Goal: Task Accomplishment & Management: Use online tool/utility

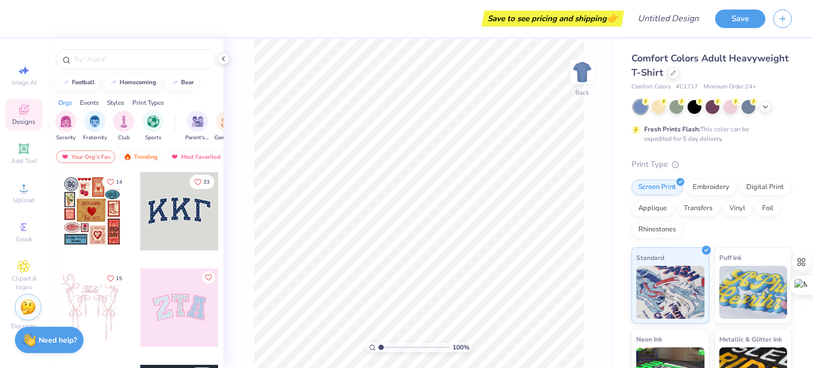
click at [188, 312] on div at bounding box center [179, 307] width 78 height 78
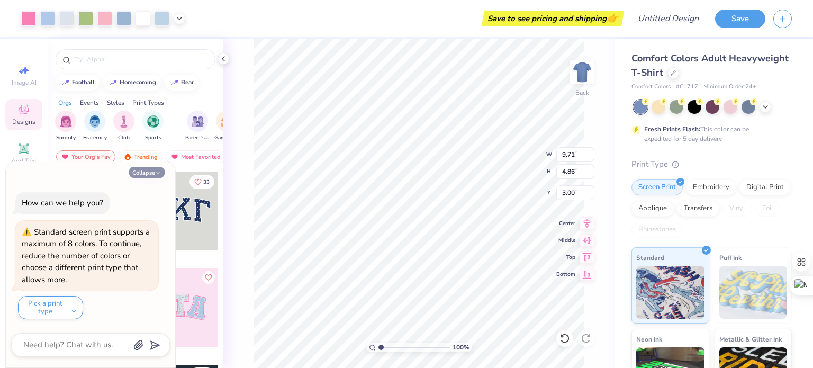
click at [150, 173] on button "Collapse" at bounding box center [146, 172] width 35 height 11
type textarea "x"
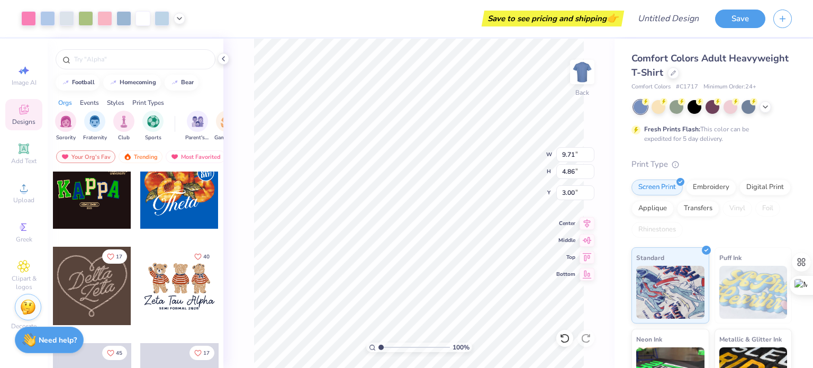
scroll to position [316, 0]
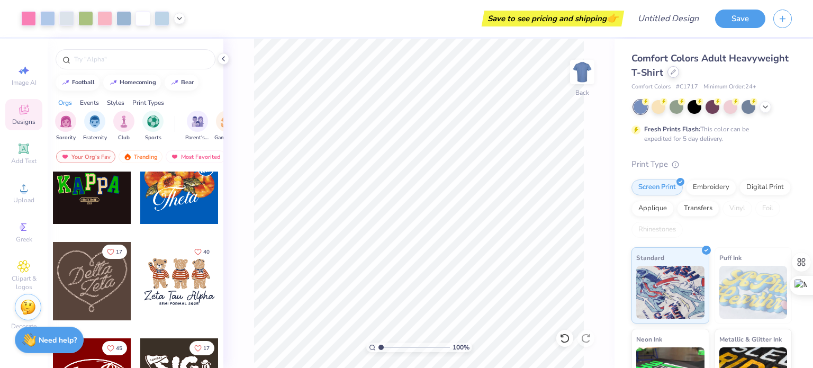
click at [679, 76] on div at bounding box center [674, 72] width 12 height 12
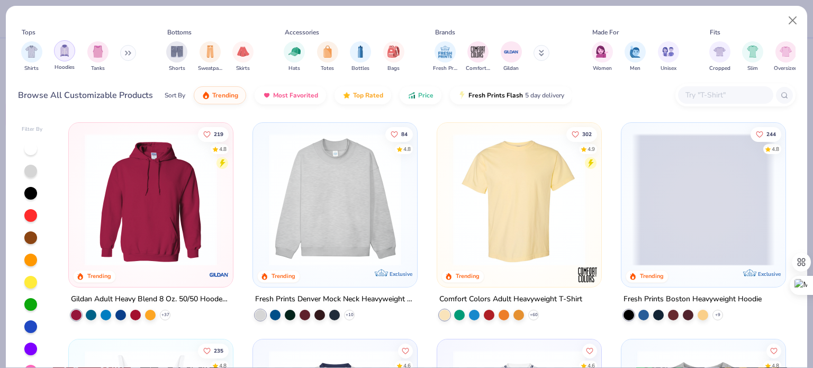
click at [66, 55] on img "filter for Hoodies" at bounding box center [65, 50] width 12 height 12
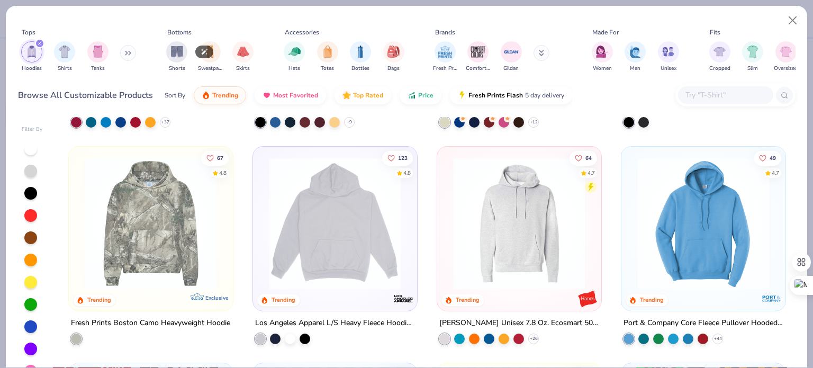
scroll to position [201, 0]
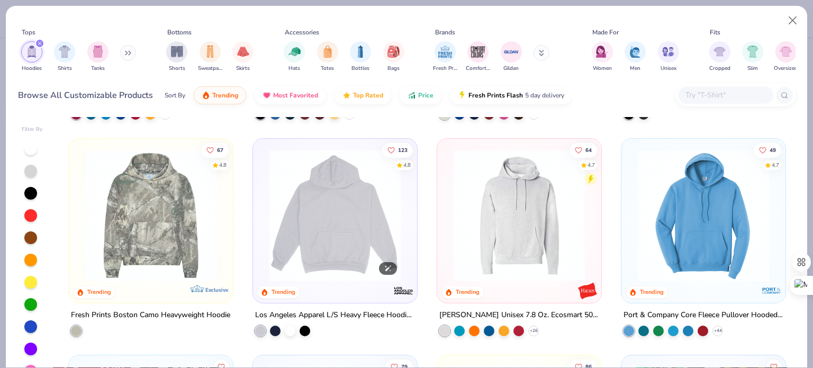
click at [352, 221] on img at bounding box center [335, 215] width 143 height 132
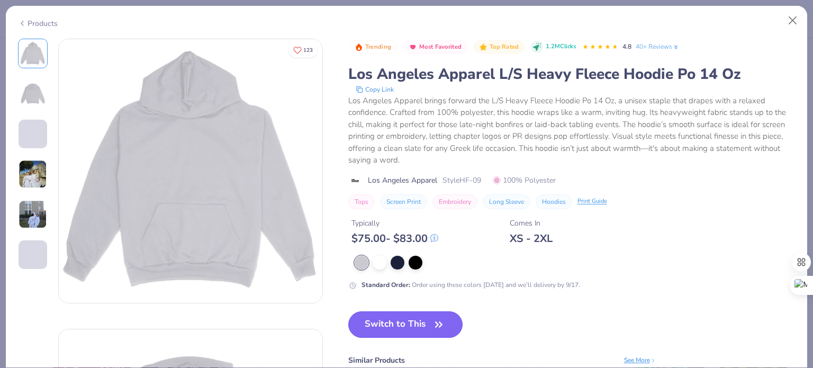
click at [398, 323] on button "Switch to This" at bounding box center [405, 324] width 115 height 26
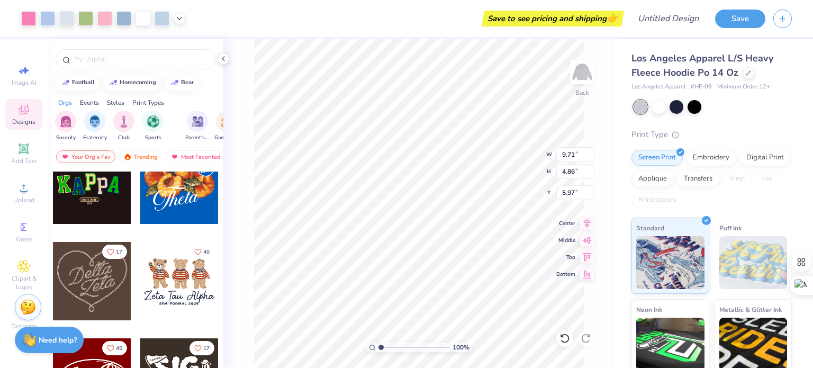
type input "5.97"
type input "13.90"
type input "6.96"
type input "5.76"
click at [675, 109] on div at bounding box center [677, 106] width 14 height 14
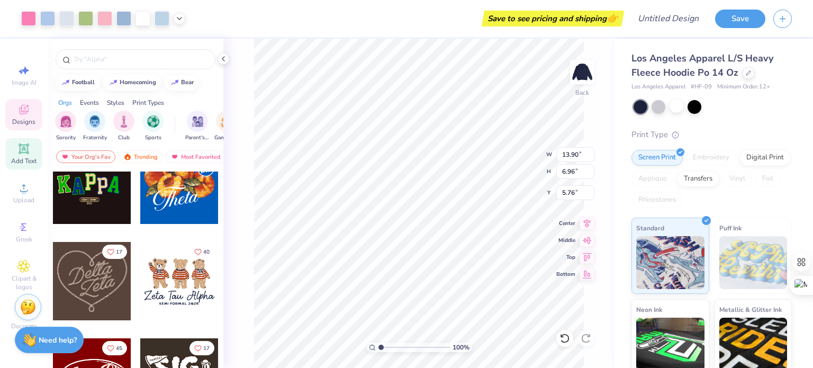
click at [24, 154] on icon at bounding box center [23, 148] width 13 height 13
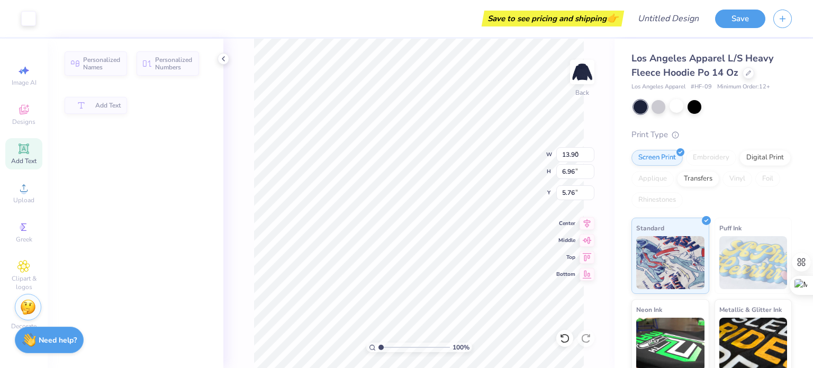
type input "7.57"
type input "2.19"
type input "7.65"
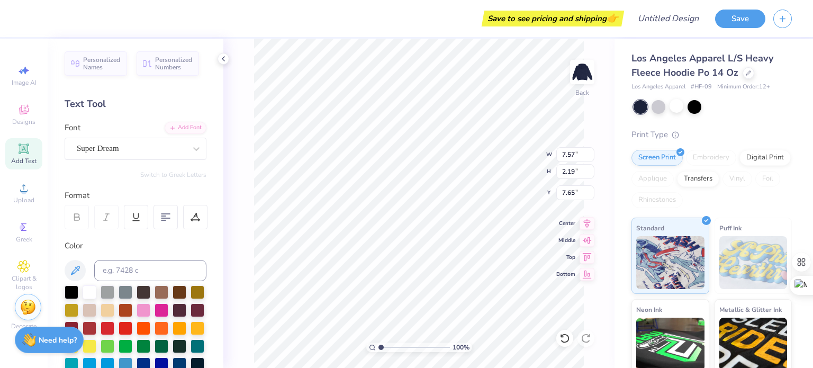
scroll to position [8, 1]
type textarea "EXT"
click at [31, 120] on span "Designs" at bounding box center [23, 122] width 23 height 8
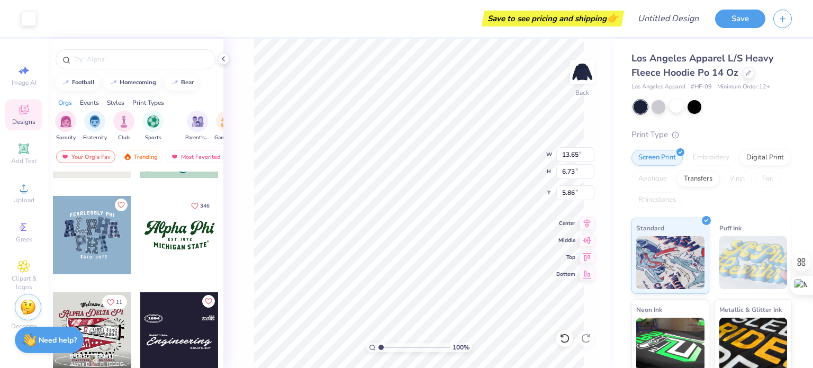
scroll to position [941, 0]
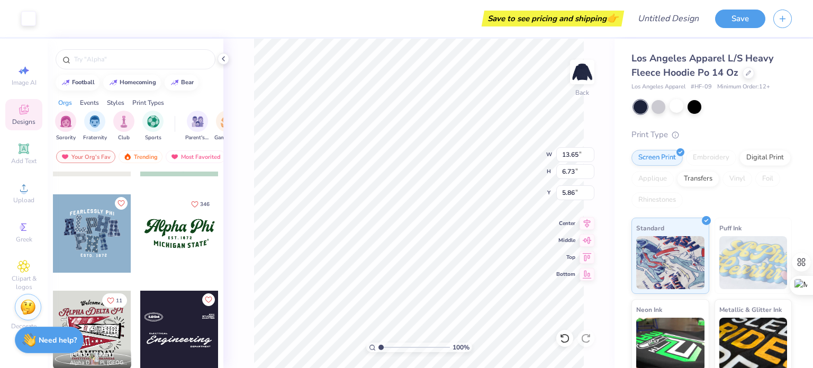
click at [92, 224] on div at bounding box center [92, 233] width 78 height 78
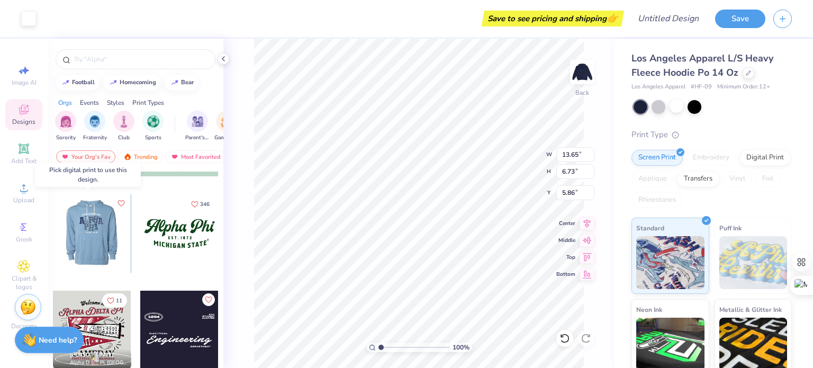
click at [89, 241] on div at bounding box center [91, 233] width 78 height 78
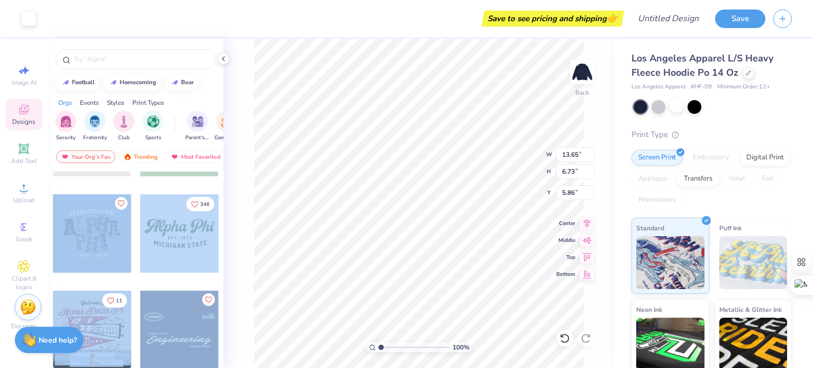
click at [368, 209] on div "Art colors Save to see pricing and shipping 👉 Design Title Save Image AI Design…" at bounding box center [406, 184] width 813 height 368
click at [253, 237] on div "100 % Back W 13.65 13.65 " H 6.73 6.73 " Y 5.86 5.86 " Center Middle Top Bottom" at bounding box center [418, 203] width 391 height 329
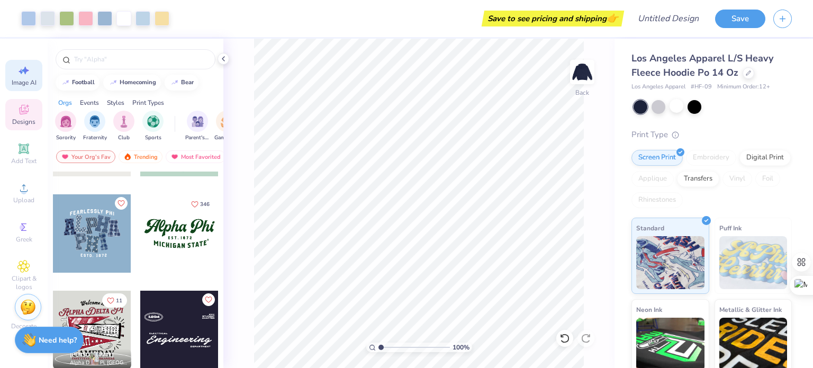
click at [22, 81] on span "Image AI" at bounding box center [24, 82] width 25 height 8
select select "4"
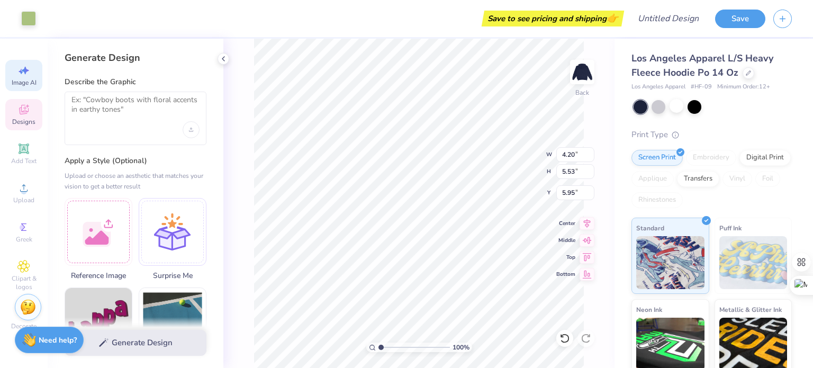
type input "4.26"
type input "5.55"
type input "5.94"
click at [434, 233] on li "Delete" at bounding box center [459, 232] width 83 height 21
click at [459, 235] on li "Delete" at bounding box center [476, 232] width 83 height 21
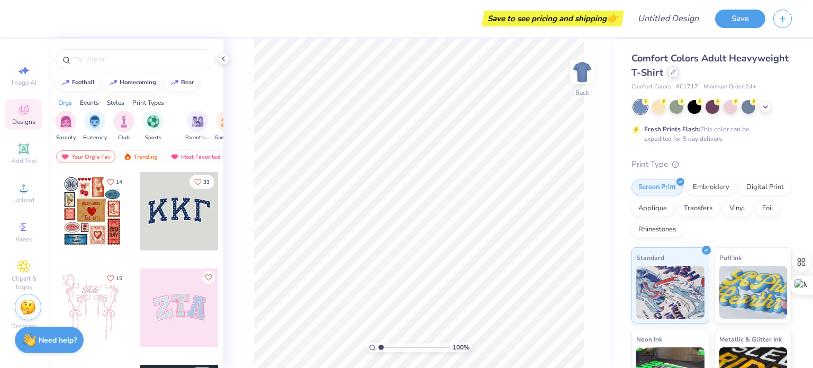
click at [679, 75] on div at bounding box center [674, 72] width 12 height 12
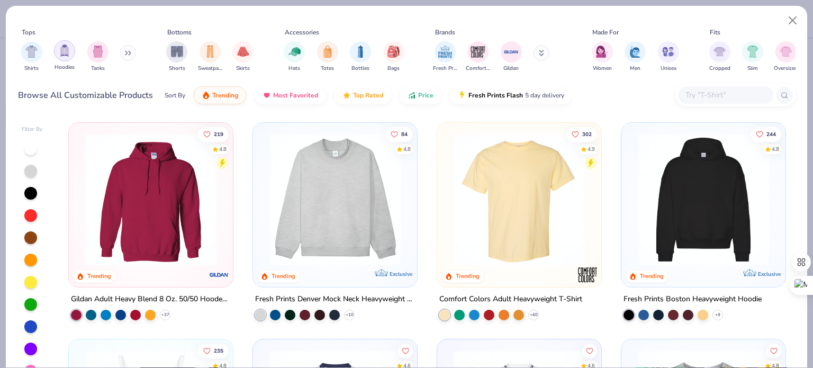
click at [65, 61] on div "filter for Hoodies" at bounding box center [64, 50] width 21 height 21
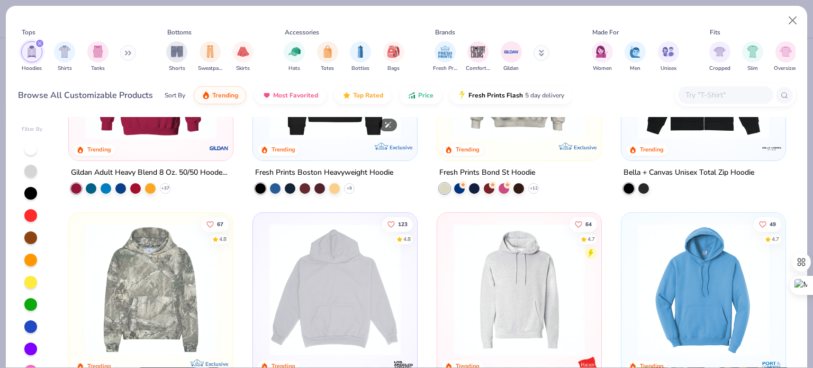
scroll to position [127, 0]
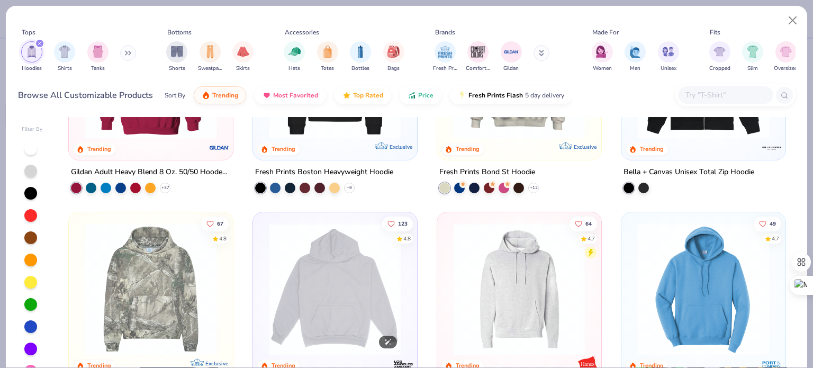
click at [307, 272] on img at bounding box center [335, 289] width 143 height 132
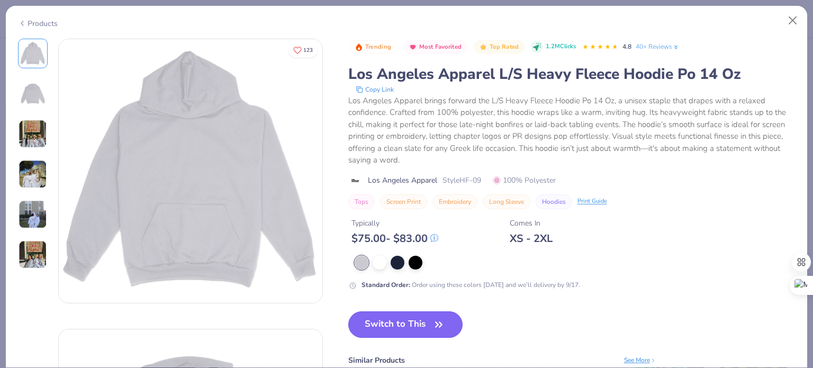
click at [434, 321] on icon "button" at bounding box center [438, 324] width 15 height 15
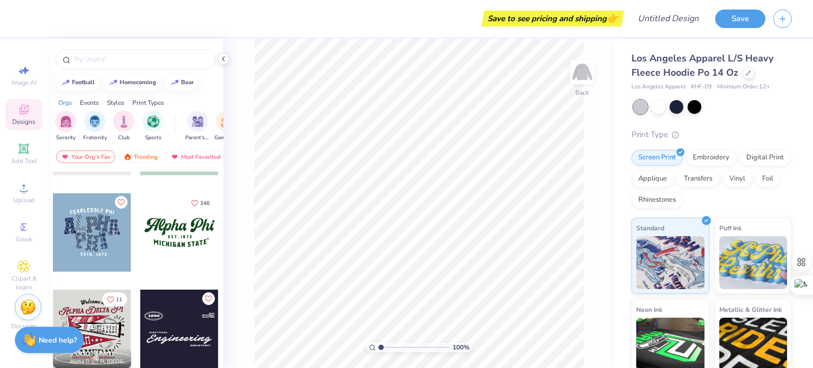
scroll to position [943, 0]
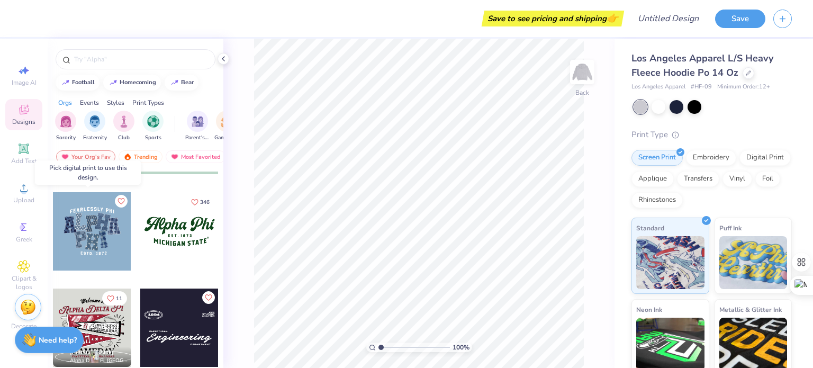
click at [80, 235] on div at bounding box center [92, 231] width 78 height 78
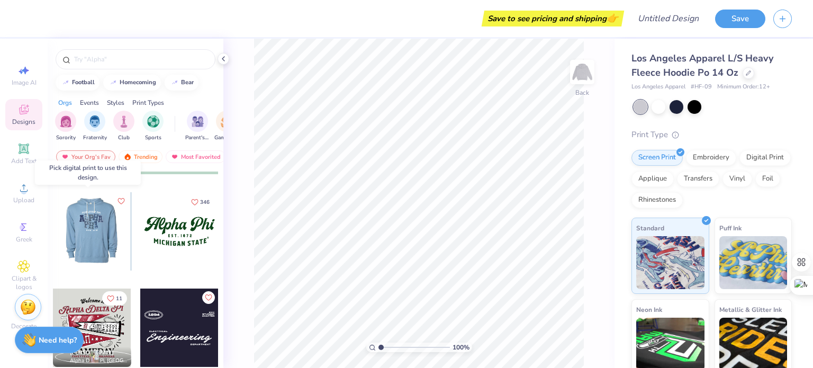
click at [98, 235] on div at bounding box center [91, 231] width 78 height 78
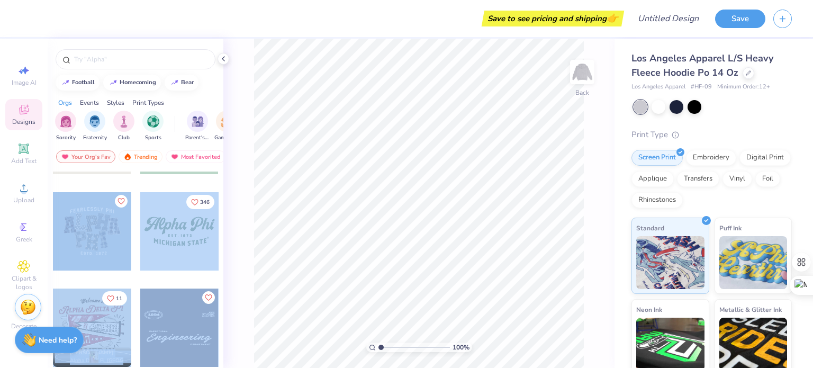
click at [411, 206] on div "Save to see pricing and shipping 👉 Design Title Save Image AI Designs Add Text …" at bounding box center [406, 184] width 813 height 368
click at [97, 227] on div at bounding box center [92, 231] width 78 height 78
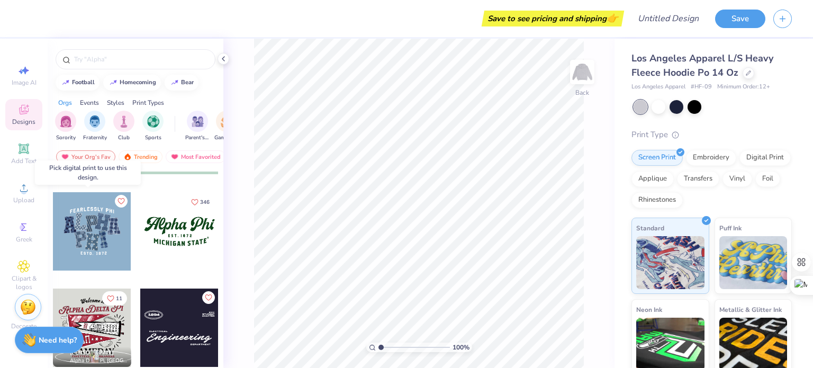
click at [97, 227] on div at bounding box center [92, 231] width 78 height 78
click at [88, 237] on div at bounding box center [92, 231] width 78 height 78
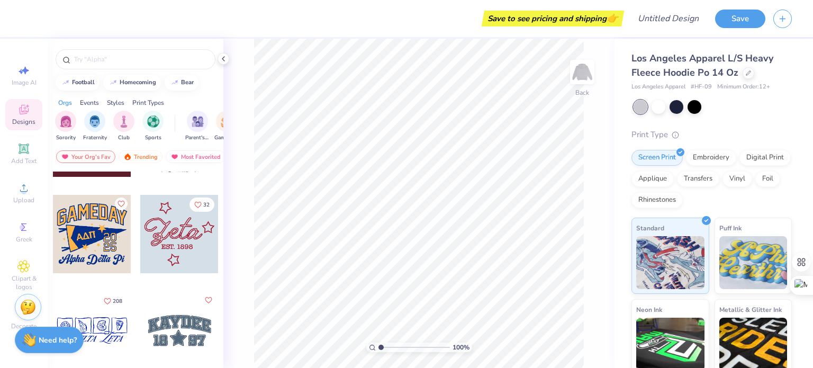
scroll to position [2011, 0]
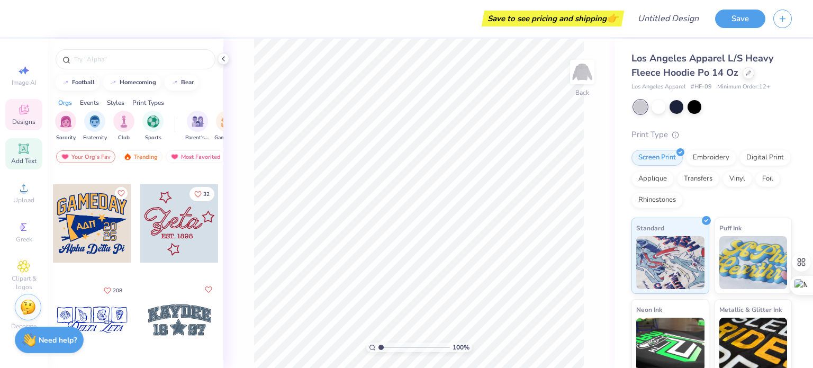
click at [24, 158] on span "Add Text" at bounding box center [23, 161] width 25 height 8
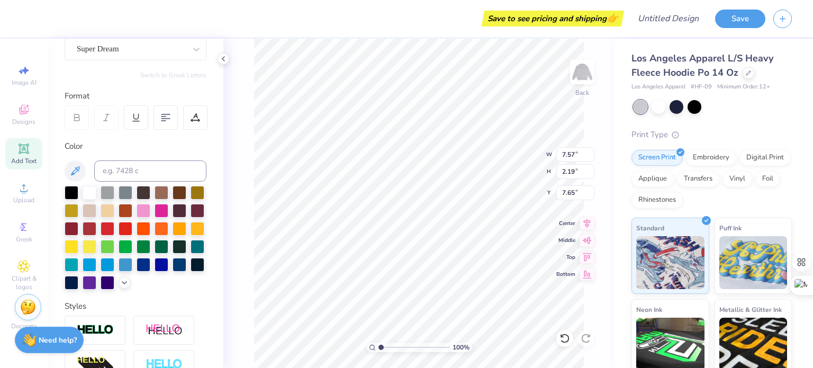
scroll to position [101, 0]
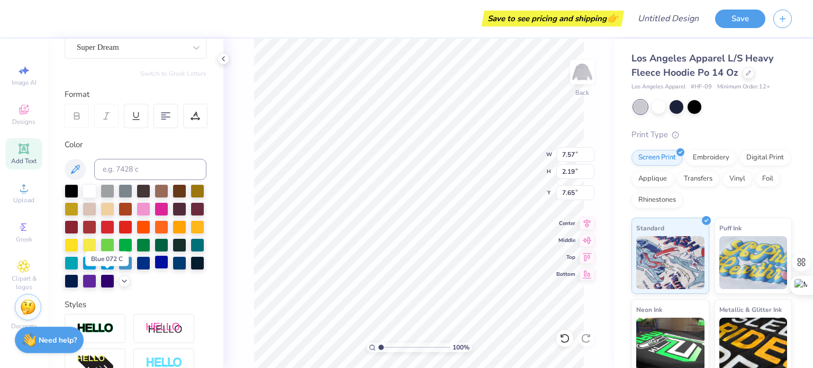
type textarea "Zeta Tau Alpha"
click at [155, 269] on div at bounding box center [162, 262] width 14 height 14
click at [137, 269] on div at bounding box center [144, 262] width 14 height 14
click at [168, 209] on div at bounding box center [162, 208] width 14 height 14
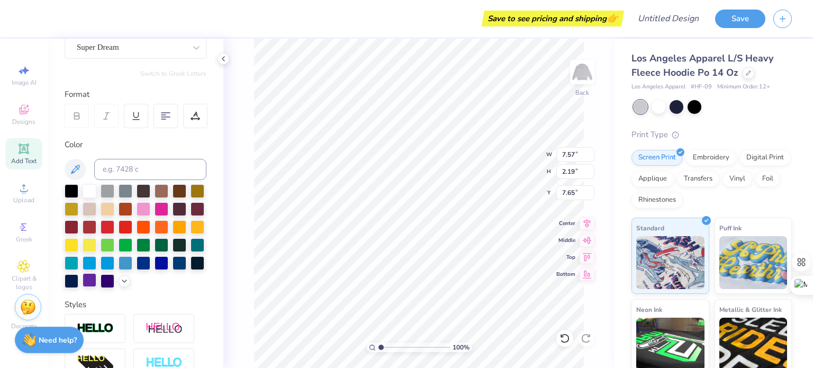
click at [96, 284] on div at bounding box center [90, 280] width 14 height 14
click at [96, 206] on div at bounding box center [90, 208] width 14 height 14
click at [191, 269] on div at bounding box center [198, 262] width 14 height 14
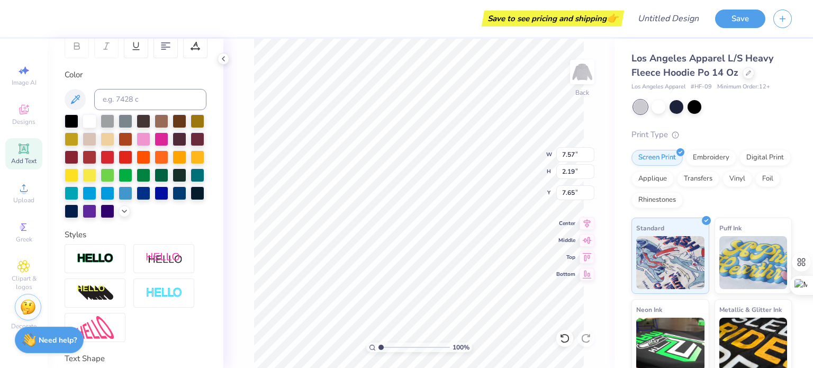
scroll to position [265, 0]
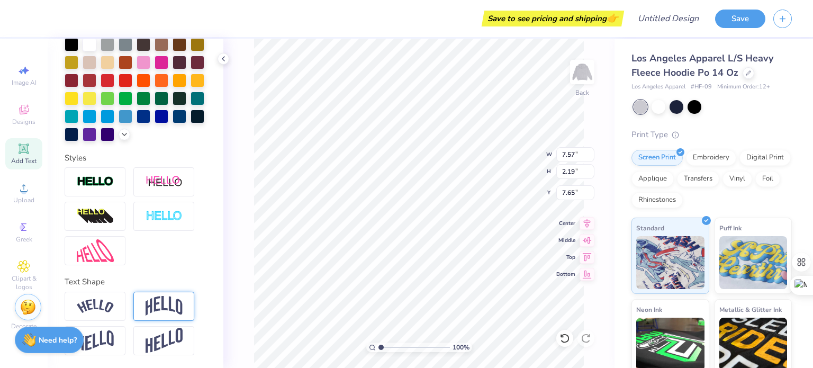
click at [165, 309] on img at bounding box center [164, 306] width 37 height 20
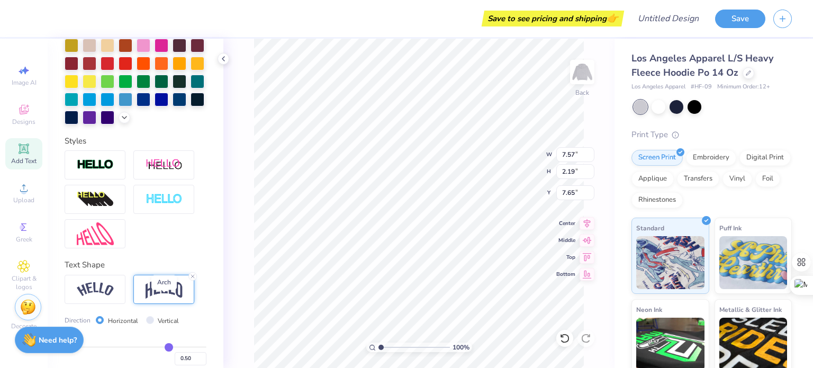
click at [165, 299] on img at bounding box center [164, 289] width 37 height 20
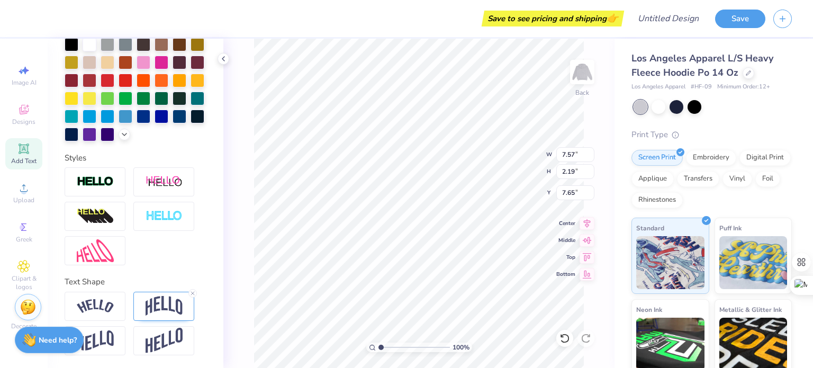
scroll to position [8, 2]
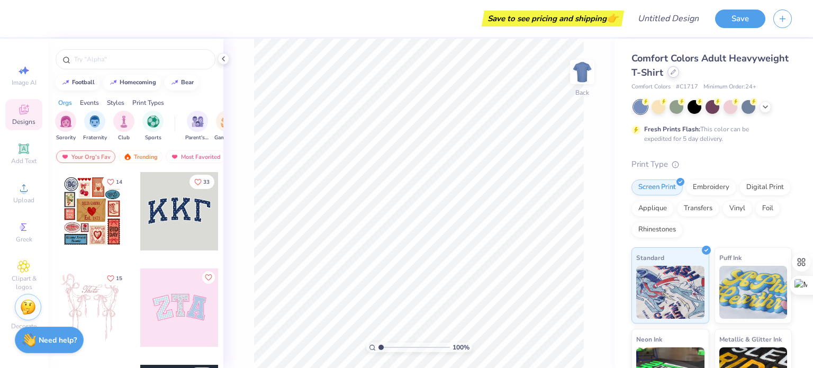
click at [676, 74] on icon at bounding box center [673, 71] width 5 height 5
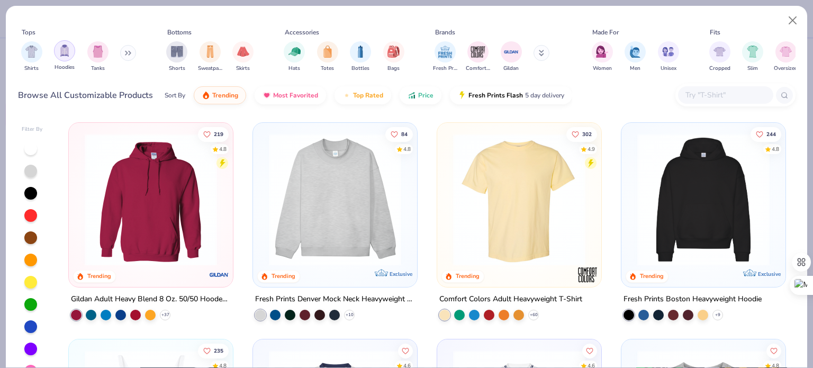
click at [67, 55] on img "filter for Hoodies" at bounding box center [65, 50] width 12 height 12
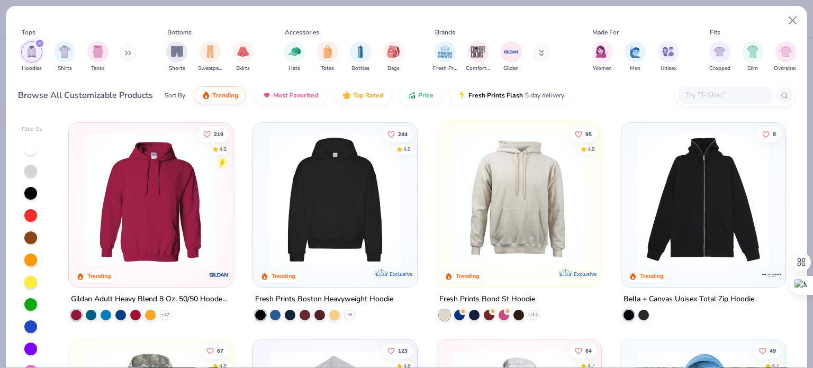
scroll to position [201, 0]
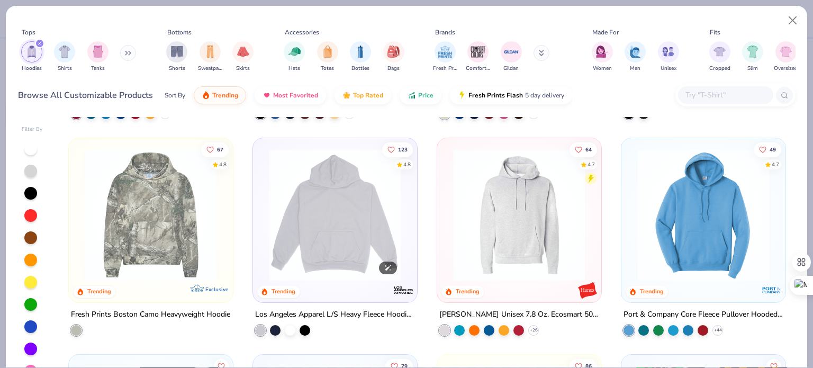
click at [316, 235] on img at bounding box center [335, 215] width 143 height 132
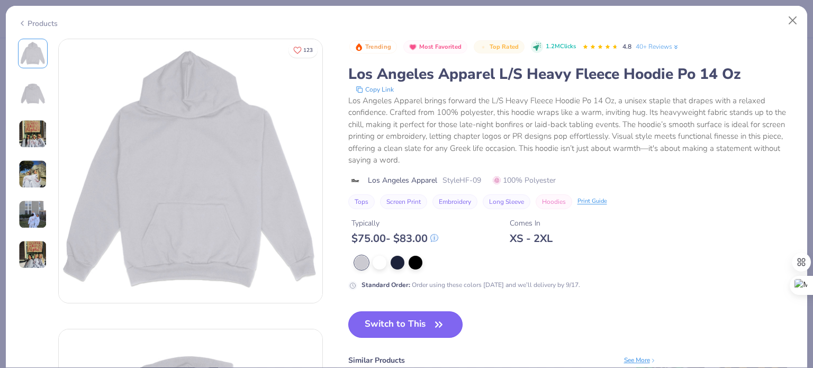
click at [398, 323] on button "Switch to This" at bounding box center [405, 324] width 115 height 26
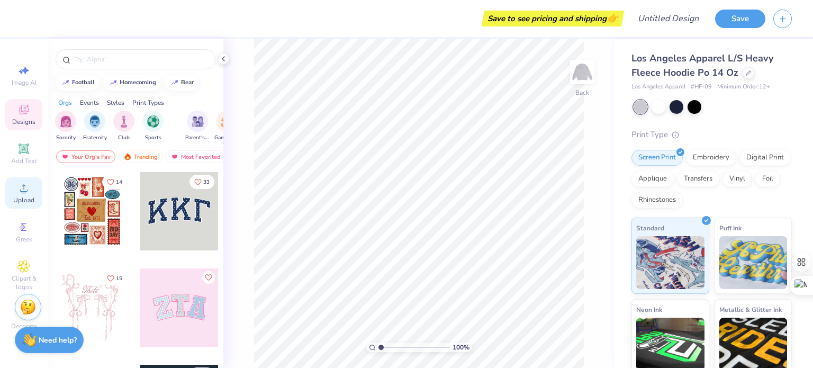
click at [28, 197] on span "Upload" at bounding box center [23, 200] width 21 height 8
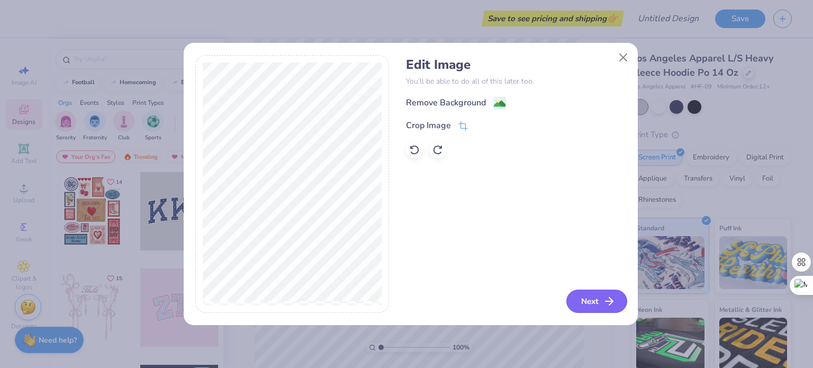
click at [601, 299] on button "Next" at bounding box center [597, 301] width 61 height 23
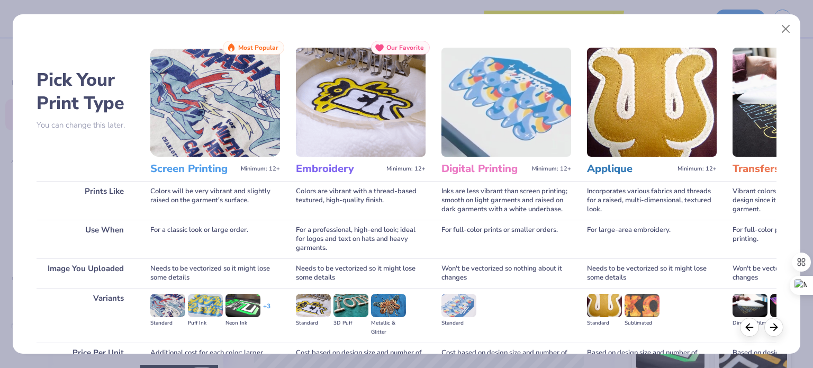
scroll to position [106, 0]
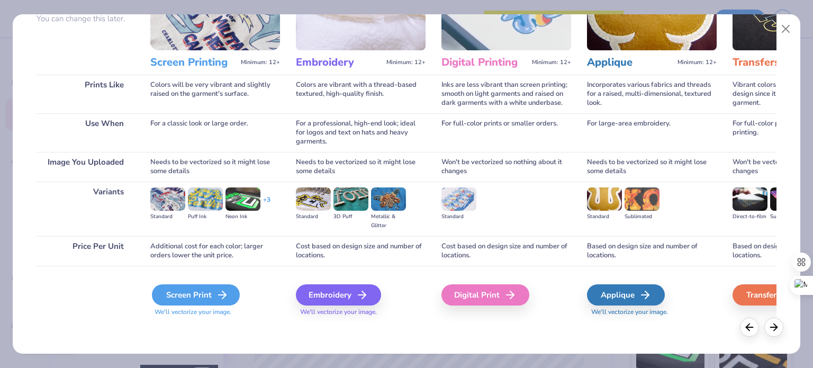
click at [218, 296] on icon at bounding box center [222, 295] width 13 height 13
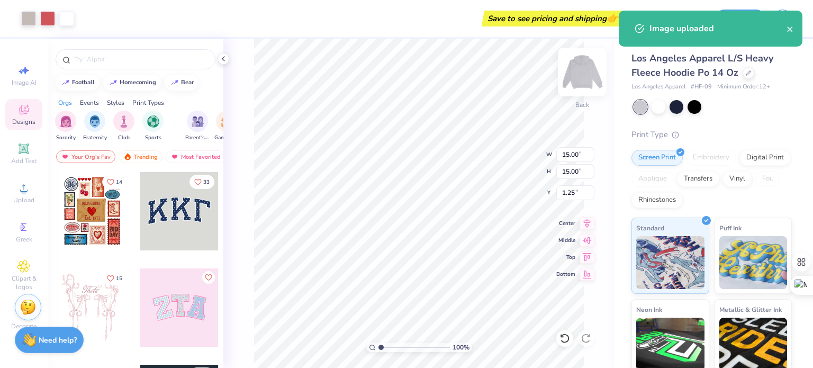
click at [581, 74] on img at bounding box center [582, 72] width 42 height 42
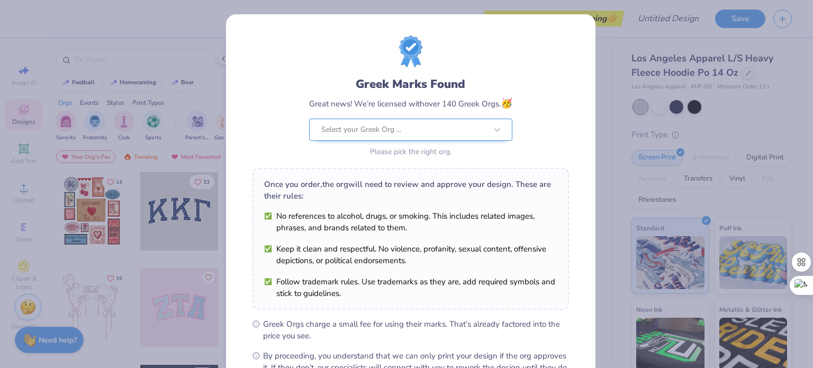
click at [479, 127] on div at bounding box center [403, 130] width 165 height 14
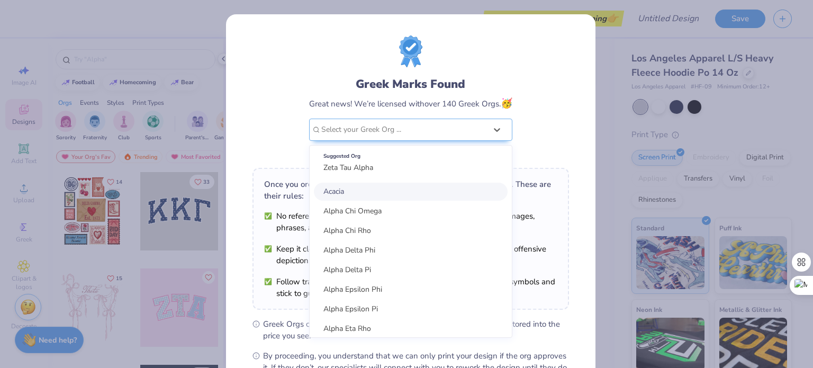
click at [616, 137] on div "Greek Marks Found Great news! We’re licensed with over 140 Greek Orgs. 🥳 option…" at bounding box center [406, 184] width 813 height 368
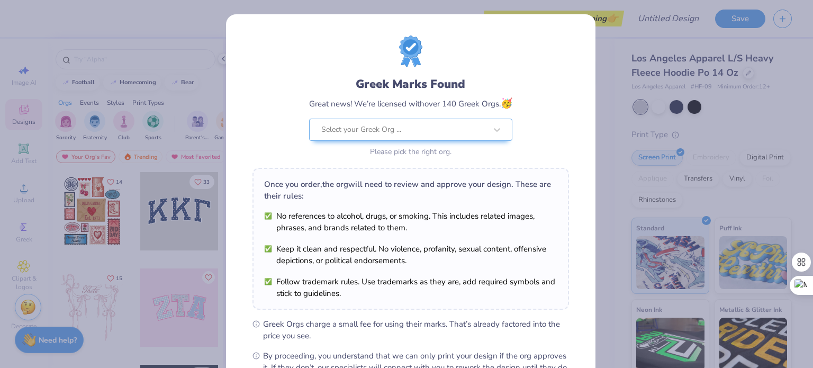
scroll to position [127, 0]
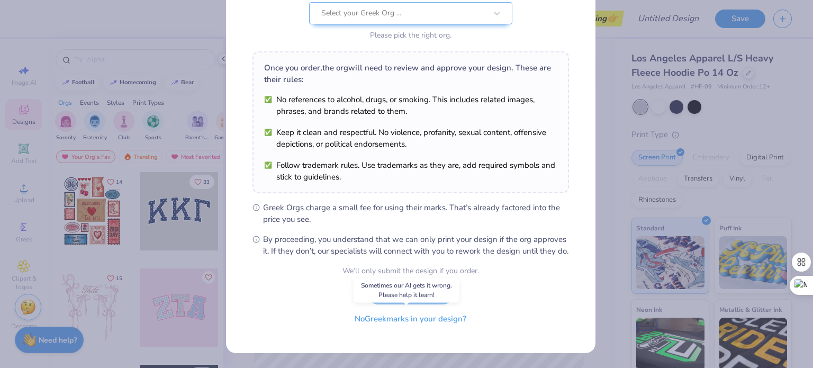
click at [383, 322] on button "No Greek marks in your design?" at bounding box center [411, 319] width 130 height 22
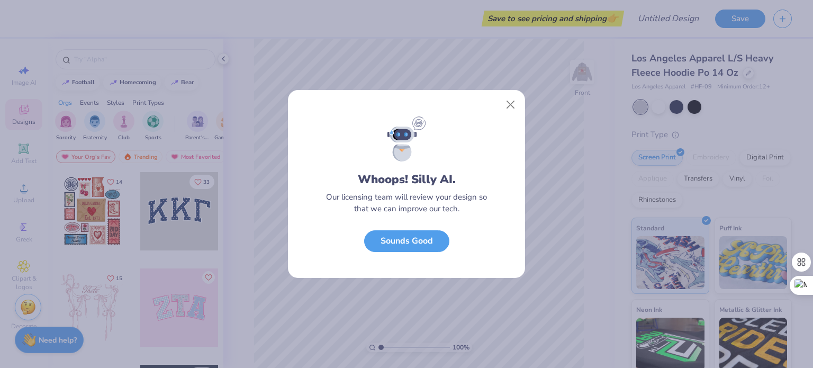
scroll to position [0, 0]
click at [412, 247] on button "Sounds Good" at bounding box center [406, 239] width 85 height 22
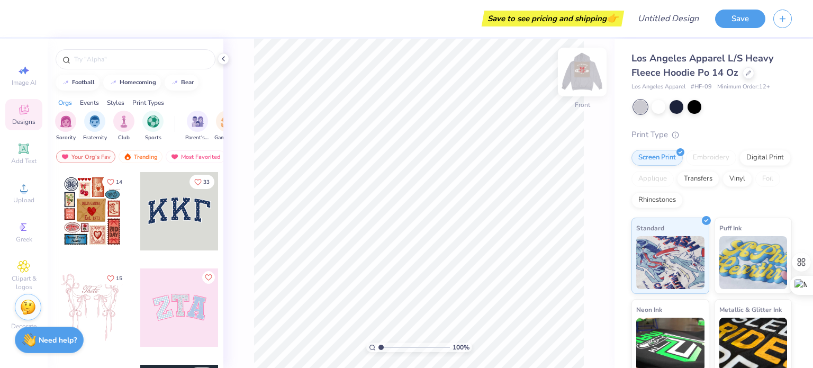
click at [588, 70] on img at bounding box center [582, 72] width 42 height 42
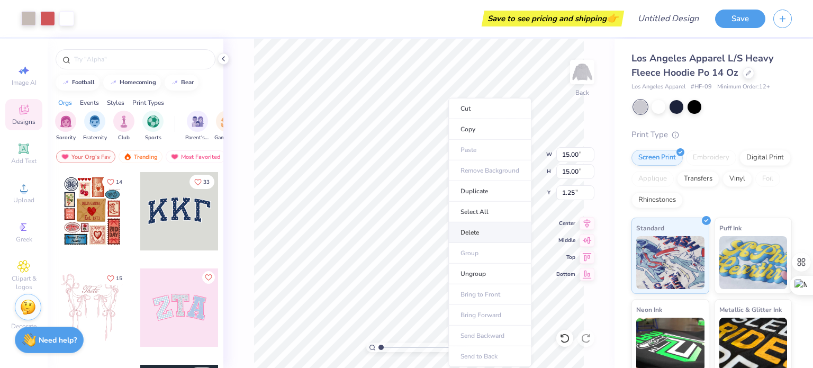
click at [471, 228] on li "Delete" at bounding box center [489, 232] width 83 height 21
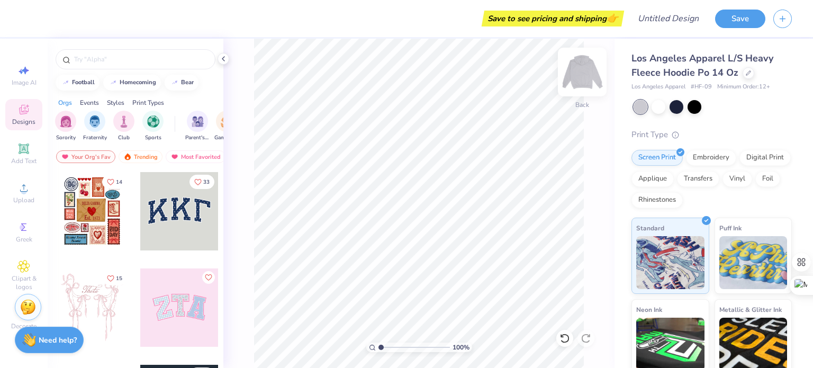
click at [586, 69] on img at bounding box center [582, 72] width 42 height 42
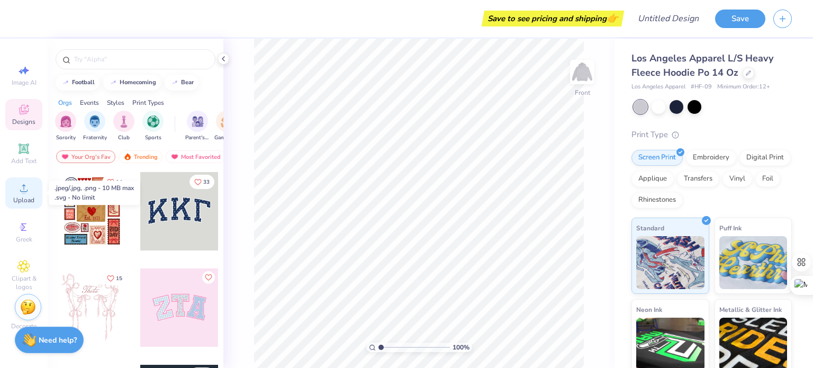
click at [25, 199] on span "Upload" at bounding box center [23, 200] width 21 height 8
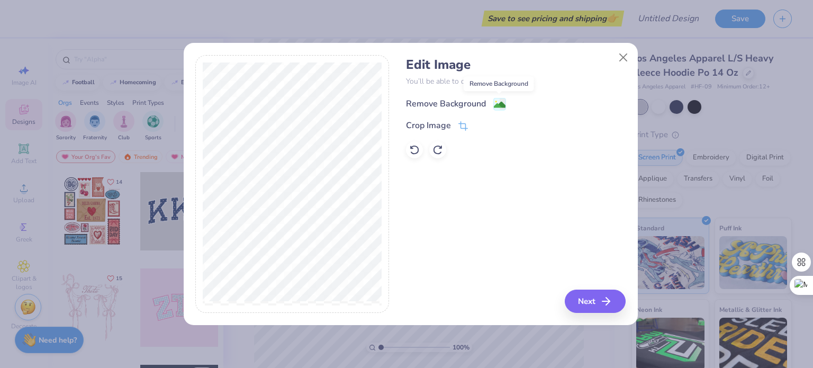
click at [498, 103] on image at bounding box center [500, 105] width 12 height 12
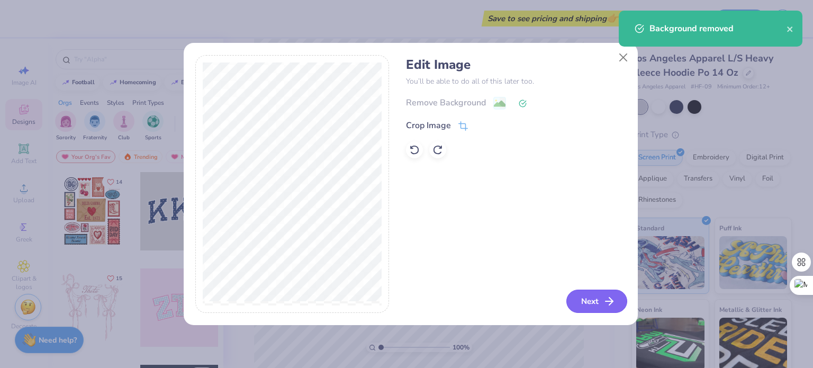
click at [597, 302] on button "Next" at bounding box center [597, 301] width 61 height 23
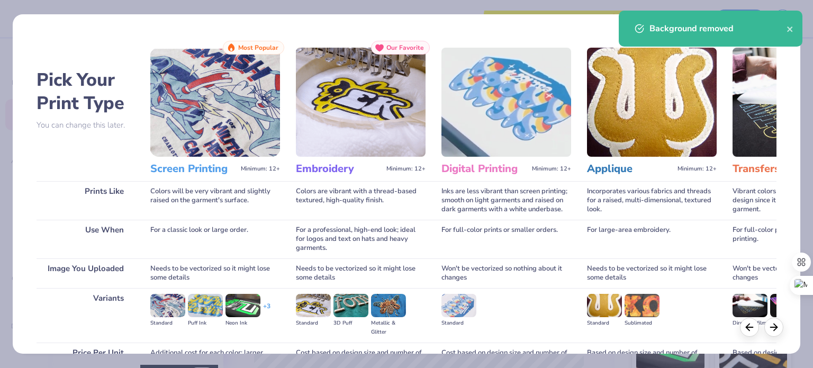
scroll to position [106, 0]
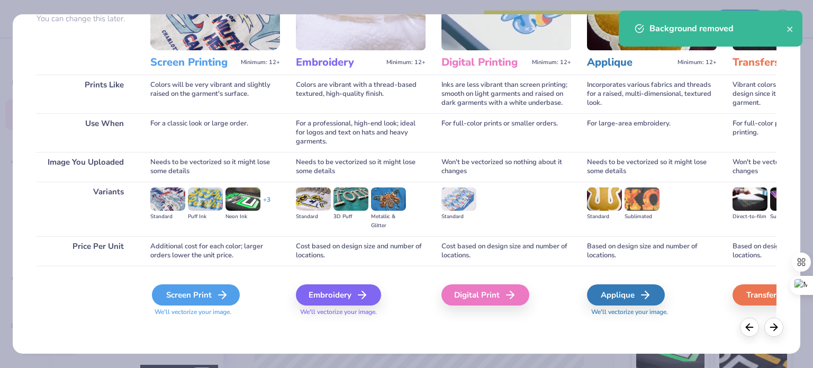
click at [198, 288] on div "Screen Print" at bounding box center [196, 294] width 88 height 21
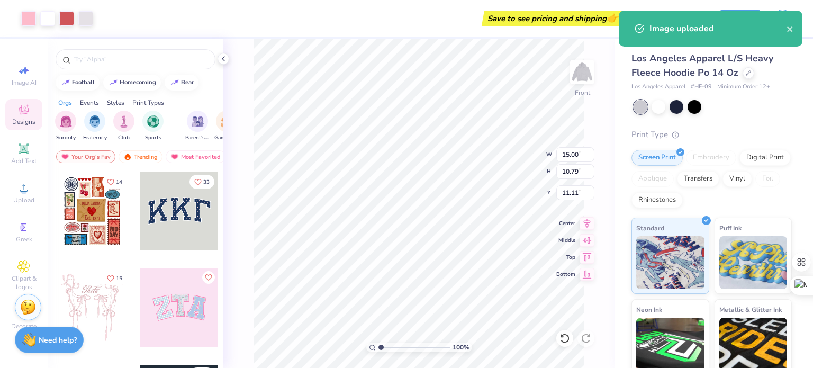
type input "8.04"
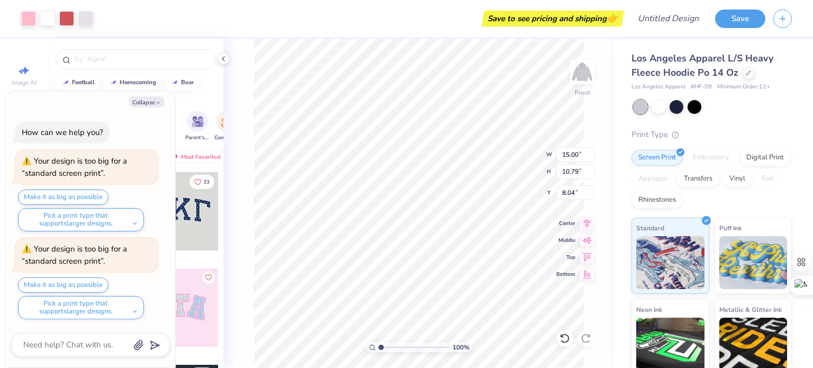
type textarea "x"
type input "7.07"
click at [678, 105] on div at bounding box center [677, 106] width 14 height 14
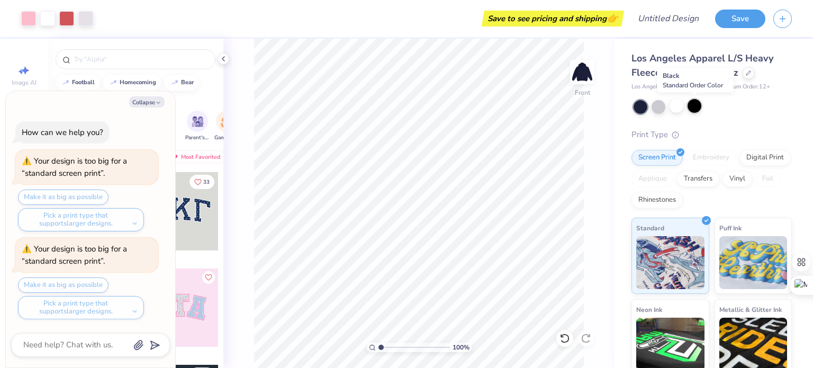
click at [697, 109] on div at bounding box center [695, 106] width 14 height 14
click at [652, 109] on div at bounding box center [659, 106] width 14 height 14
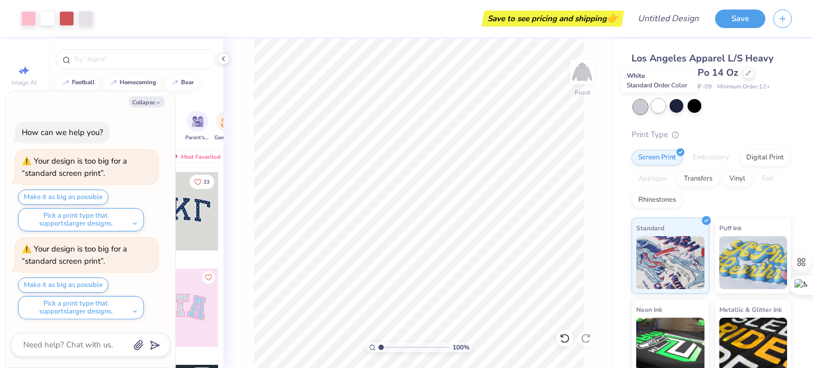
click at [659, 107] on div at bounding box center [659, 106] width 14 height 14
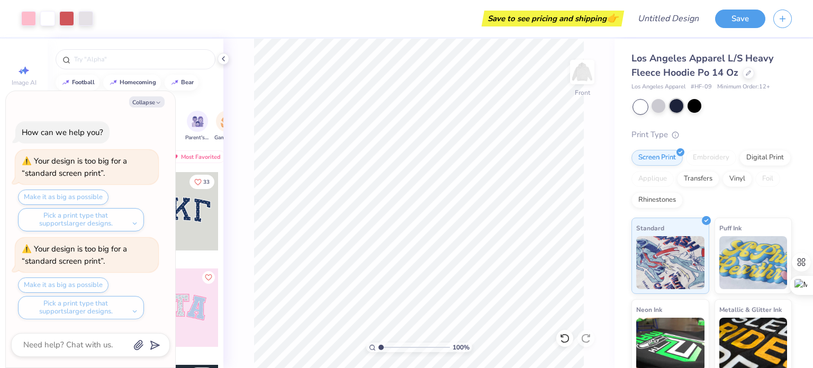
click at [677, 109] on div at bounding box center [677, 106] width 14 height 14
click at [585, 73] on img at bounding box center [582, 72] width 42 height 42
click at [147, 103] on button "Collapse" at bounding box center [146, 101] width 35 height 11
type textarea "x"
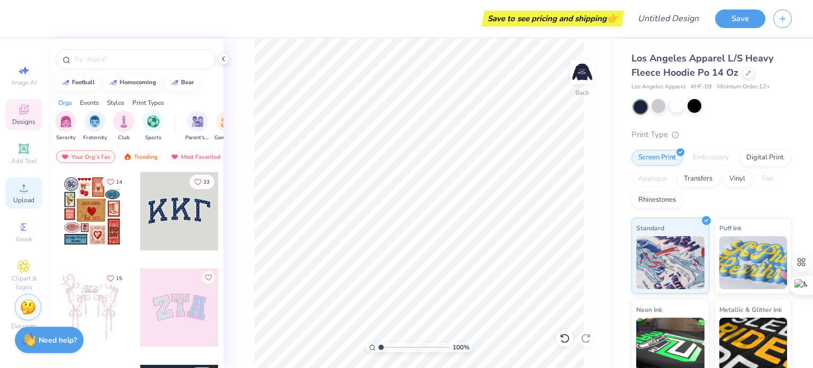
click at [34, 186] on div "Upload" at bounding box center [23, 192] width 37 height 31
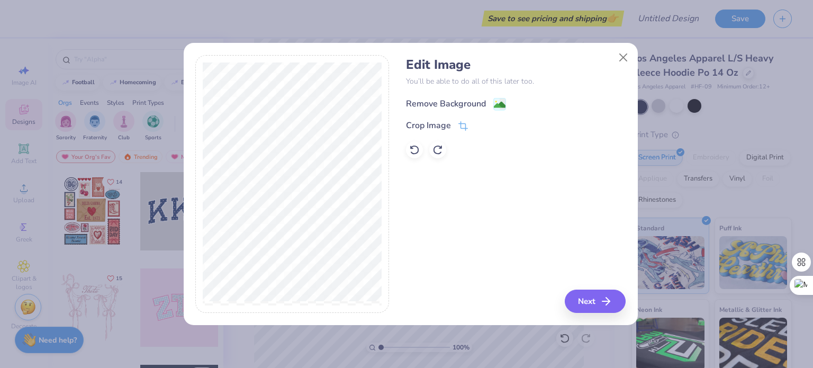
click at [497, 101] on image at bounding box center [500, 105] width 12 height 12
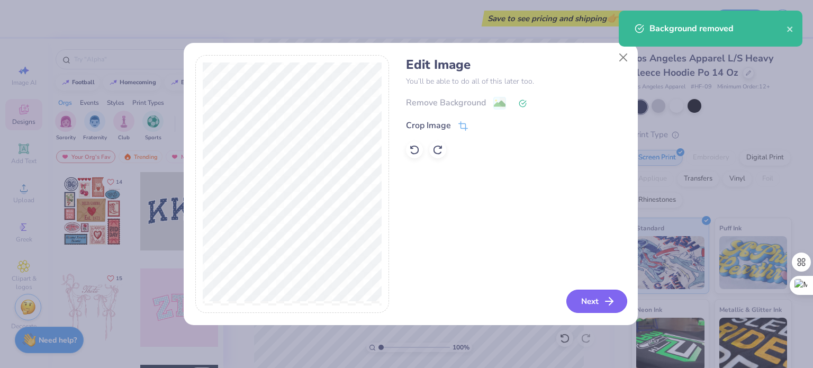
click at [588, 302] on button "Next" at bounding box center [597, 301] width 61 height 23
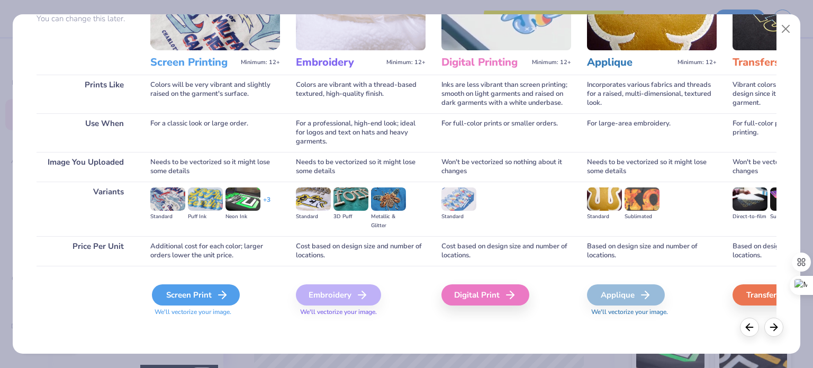
click at [184, 294] on div "Screen Print" at bounding box center [196, 294] width 88 height 21
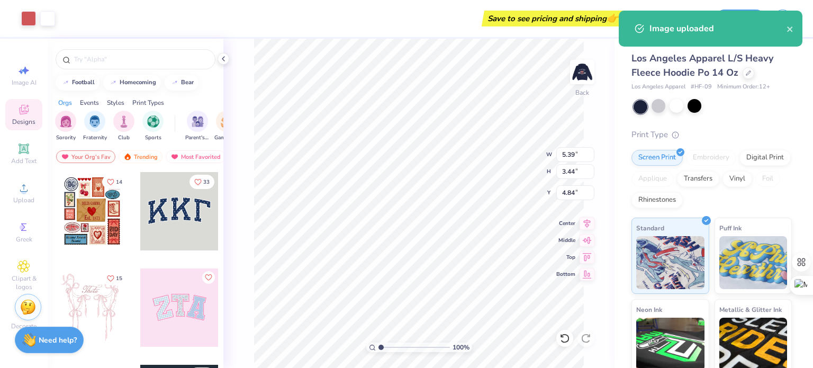
type input "5.39"
type input "3.44"
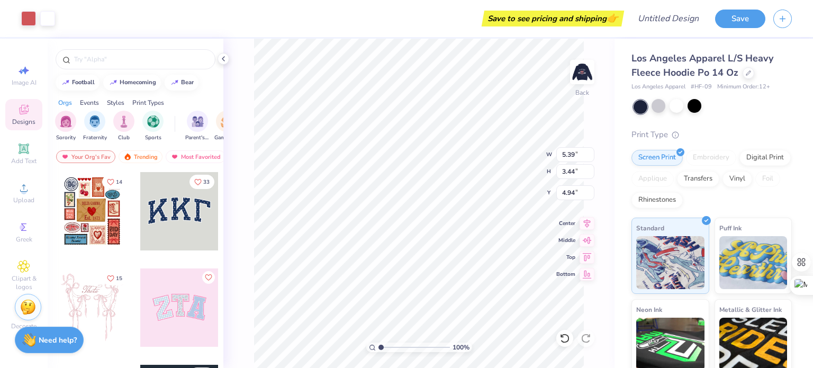
type input "4.94"
type input "4.57"
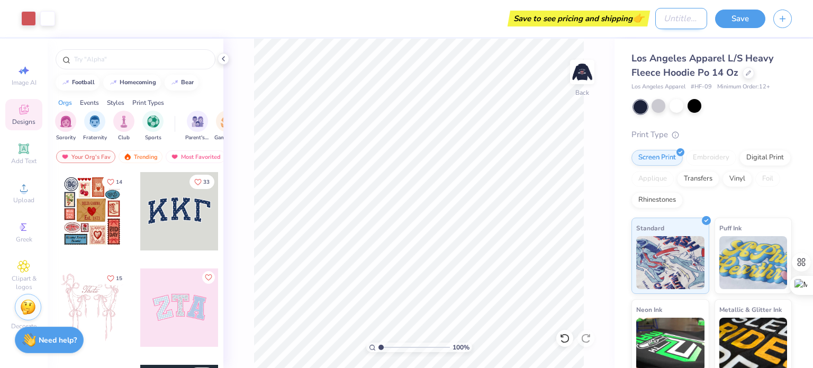
click at [666, 20] on input "Design Title" at bounding box center [681, 18] width 52 height 21
type input "sweatshirt design 1"
click at [746, 17] on button "Save" at bounding box center [740, 17] width 50 height 19
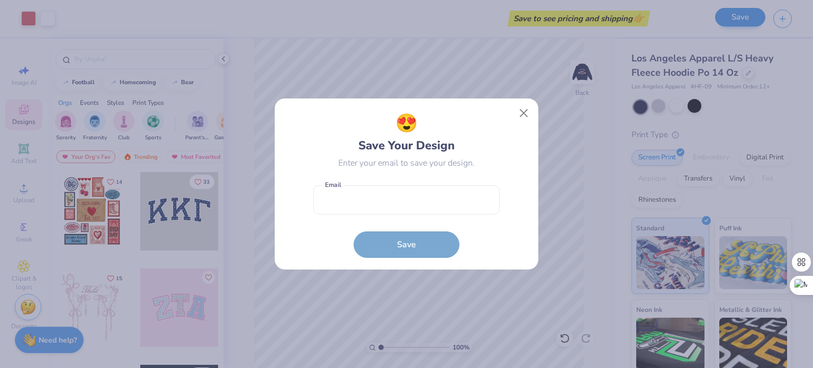
scroll to position [0, 0]
click at [335, 192] on input "email" at bounding box center [406, 199] width 186 height 29
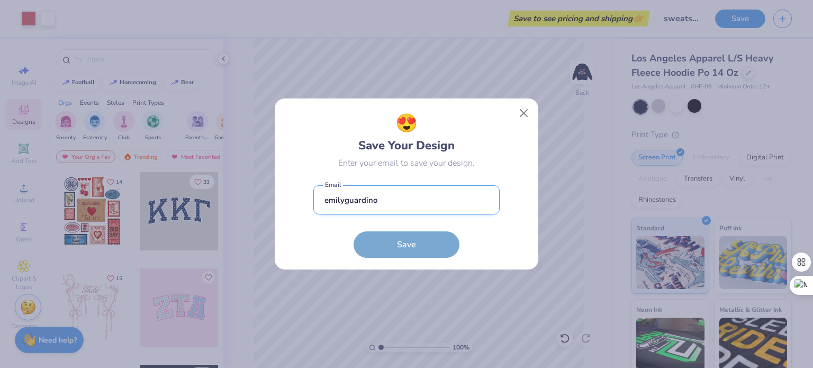
type input "emilyguardino04@gmail.com"
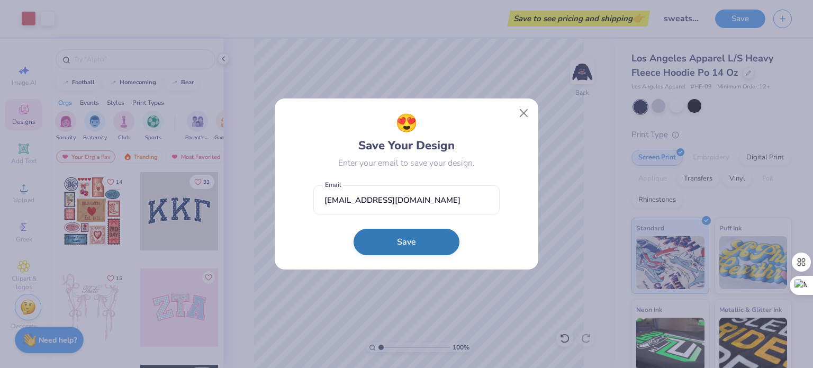
click at [388, 240] on button "Save" at bounding box center [407, 242] width 106 height 26
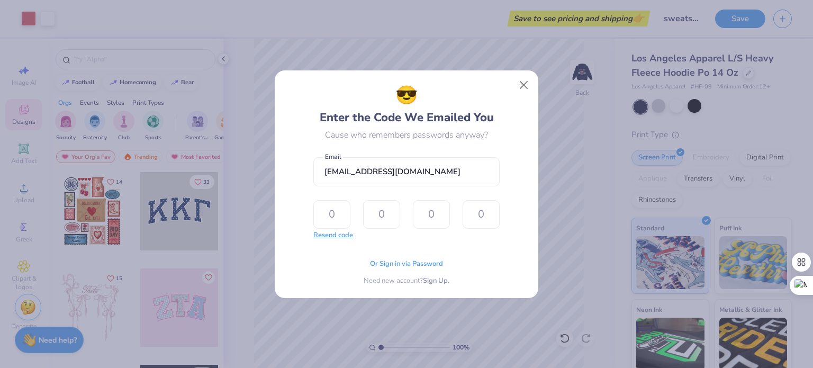
click at [339, 237] on button "Resend code" at bounding box center [333, 235] width 40 height 11
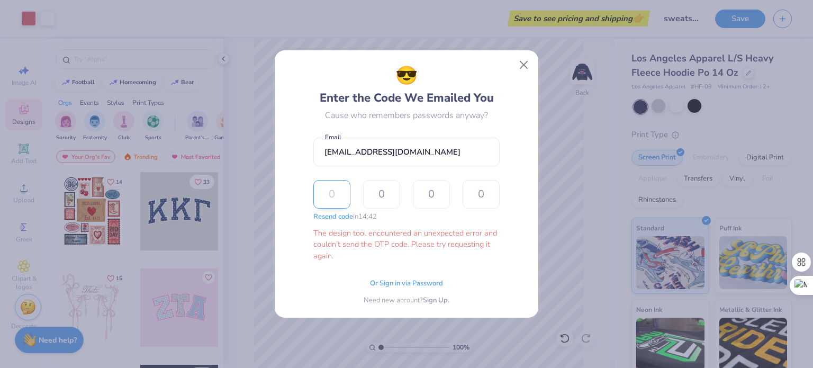
click at [335, 199] on input "text" at bounding box center [331, 194] width 37 height 29
type input "3"
type input "0"
type input "2"
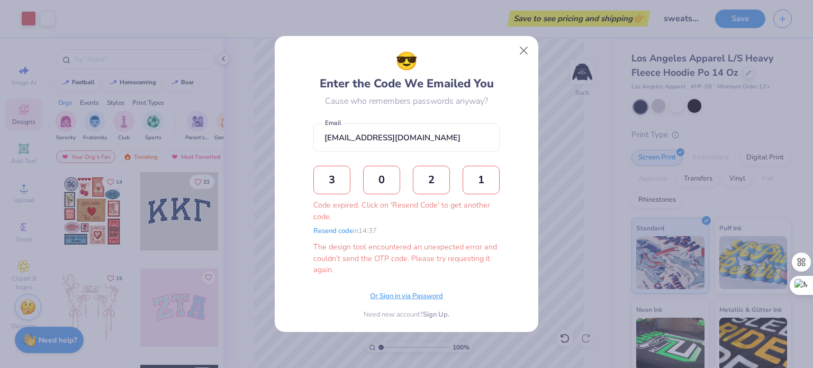
type input "1"
click at [397, 298] on span "Or Sign in via Password" at bounding box center [406, 296] width 73 height 11
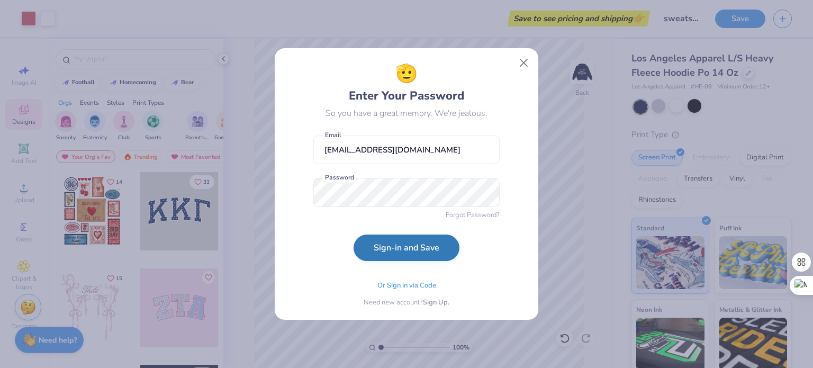
click at [407, 249] on button "Sign-in and Save" at bounding box center [407, 248] width 106 height 26
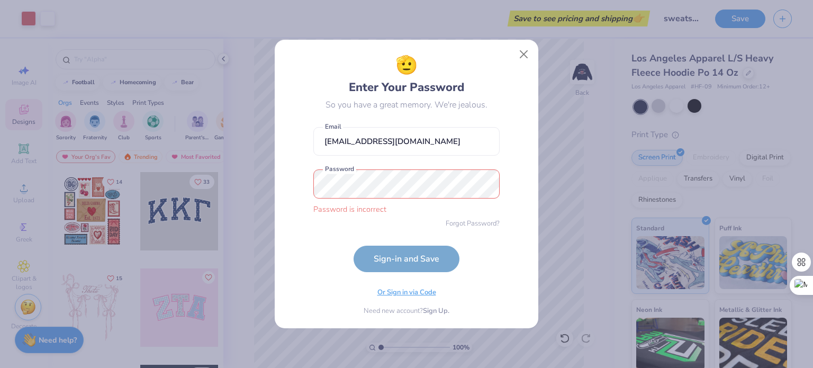
click at [406, 296] on span "Or Sign in via Code" at bounding box center [406, 292] width 59 height 11
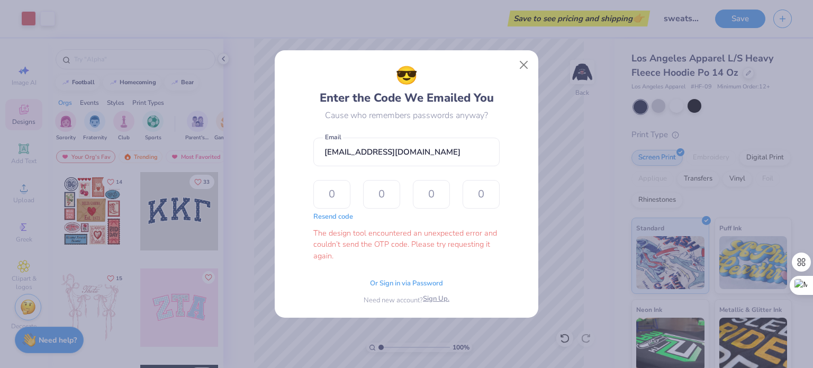
click at [436, 301] on span "Sign Up." at bounding box center [436, 299] width 26 height 11
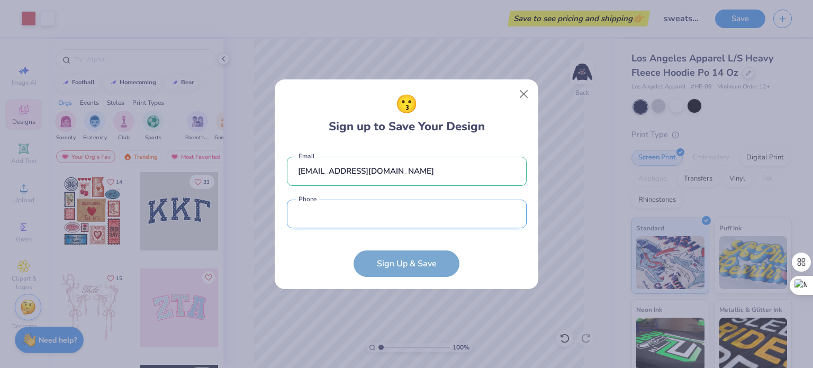
click at [355, 218] on input "tel" at bounding box center [407, 214] width 240 height 29
type input "(267) 939-3929"
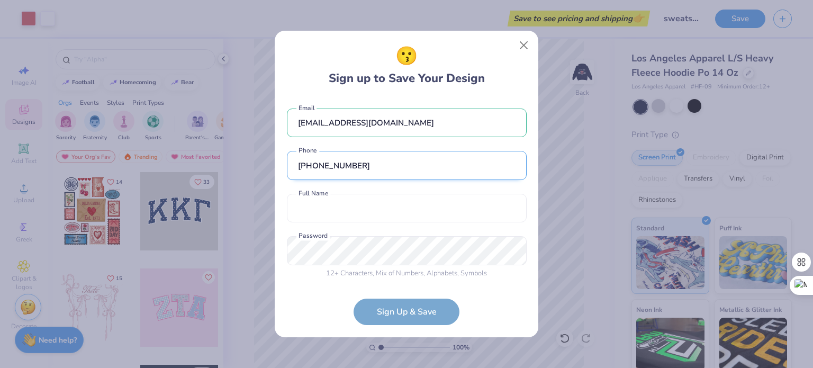
scroll to position [2, 0]
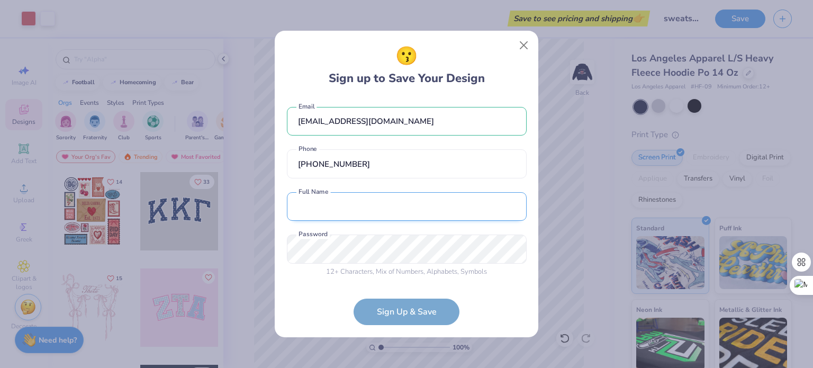
click at [332, 212] on input "text" at bounding box center [407, 206] width 240 height 29
type input "emily g"
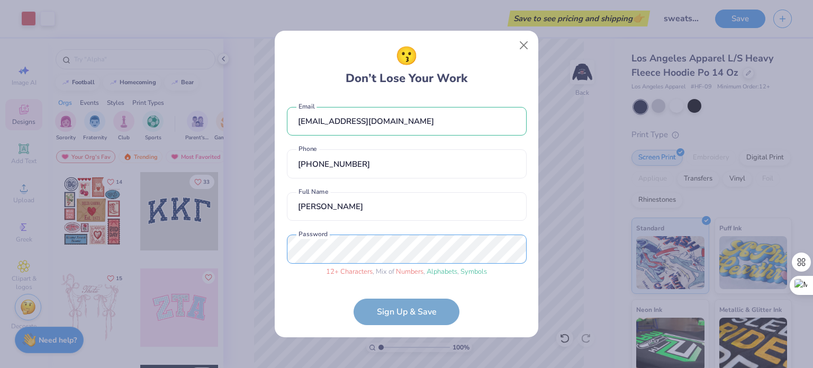
click at [261, 247] on div "😗 Don’t Lose Your Work emilyguardino04@gmail.com Email (267) 939-3929 Phone emi…" at bounding box center [406, 184] width 813 height 368
click at [280, 250] on div "😗 Don’t Lose Your Work emilyguardino04@gmail.com Email (267) 939-3929 Phone emi…" at bounding box center [407, 184] width 264 height 307
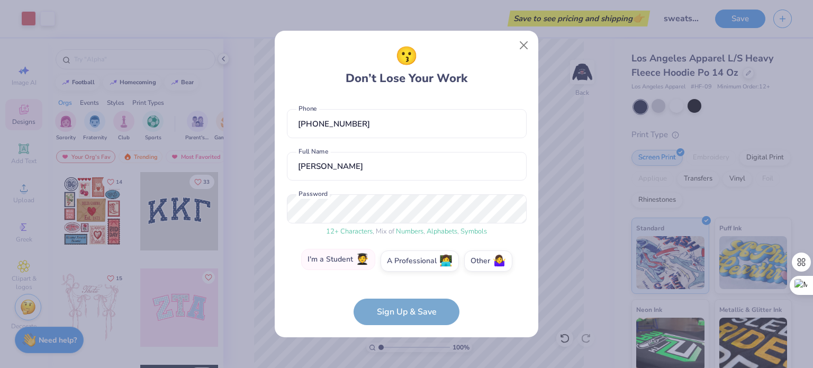
click at [339, 265] on label "I'm a Student 🧑‍🎓" at bounding box center [338, 259] width 74 height 21
click at [403, 302] on input "I'm a Student 🧑‍🎓" at bounding box center [406, 305] width 7 height 7
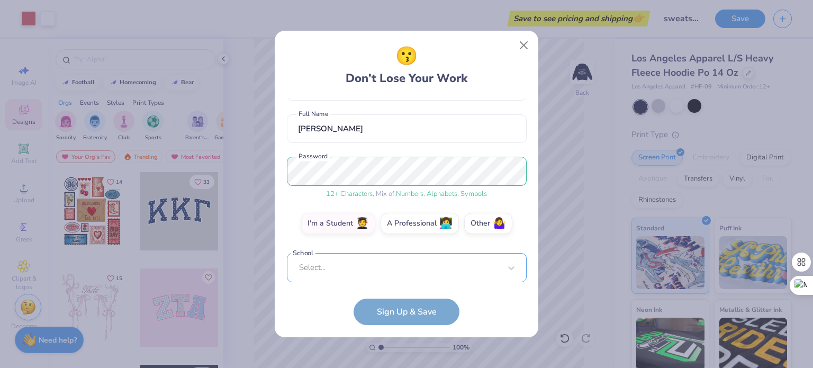
click at [344, 268] on div "Select..." at bounding box center [407, 267] width 240 height 29
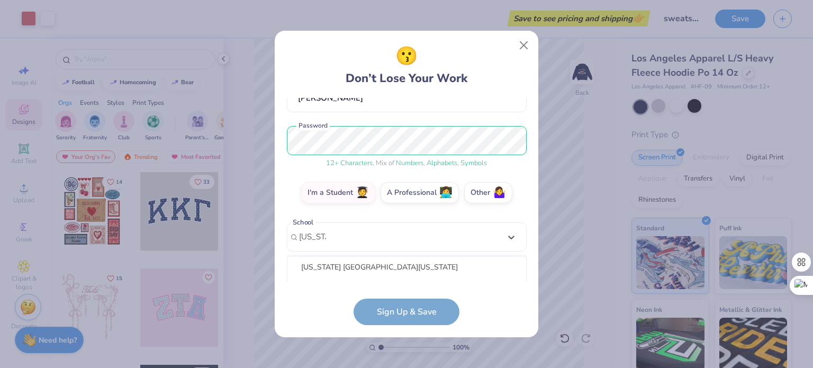
scroll to position [116, 0]
click at [350, 269] on div "Indiana University of Pennsylvania" at bounding box center [407, 266] width 230 height 17
type input "indiana"
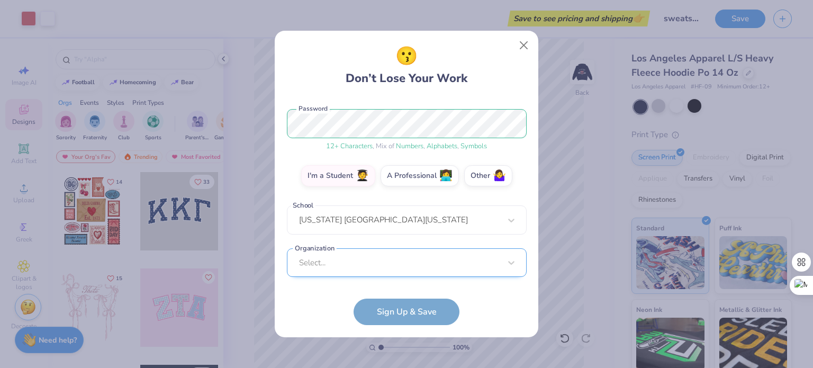
click at [360, 268] on div "Select..." at bounding box center [407, 262] width 240 height 29
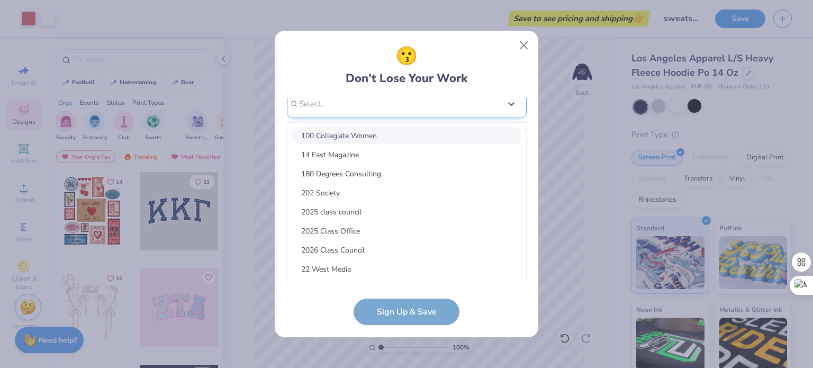
click at [324, 110] on div "emilyguardino04@gmail.com Email (267) 939-3929 Phone emily g Full Name 12 + Cha…" at bounding box center [407, 190] width 240 height 184
click at [339, 137] on div "Zeta Tau Alpha" at bounding box center [407, 135] width 230 height 17
type input "zta"
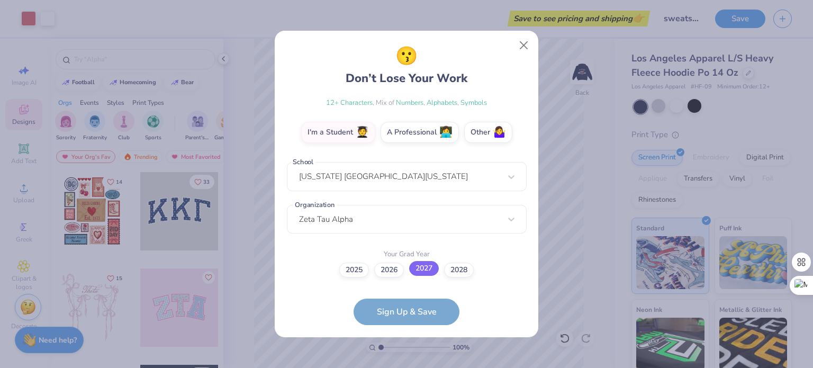
click at [434, 269] on label "2027" at bounding box center [424, 268] width 30 height 15
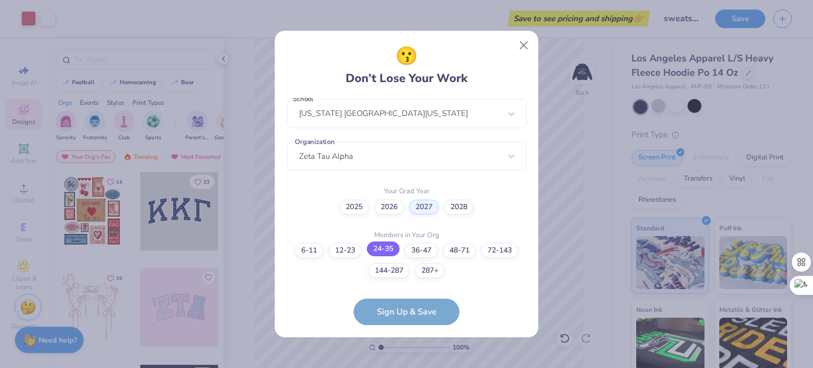
click at [391, 249] on label "24-35" at bounding box center [383, 248] width 33 height 15
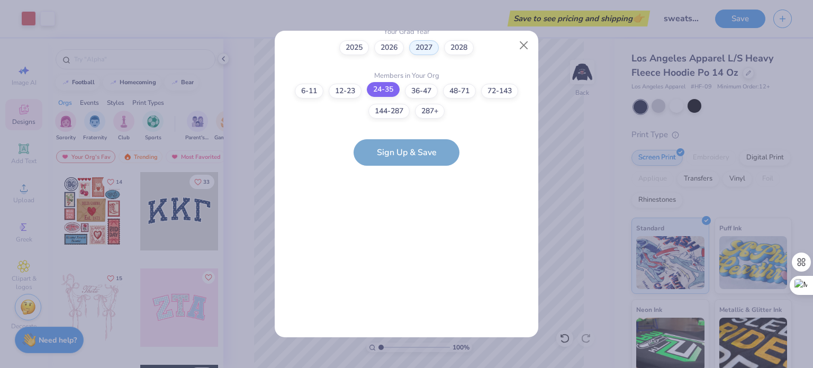
scroll to position [0, 0]
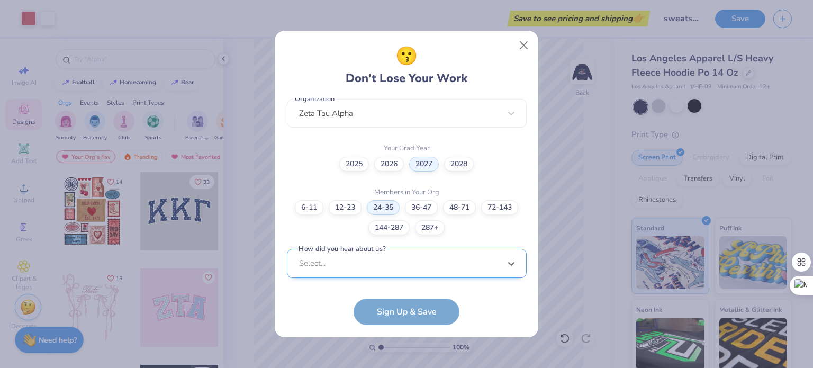
click at [367, 263] on div "option Word of Mouth focused, 8 of 15. 15 results available. Use Up and Down to…" at bounding box center [407, 345] width 240 height 193
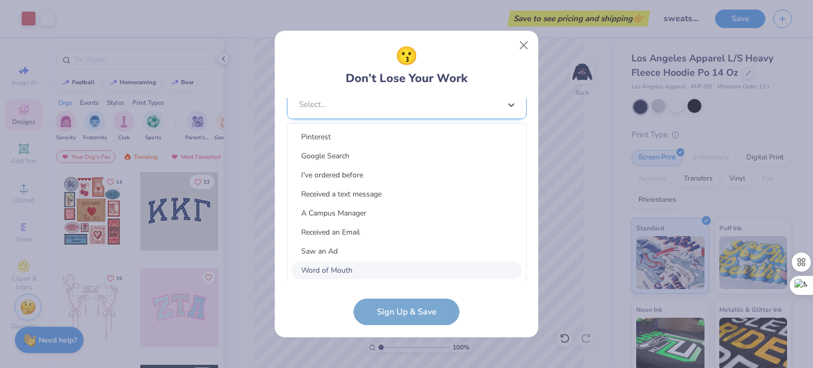
scroll to position [435, 0]
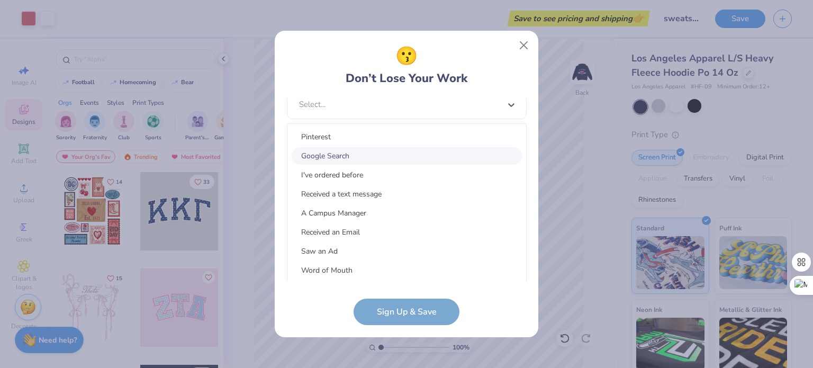
click at [356, 160] on div "Google Search" at bounding box center [407, 155] width 230 height 17
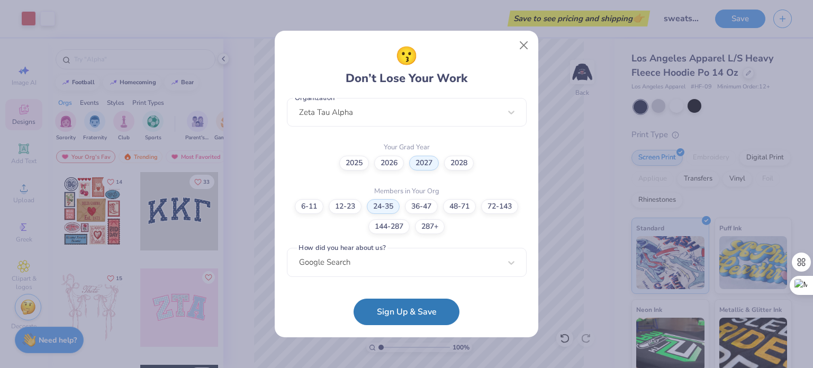
scroll to position [276, 0]
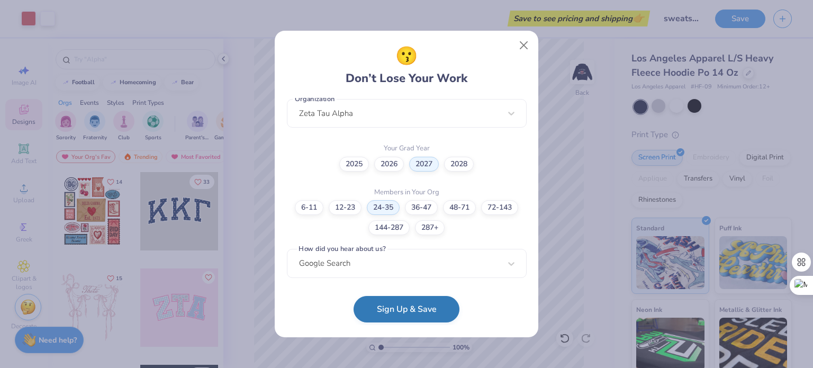
click at [380, 312] on button "Sign Up & Save" at bounding box center [407, 309] width 106 height 26
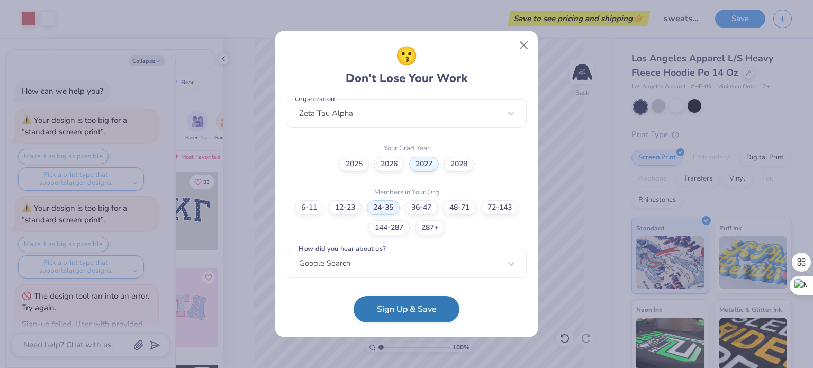
scroll to position [26, 0]
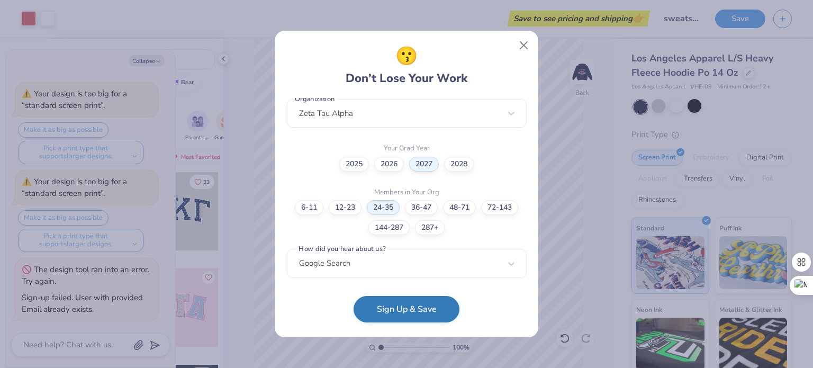
click at [410, 310] on button "Sign Up & Save" at bounding box center [407, 309] width 106 height 26
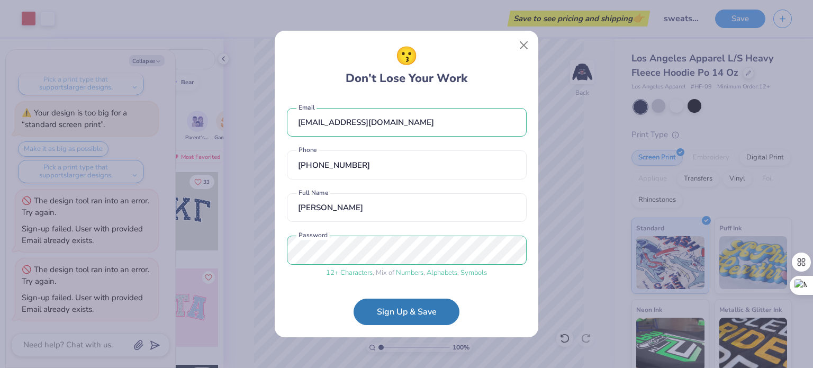
scroll to position [0, 0]
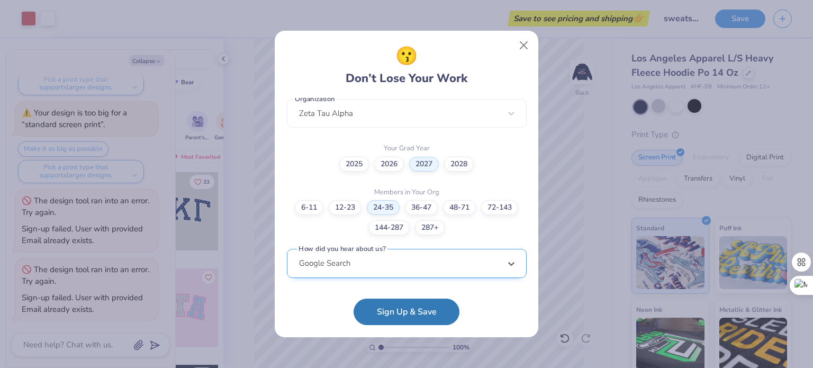
click at [328, 256] on div "option Word of Mouth focused, 8 of 15. 15 results available. Use Up and Down to…" at bounding box center [407, 345] width 240 height 193
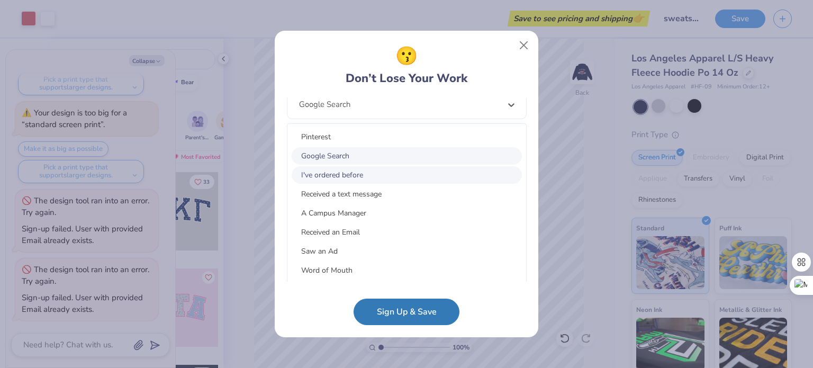
click at [320, 172] on div "I've ordered before" at bounding box center [407, 174] width 230 height 17
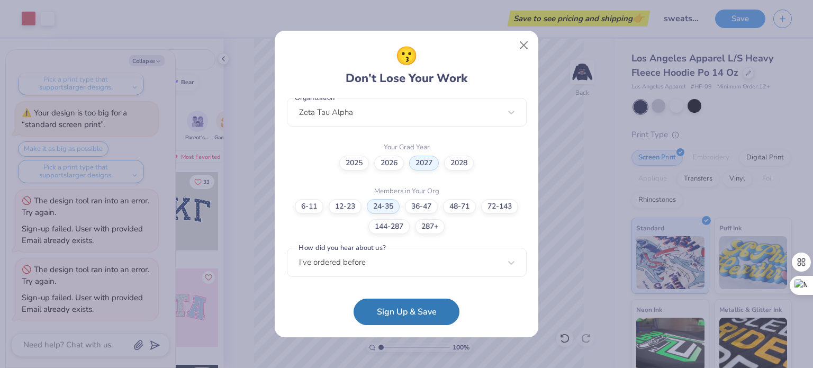
scroll to position [276, 0]
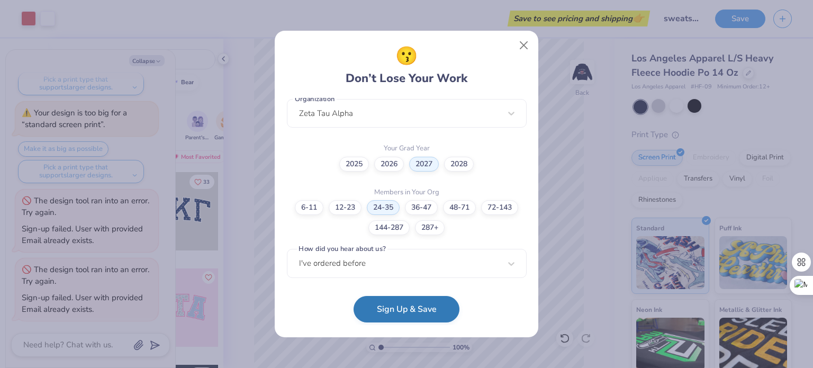
click at [408, 305] on button "Sign Up & Save" at bounding box center [407, 309] width 106 height 26
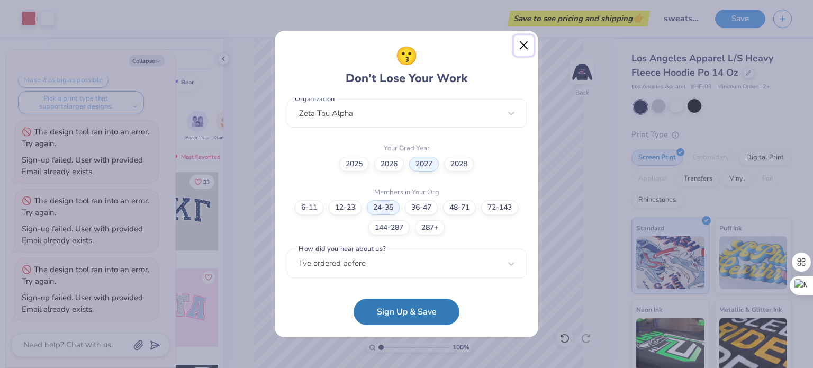
click at [521, 44] on button "Close" at bounding box center [524, 45] width 20 height 20
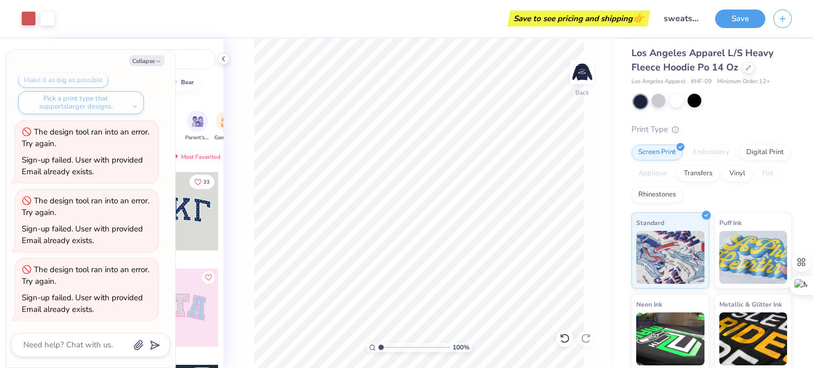
scroll to position [0, 0]
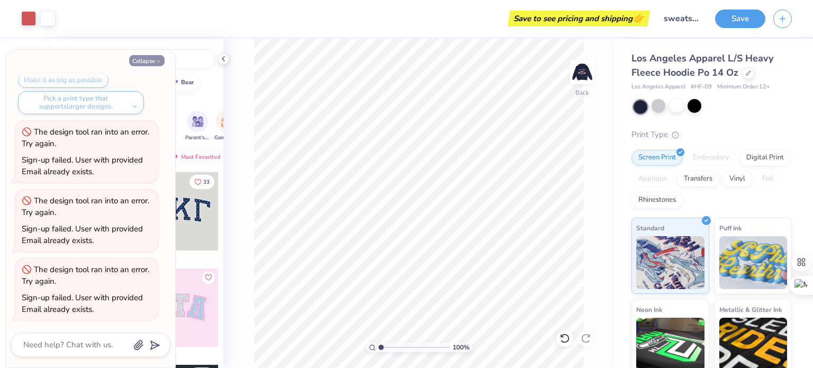
click at [143, 63] on button "Collapse" at bounding box center [146, 60] width 35 height 11
type textarea "x"
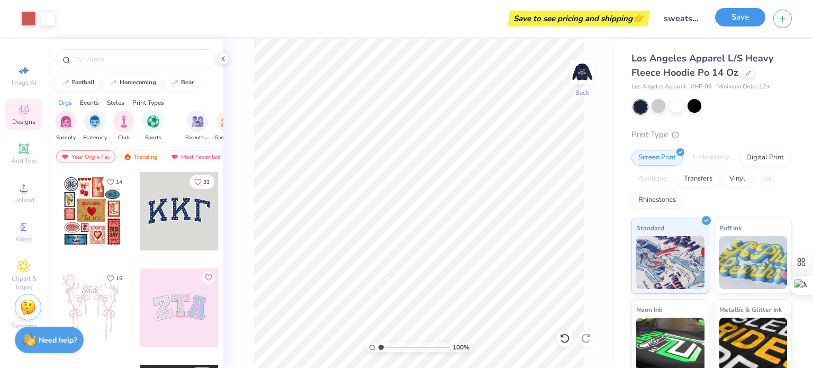
click at [748, 25] on button "Save" at bounding box center [740, 17] width 50 height 19
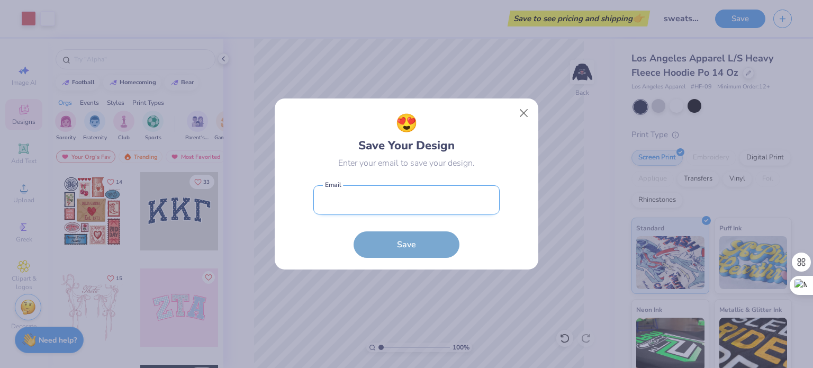
click at [395, 200] on input "email" at bounding box center [406, 199] width 186 height 29
type input "GMYDC@iup.edu"
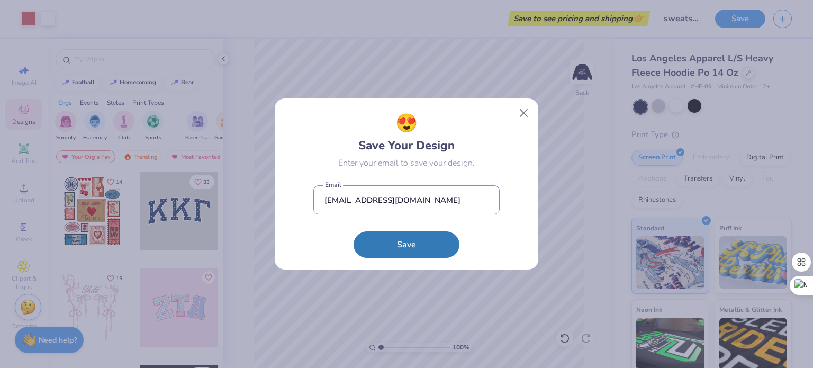
drag, startPoint x: 397, startPoint y: 201, endPoint x: 295, endPoint y: 201, distance: 102.2
click at [295, 201] on div "😍 Save Your Design Enter your email to save your design. GMYDC@iup.edu Email Sa…" at bounding box center [407, 184] width 240 height 148
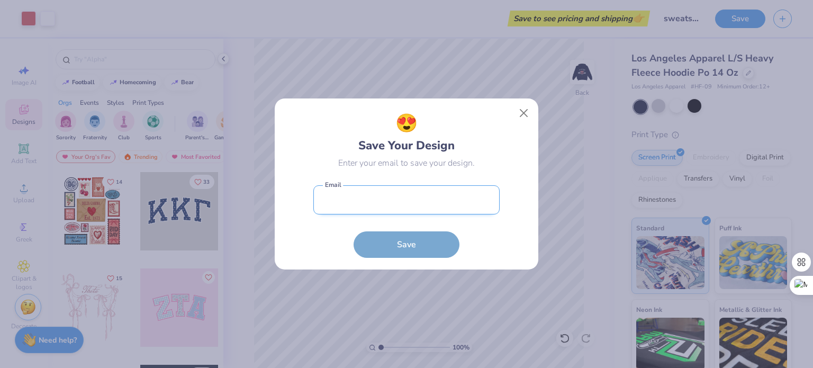
click at [358, 208] on input "email" at bounding box center [406, 199] width 186 height 29
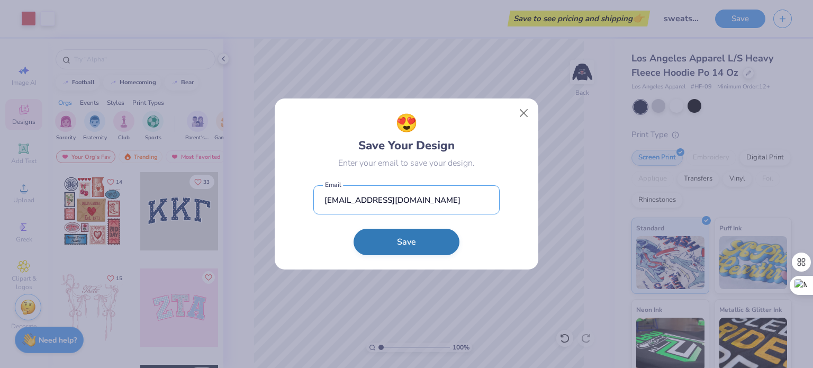
type input "emiguardino@gmail.com"
click at [383, 241] on button "Save" at bounding box center [407, 242] width 106 height 26
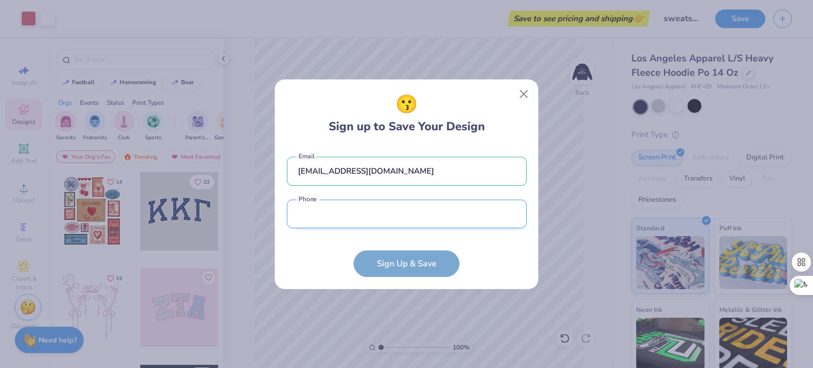
click at [352, 219] on input "tel" at bounding box center [407, 214] width 240 height 29
type input "(267) 939-3929"
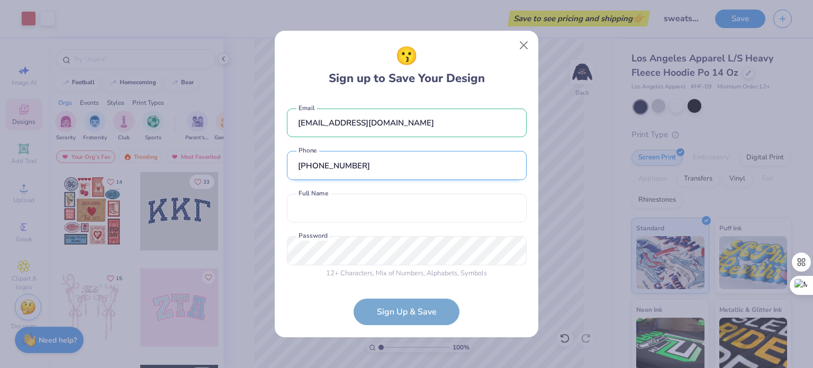
scroll to position [2, 0]
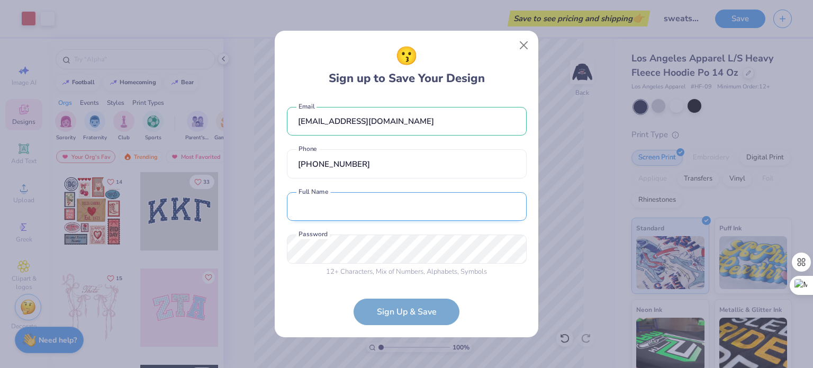
click at [331, 217] on input "text" at bounding box center [407, 206] width 240 height 29
type input "emily g"
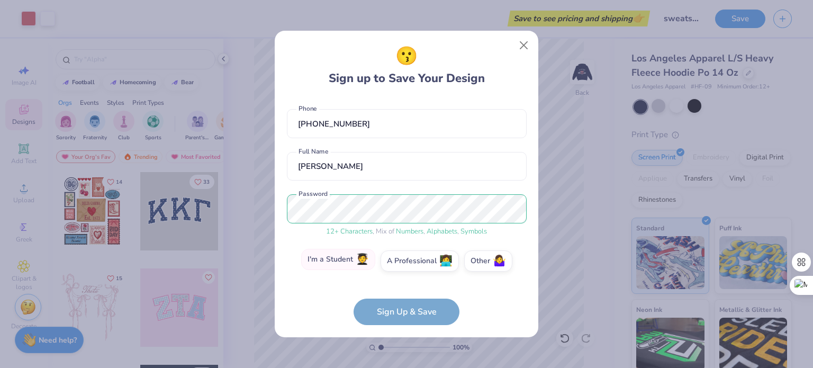
click at [357, 256] on span "🧑‍🎓" at bounding box center [362, 260] width 13 height 12
click at [403, 302] on input "I'm a Student 🧑‍🎓" at bounding box center [406, 305] width 7 height 7
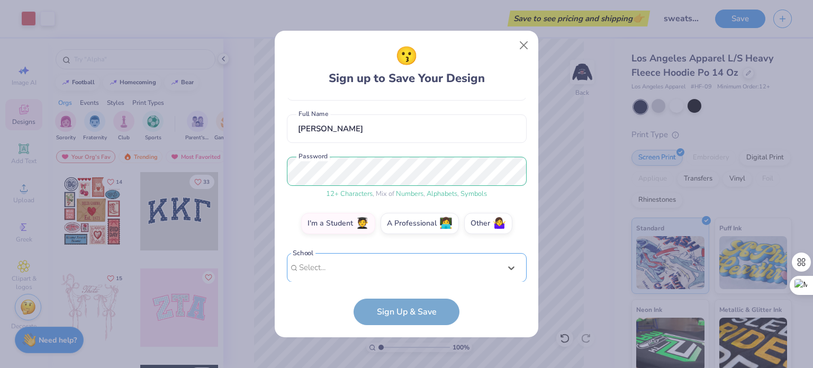
click at [340, 258] on div "option focused, 1 of 30. 30 results available. Use Up and Down to choose option…" at bounding box center [407, 349] width 240 height 193
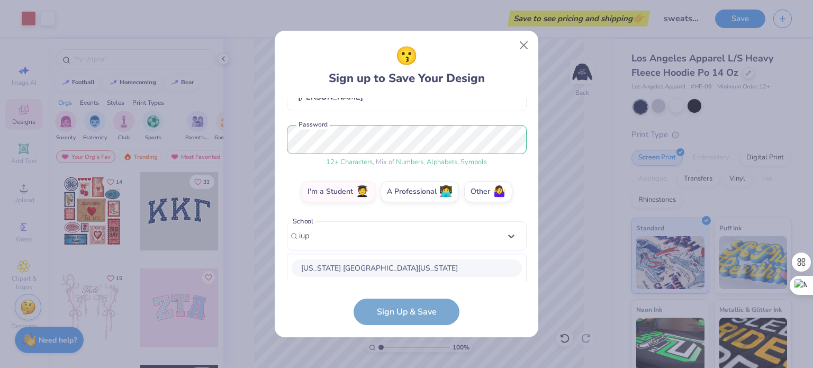
scroll to position [244, 0]
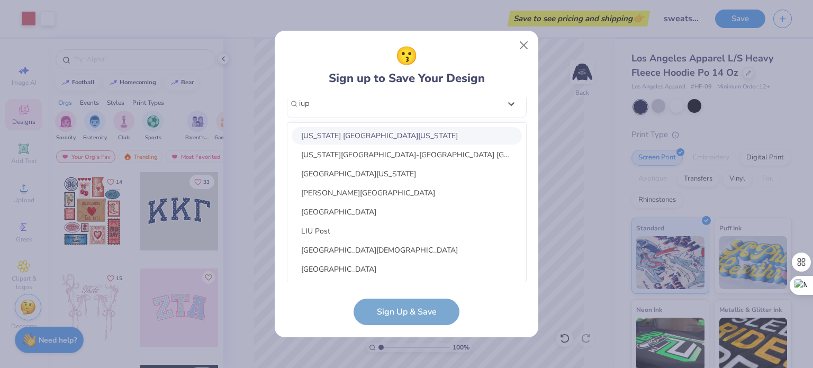
click at [341, 131] on div "Indiana University of Pennsylvania" at bounding box center [407, 135] width 230 height 17
type input "iup"
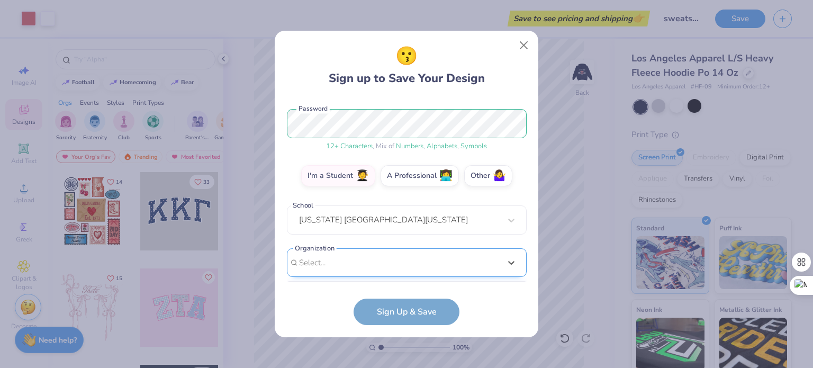
click at [334, 257] on div "option focused, 8 of 15. 15 results available. Use Up and Down to choose option…" at bounding box center [407, 344] width 240 height 193
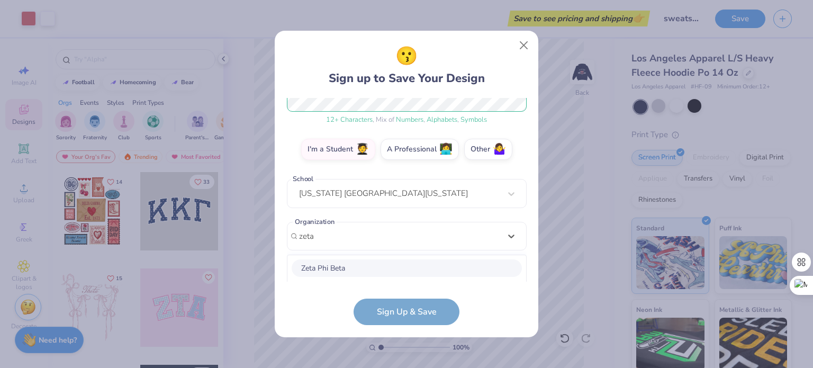
scroll to position [286, 0]
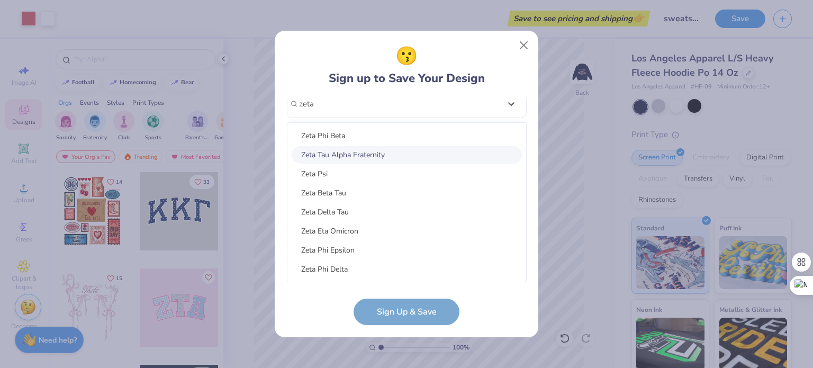
click at [334, 156] on div "Zeta Tau Alpha Fraternity" at bounding box center [407, 154] width 230 height 17
type input "zeta"
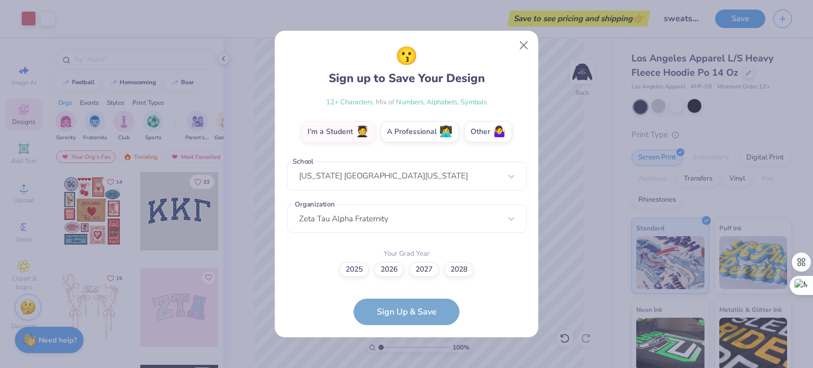
scroll to position [170, 0]
click at [417, 266] on label "2027" at bounding box center [424, 268] width 30 height 15
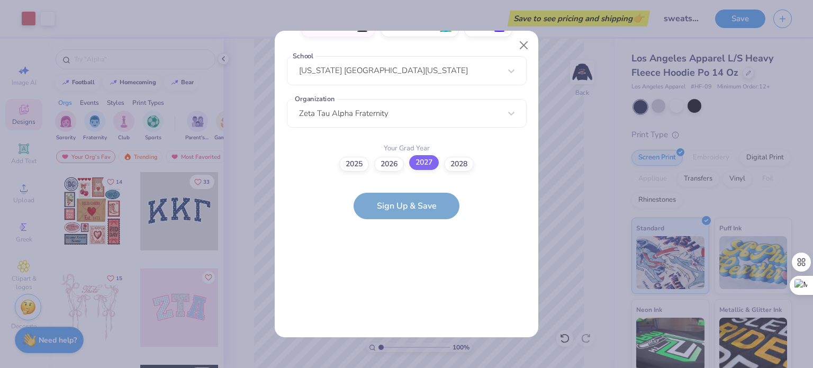
scroll to position [0, 0]
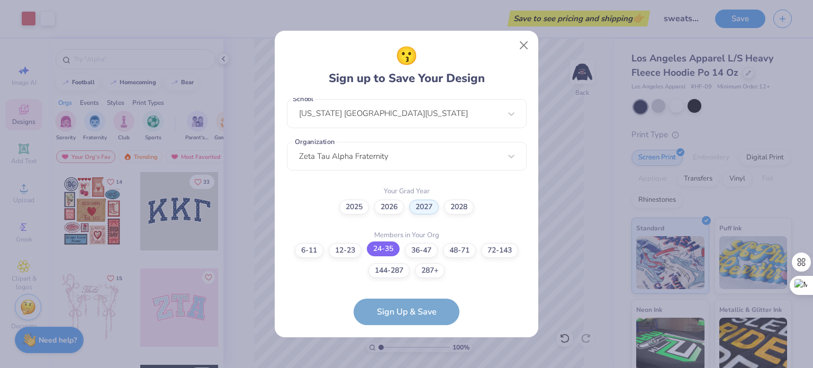
click at [388, 251] on label "24-35" at bounding box center [383, 248] width 33 height 15
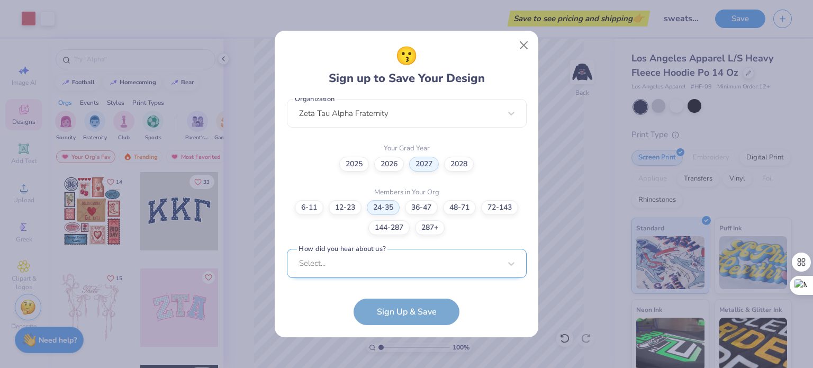
click at [390, 264] on div "Select..." at bounding box center [407, 263] width 240 height 29
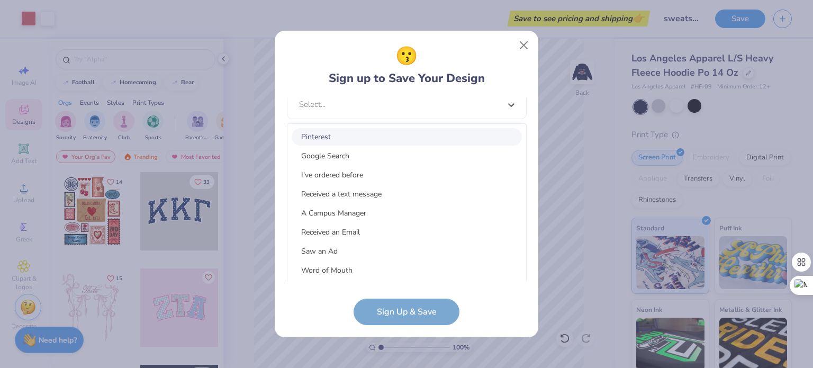
click at [332, 137] on div "Pinterest" at bounding box center [407, 136] width 230 height 17
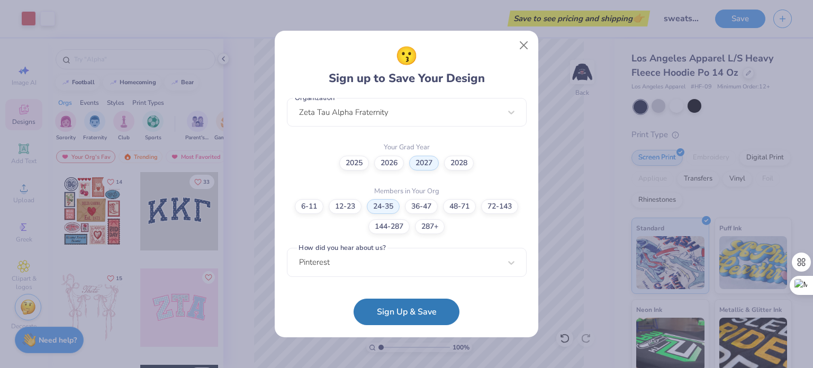
scroll to position [276, 0]
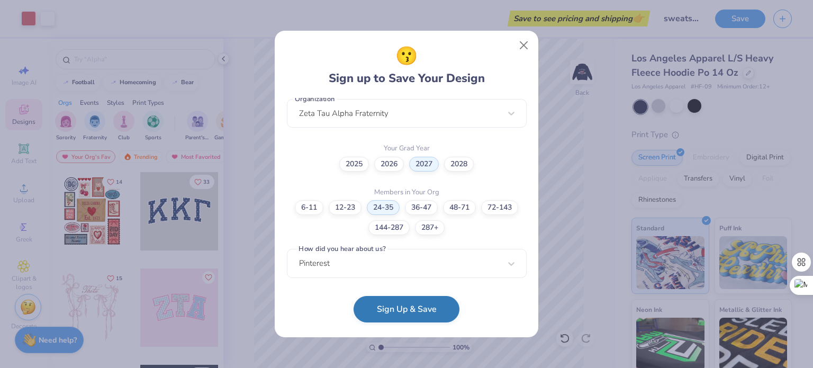
click at [381, 311] on button "Sign Up & Save" at bounding box center [407, 309] width 106 height 26
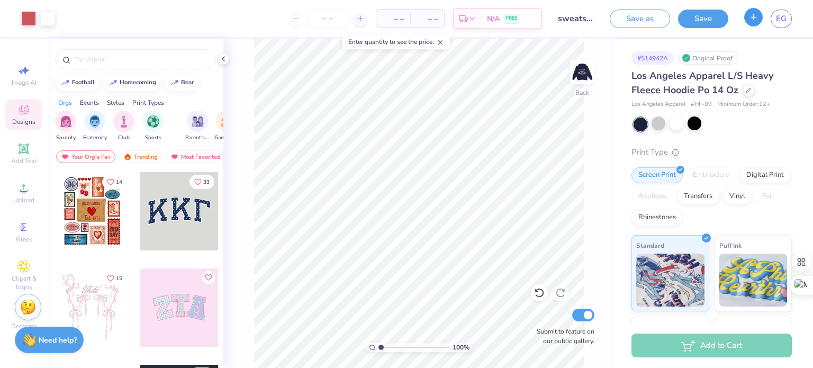
click at [757, 19] on icon "button" at bounding box center [753, 17] width 9 height 9
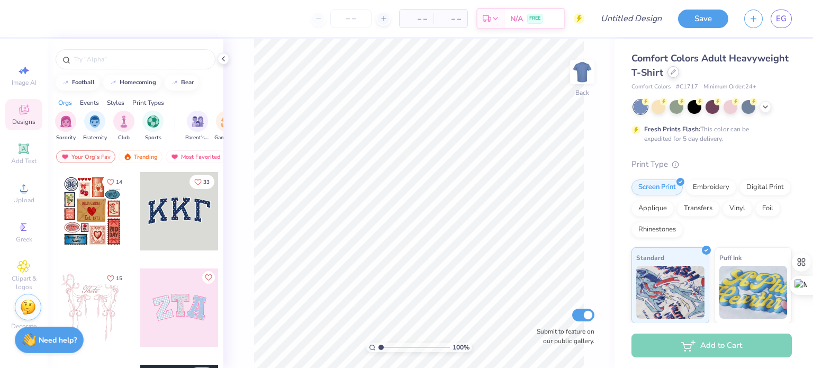
click at [679, 75] on div at bounding box center [674, 72] width 12 height 12
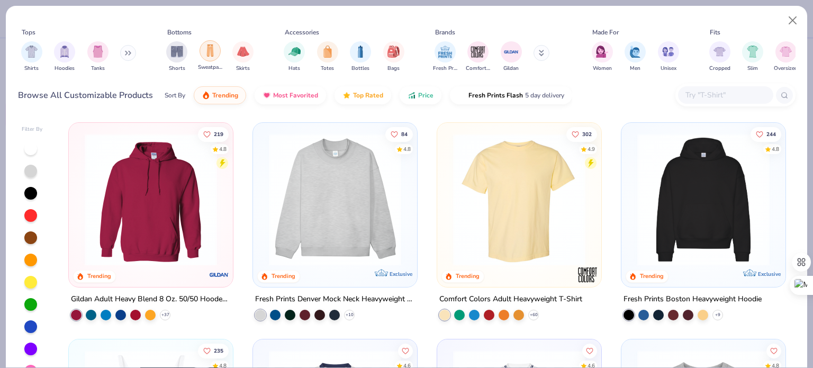
click at [209, 54] on img "filter for Sweatpants" at bounding box center [210, 50] width 12 height 12
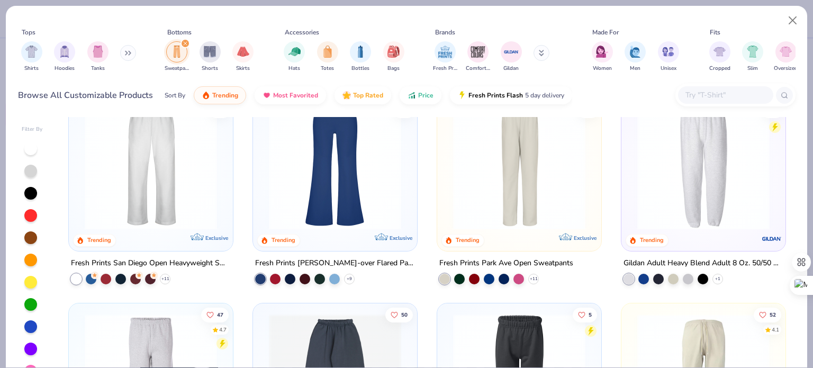
scroll to position [10, 0]
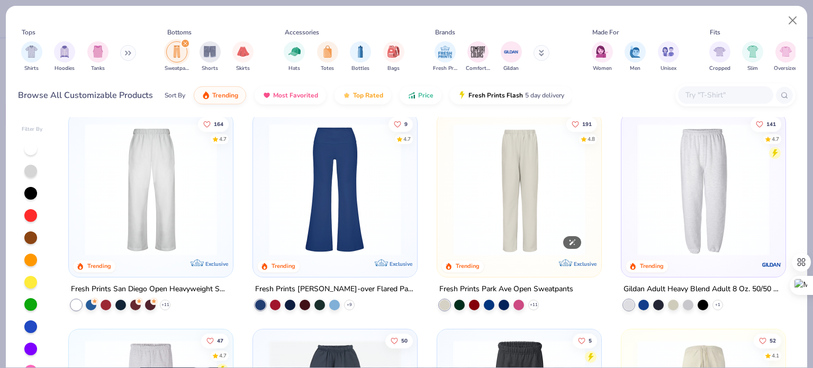
click at [472, 229] on img at bounding box center [519, 189] width 143 height 132
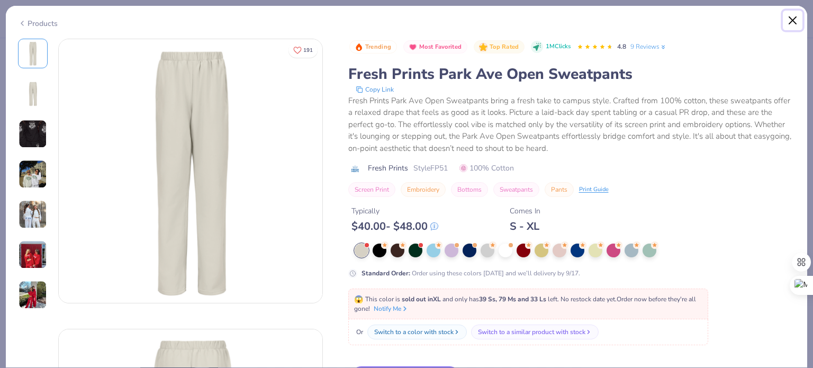
click at [794, 17] on button "Close" at bounding box center [793, 21] width 20 height 20
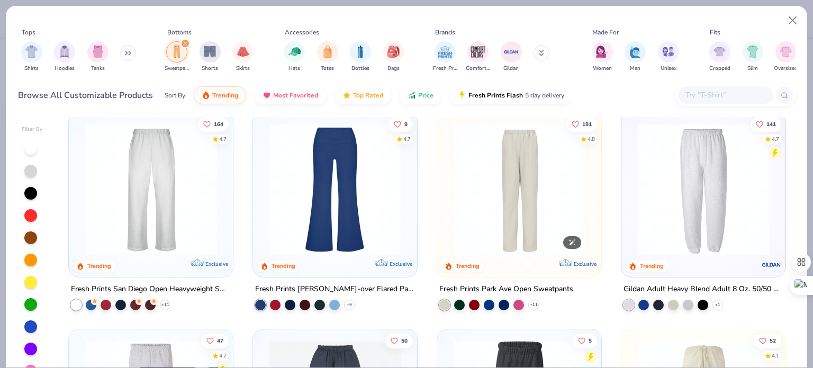
click at [504, 223] on img at bounding box center [519, 189] width 143 height 132
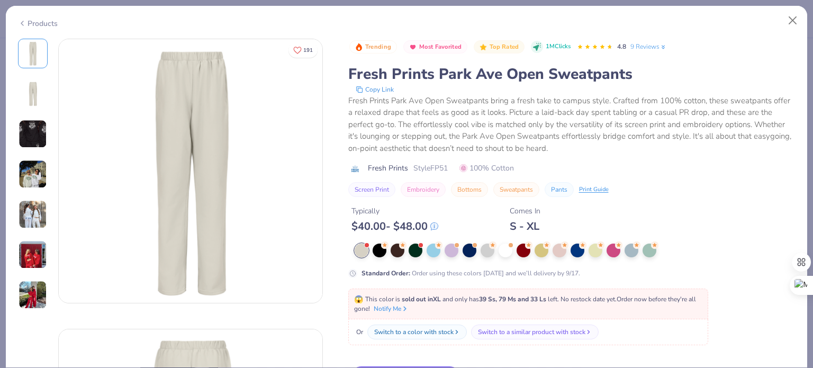
scroll to position [53, 0]
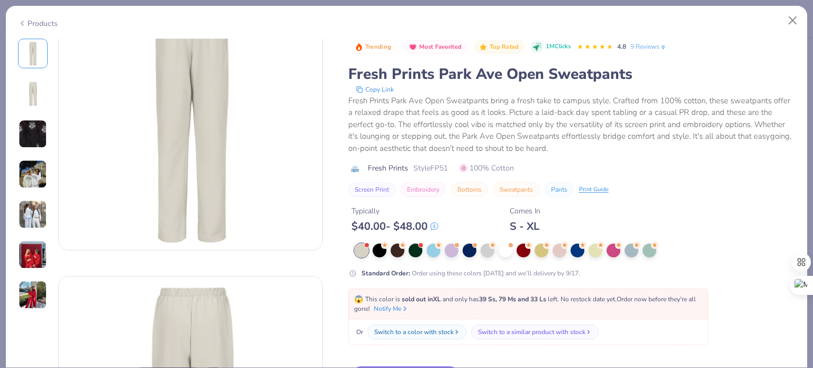
click at [373, 191] on button "Screen Print" at bounding box center [371, 189] width 47 height 15
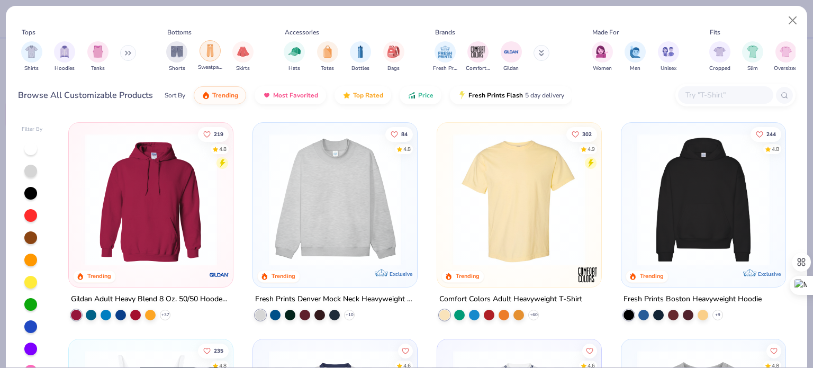
click at [212, 51] on img "filter for Sweatpants" at bounding box center [210, 50] width 12 height 12
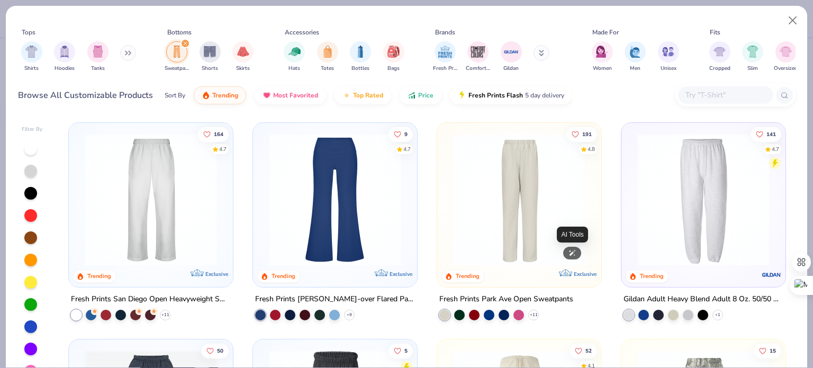
click at [479, 218] on img at bounding box center [519, 199] width 143 height 132
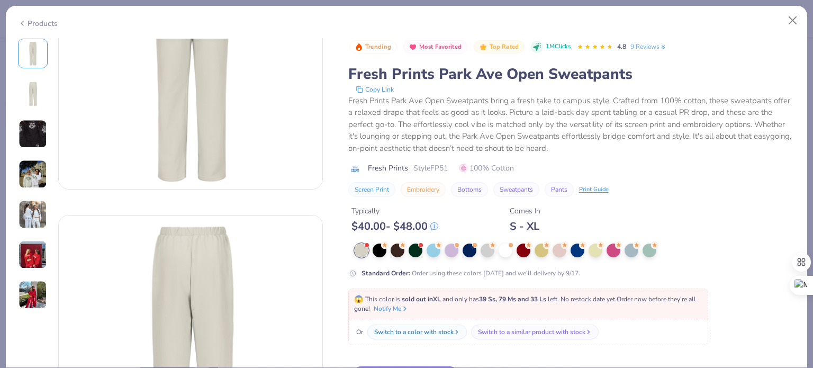
scroll to position [138, 0]
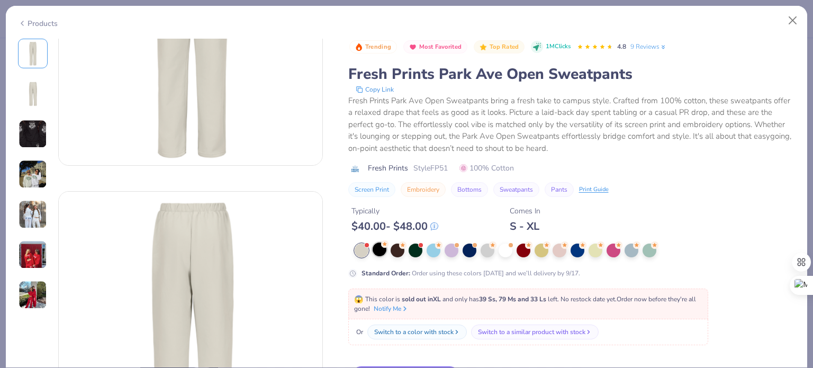
click at [380, 252] on div at bounding box center [380, 249] width 14 height 14
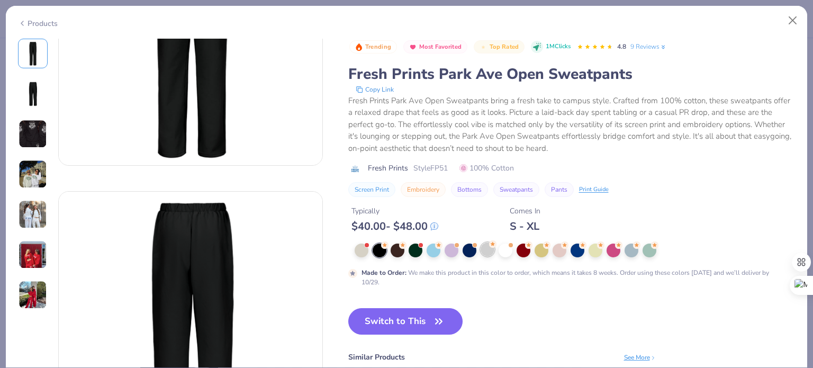
click at [483, 251] on div at bounding box center [488, 249] width 14 height 14
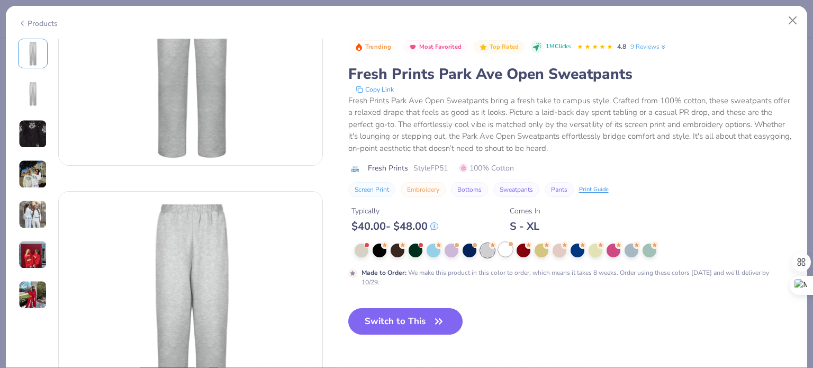
click at [501, 254] on div at bounding box center [506, 249] width 14 height 14
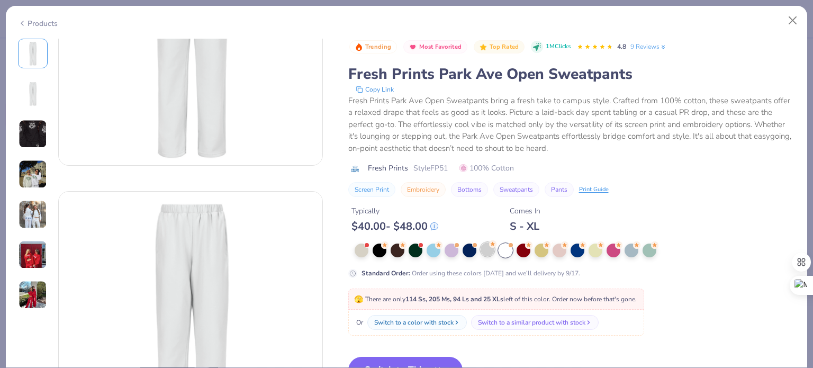
click at [487, 251] on div at bounding box center [488, 249] width 14 height 14
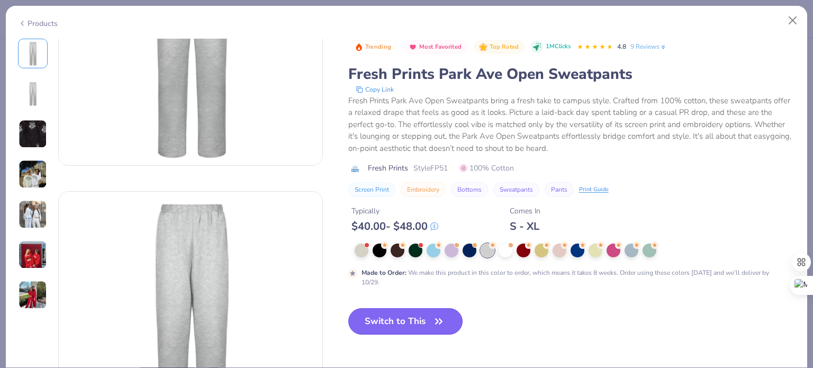
click at [401, 316] on button "Switch to This" at bounding box center [405, 321] width 115 height 26
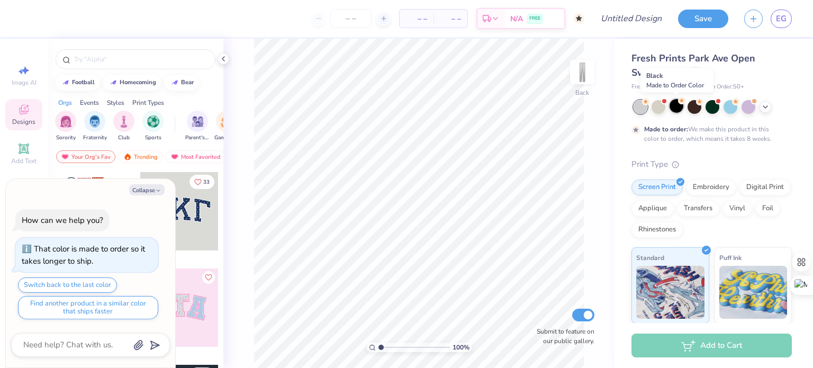
click at [678, 107] on div at bounding box center [677, 106] width 14 height 14
click at [697, 106] on div at bounding box center [695, 106] width 14 height 14
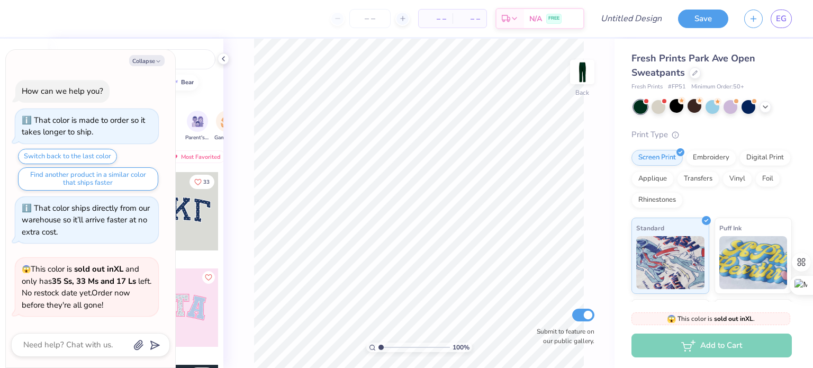
scroll to position [52, 0]
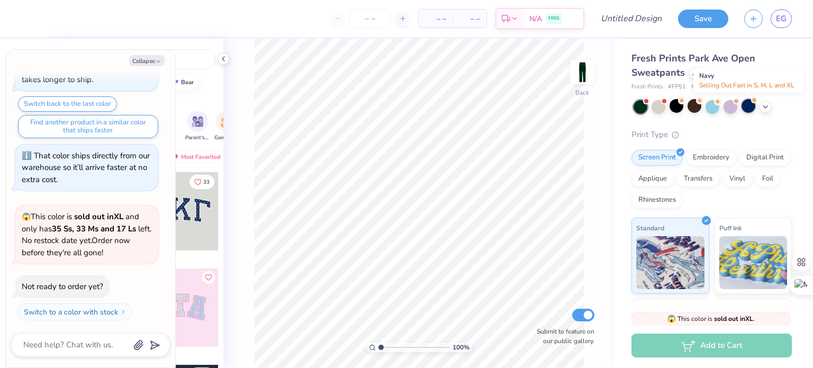
click at [751, 110] on div at bounding box center [749, 106] width 14 height 14
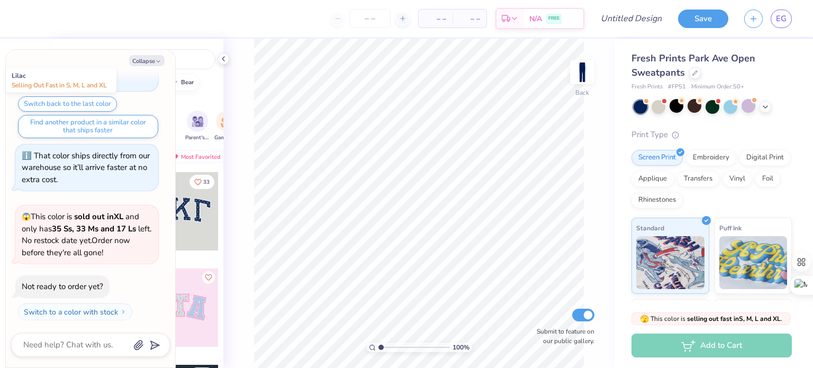
scroll to position [190, 0]
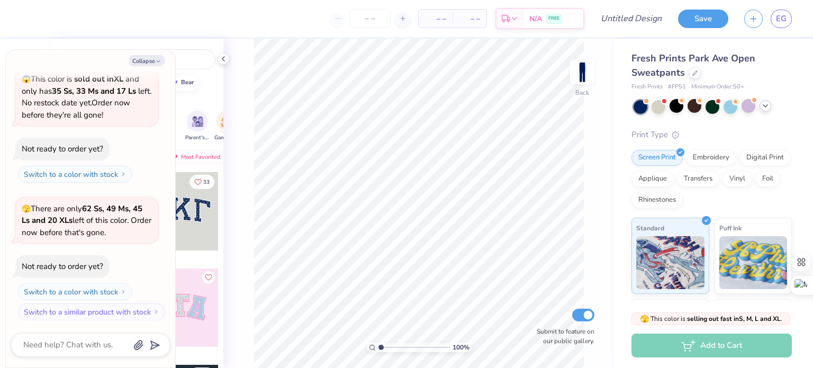
click at [770, 110] on div at bounding box center [766, 106] width 12 height 12
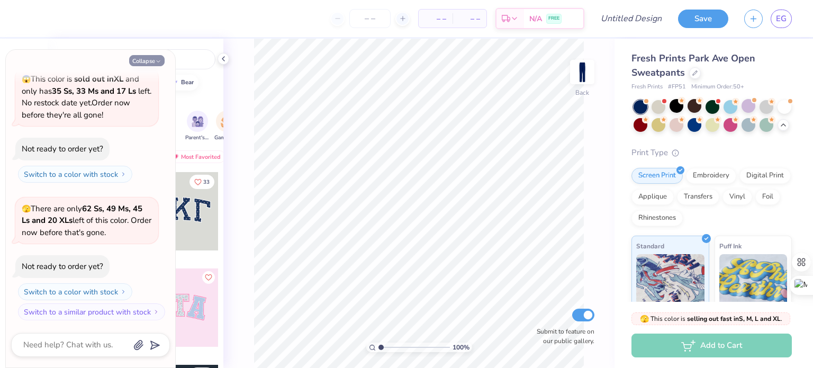
click at [152, 63] on button "Collapse" at bounding box center [146, 60] width 35 height 11
type textarea "x"
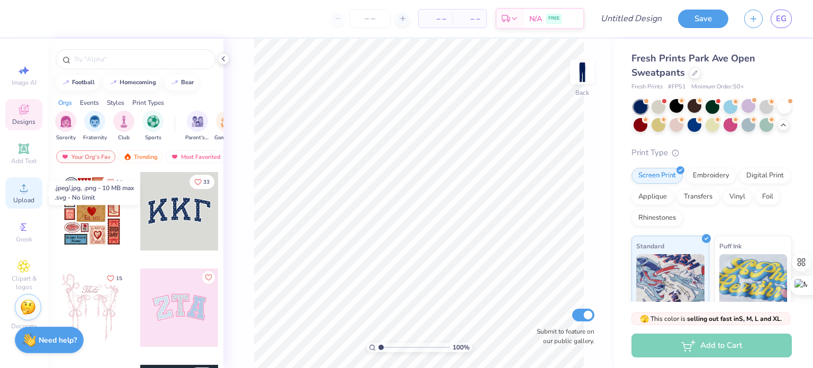
click at [21, 190] on circle at bounding box center [24, 191] width 6 height 6
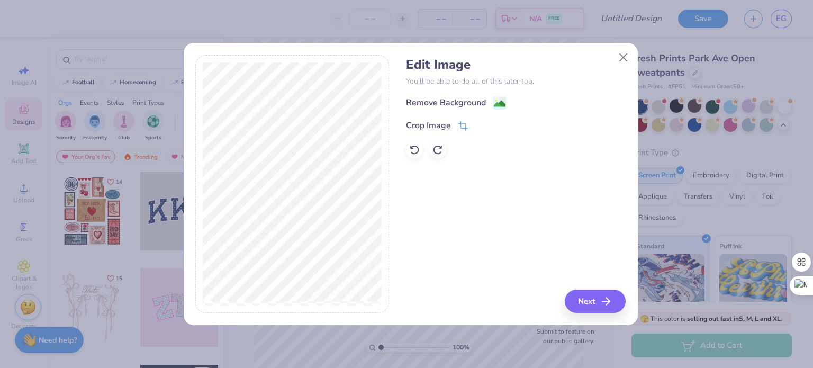
click at [497, 95] on div "Edit Image You’ll be able to do all of this later too. Remove Background Crop I…" at bounding box center [516, 107] width 220 height 101
click at [498, 101] on image at bounding box center [500, 105] width 12 height 12
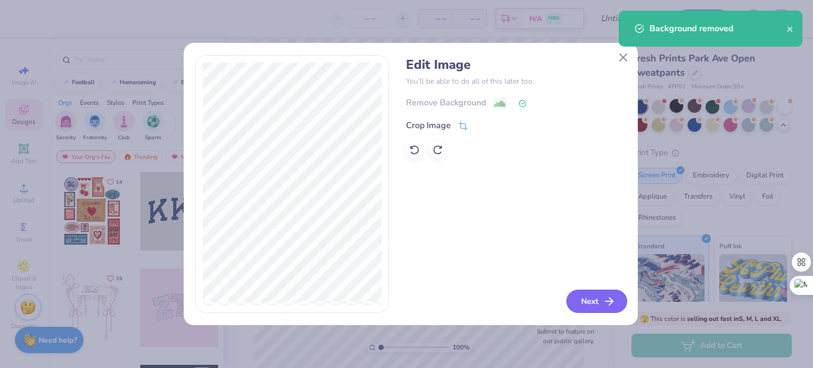
click at [589, 304] on button "Next" at bounding box center [597, 301] width 61 height 23
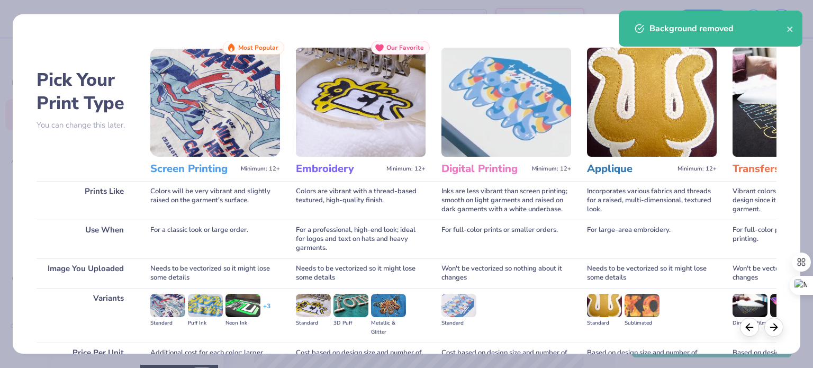
scroll to position [106, 0]
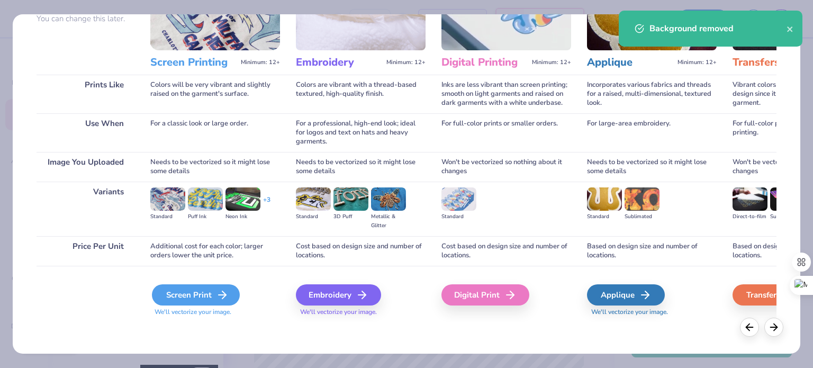
click at [199, 293] on div "Screen Print" at bounding box center [196, 294] width 88 height 21
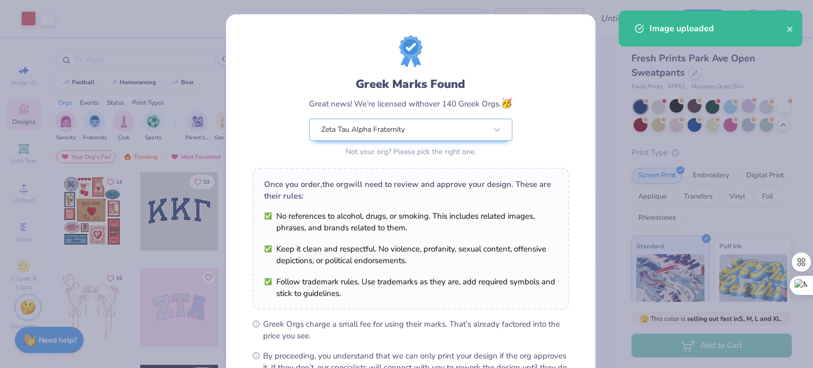
drag, startPoint x: 249, startPoint y: 247, endPoint x: 443, endPoint y: 113, distance: 235.7
click at [443, 113] on div "Greek Marks Found Great news! We’re licensed with over 140 Greek Orgs. 🥳 Zeta T…" at bounding box center [411, 204] width 317 height 338
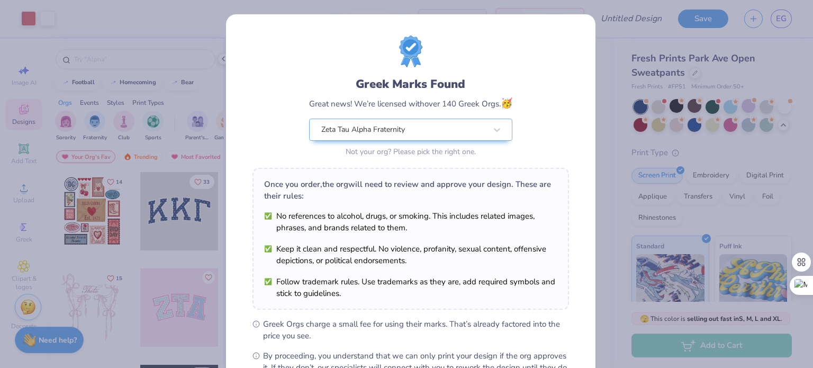
scroll to position [114, 0]
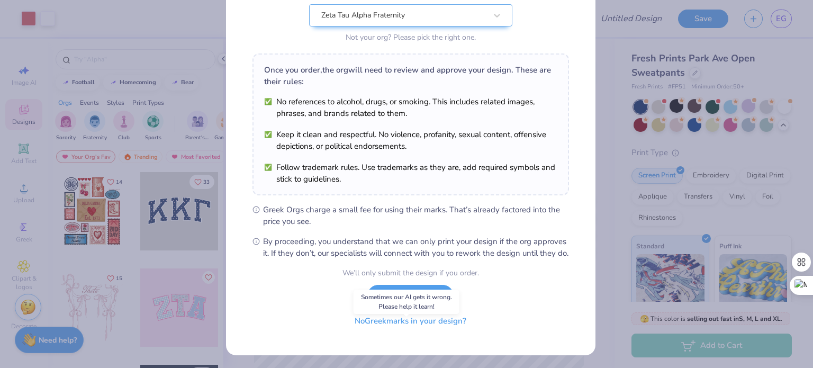
click at [408, 332] on button "No Greek marks in your design?" at bounding box center [411, 321] width 130 height 22
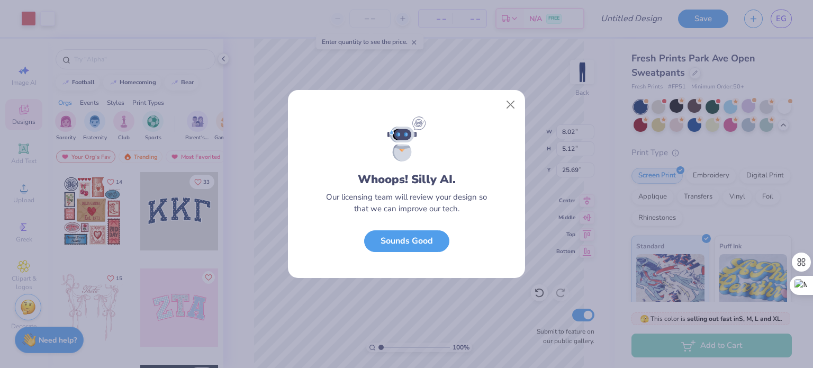
scroll to position [0, 0]
click at [432, 241] on button "Sounds Good" at bounding box center [406, 239] width 85 height 22
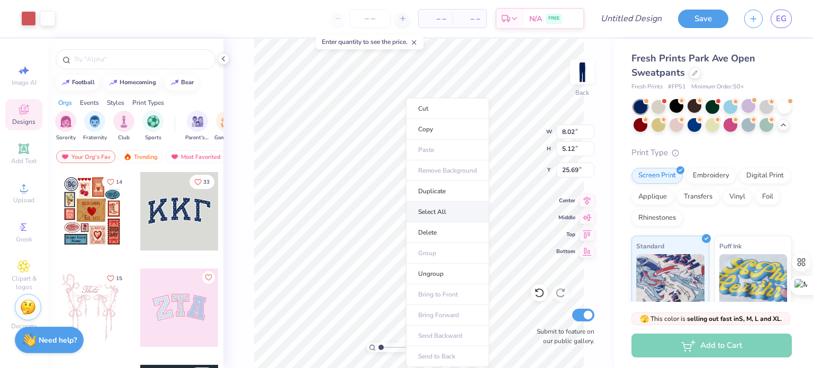
click at [457, 210] on body "Art colors – – Per Item – – Total Est. Delivery N/A FREE Design Title Save EG I…" at bounding box center [406, 184] width 813 height 368
type input "1.26"
type input "1.01845163942293"
type textarea "x"
type input "1.05841690465005"
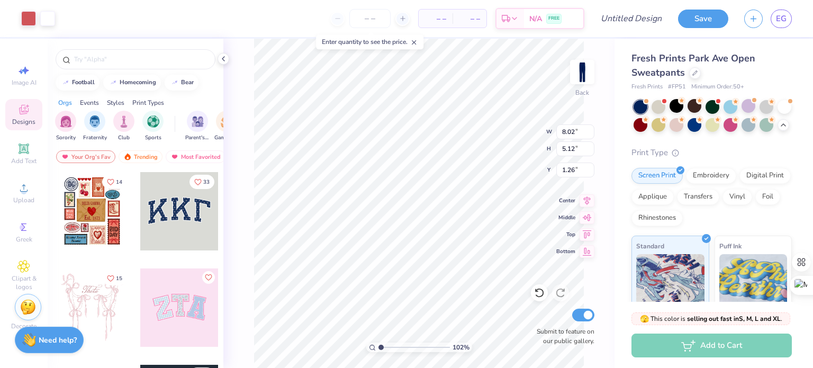
type textarea "x"
type input "1.06724449692753"
type textarea "x"
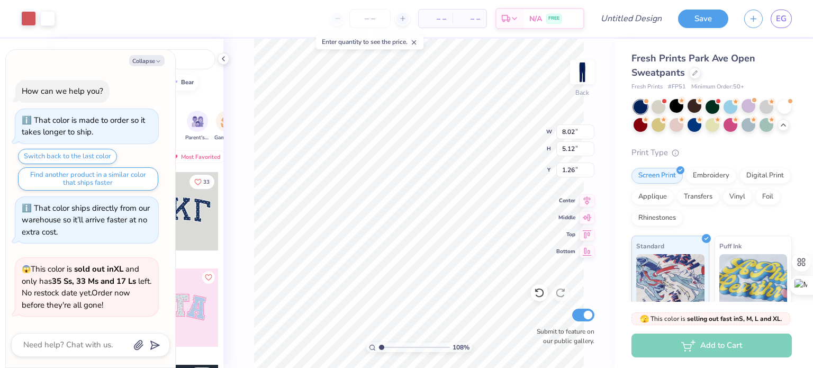
scroll to position [254, 0]
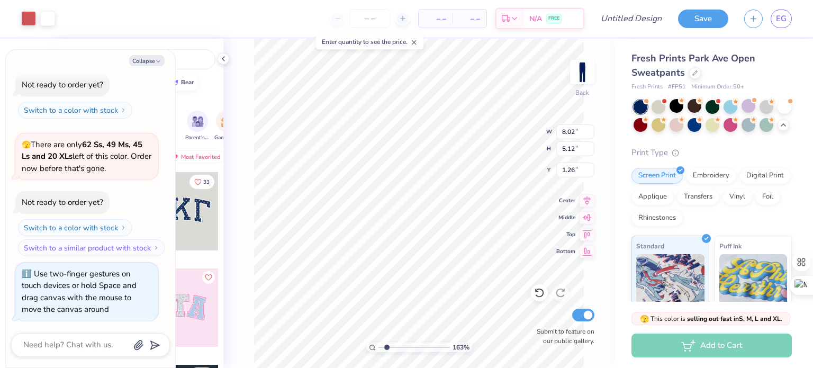
drag, startPoint x: 383, startPoint y: 348, endPoint x: 386, endPoint y: 341, distance: 8.1
type input "1.81"
click at [386, 343] on input "range" at bounding box center [414, 348] width 71 height 10
type textarea "x"
type input "5.73"
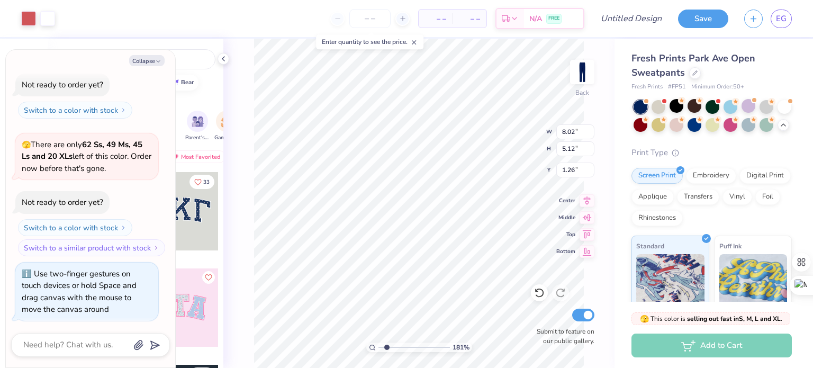
type input "3.66"
type textarea "x"
type input "1.54"
type textarea "x"
type input "6.16"
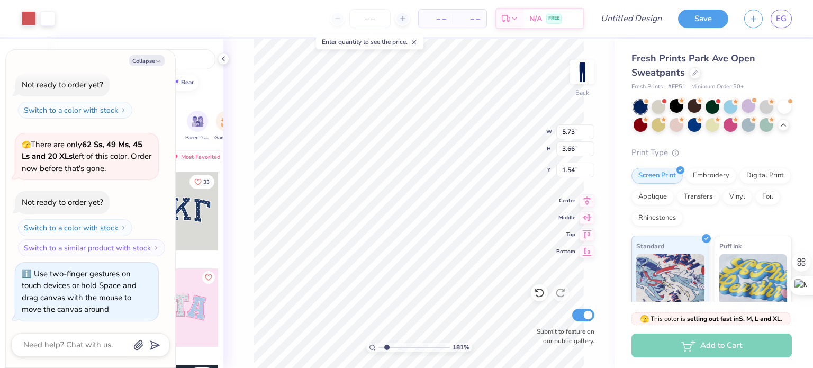
type input "3.93"
type textarea "x"
type input "5.17"
type input "3.30"
type textarea "x"
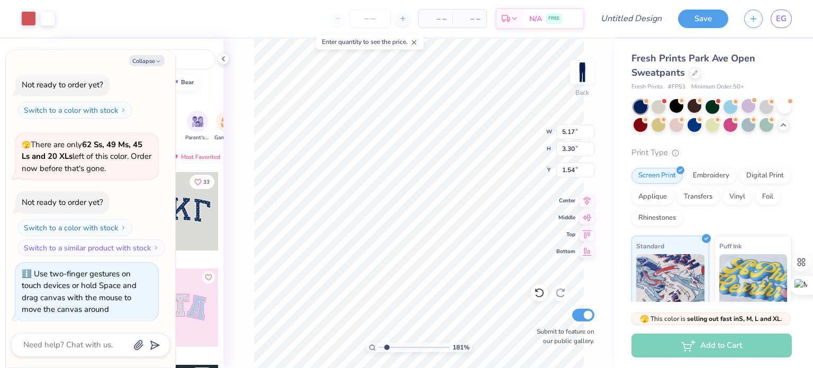
type input "1.77"
type textarea "x"
type input "1.72"
type textarea "x"
type input "1.34333095396597"
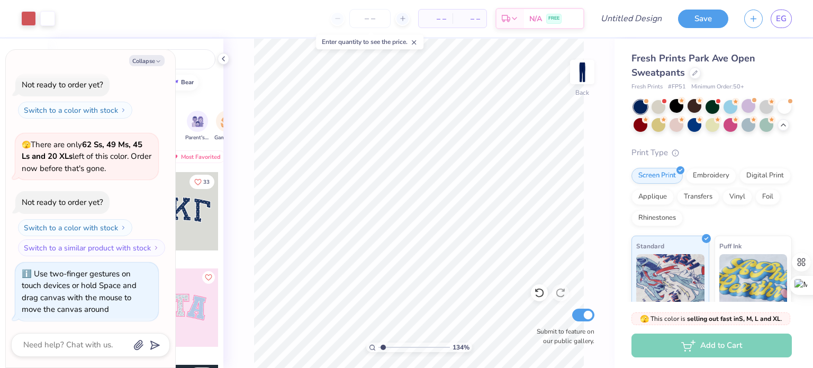
type textarea "x"
type input "1.34333095396597"
click at [146, 65] on button "Collapse" at bounding box center [146, 60] width 35 height 11
type textarea "x"
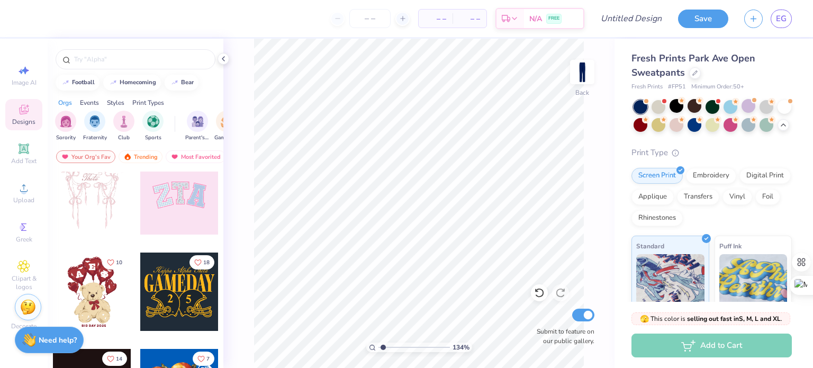
scroll to position [0, 0]
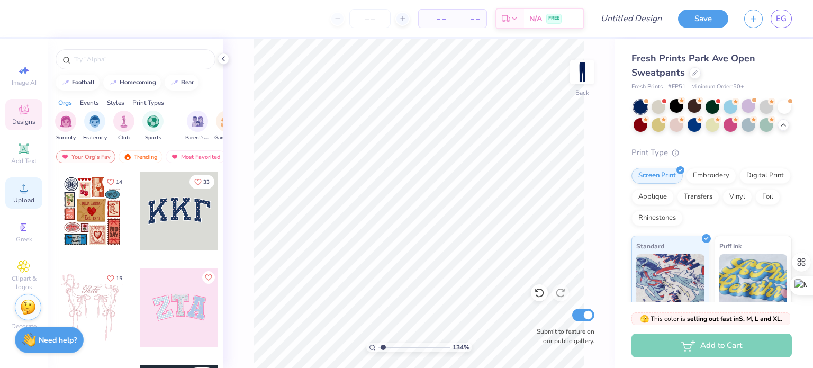
click at [25, 191] on icon at bounding box center [23, 187] width 7 height 7
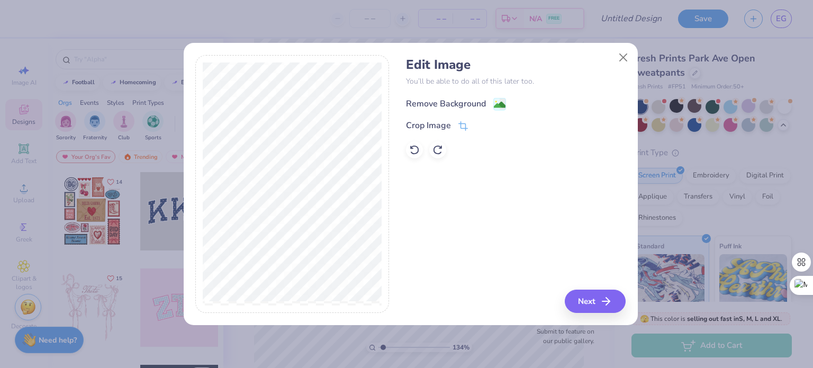
click at [496, 103] on image at bounding box center [500, 105] width 12 height 12
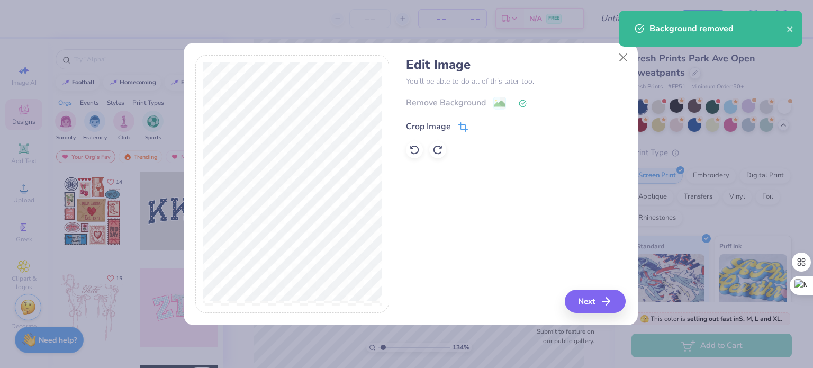
click at [462, 125] on icon at bounding box center [464, 127] width 10 height 10
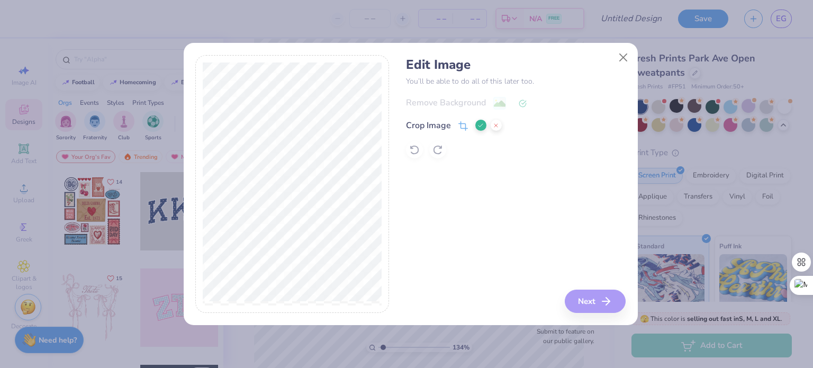
click at [493, 124] on icon at bounding box center [496, 125] width 6 height 6
click at [520, 105] on icon at bounding box center [523, 104] width 8 height 8
click at [504, 105] on div "Remove Background" at bounding box center [516, 102] width 220 height 13
click at [413, 151] on icon at bounding box center [414, 150] width 11 height 11
click at [459, 125] on icon at bounding box center [464, 127] width 10 height 10
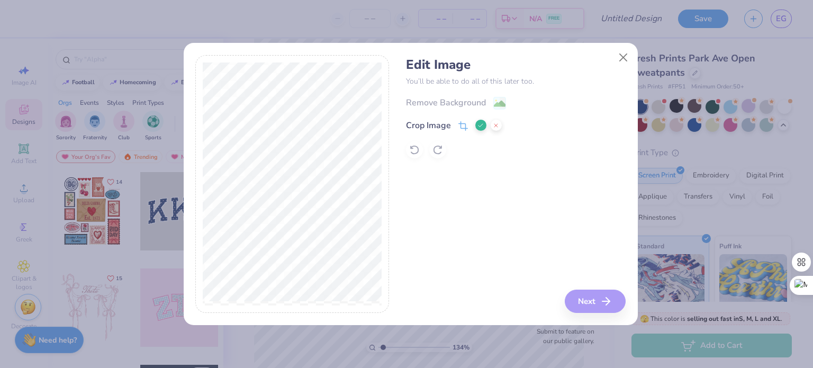
click at [479, 127] on icon at bounding box center [481, 125] width 6 height 6
click at [504, 101] on image at bounding box center [500, 105] width 12 height 12
click at [591, 302] on button "Next" at bounding box center [597, 301] width 61 height 23
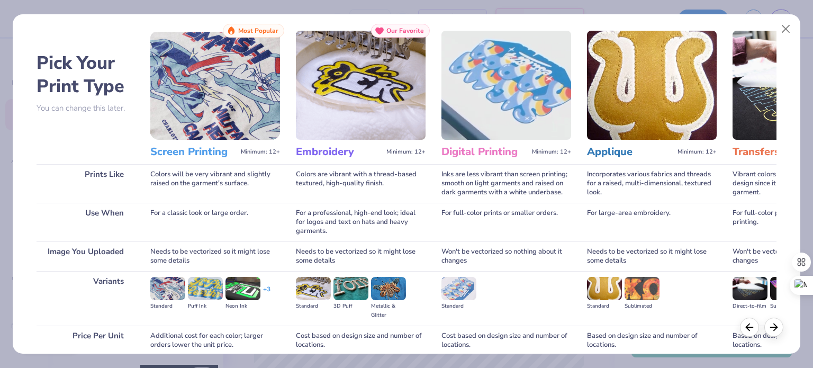
scroll to position [106, 0]
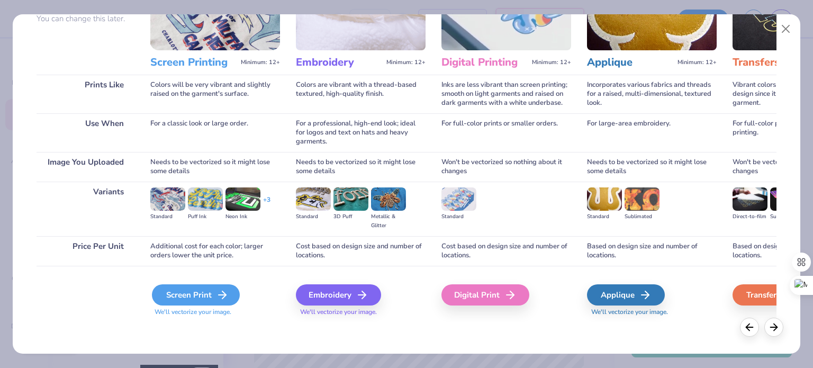
click at [201, 298] on div "Screen Print" at bounding box center [196, 294] width 88 height 21
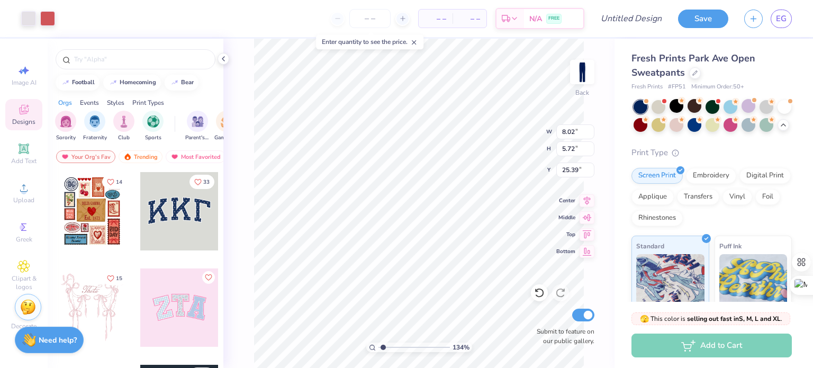
type input "1.34333095396597"
type input "1.15"
type input "1.34333095396597"
type input "3.58"
type input "2.55"
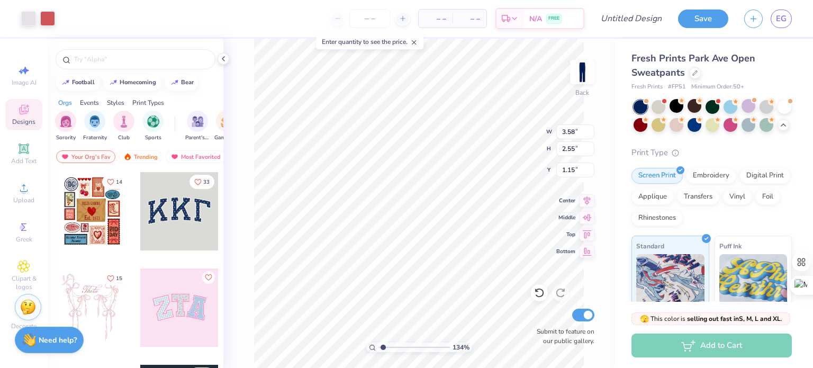
type input "1.34333095396597"
type input "1.52"
type input "1.34333095396597"
type input "4.92"
type input "3.50"
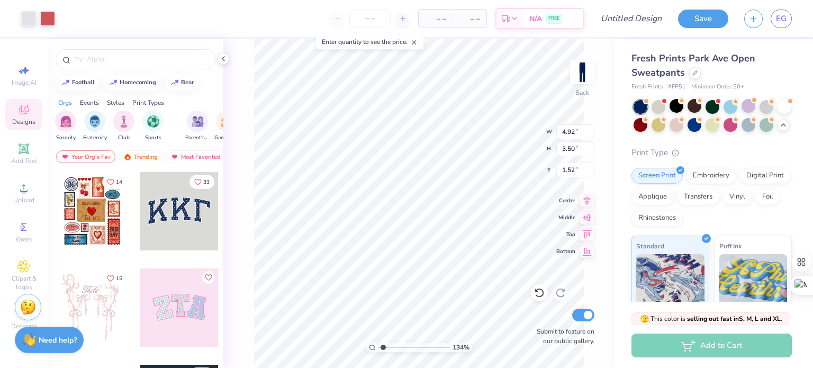
type input "1.34333095396597"
type input "3.83"
type input "2.73"
type input "1.34333095396597"
type input "2.69"
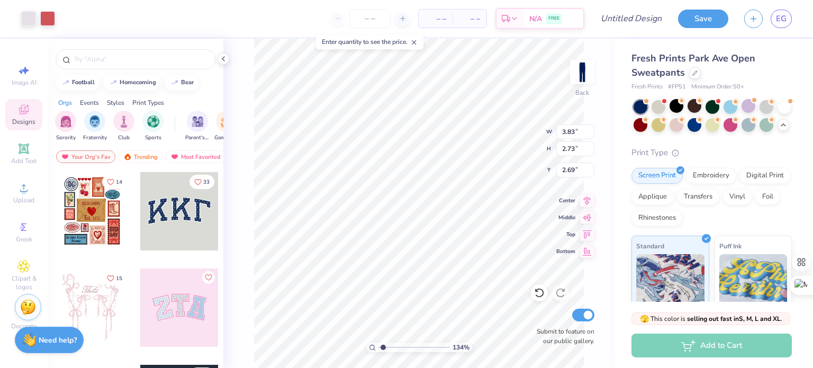
type input "1.34333095396597"
type input "3.36"
type input "2.40"
type input "1.34333095396597"
type input "3.83"
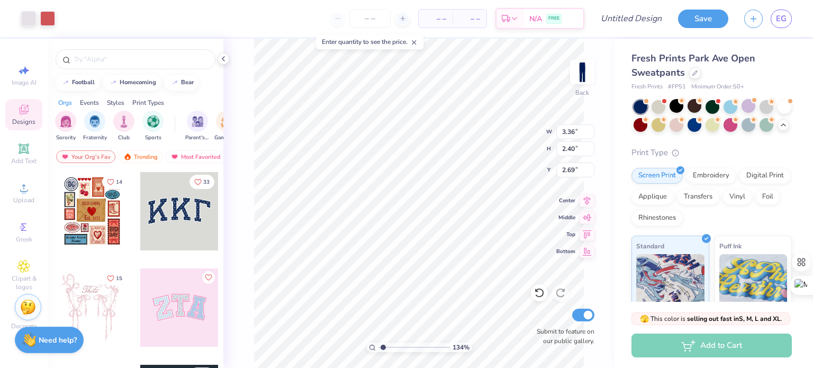
type input "2.73"
type input "1.34333095396597"
type input "4.19"
type input "2.99"
type input "1.34333095396597"
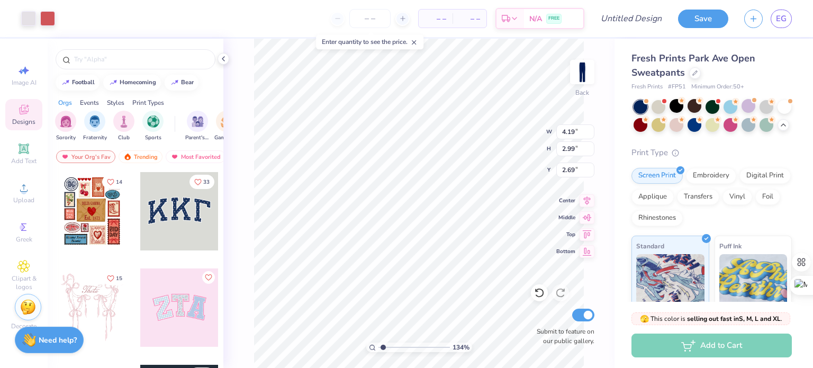
type input "2.94"
click at [22, 186] on icon at bounding box center [23, 188] width 13 height 13
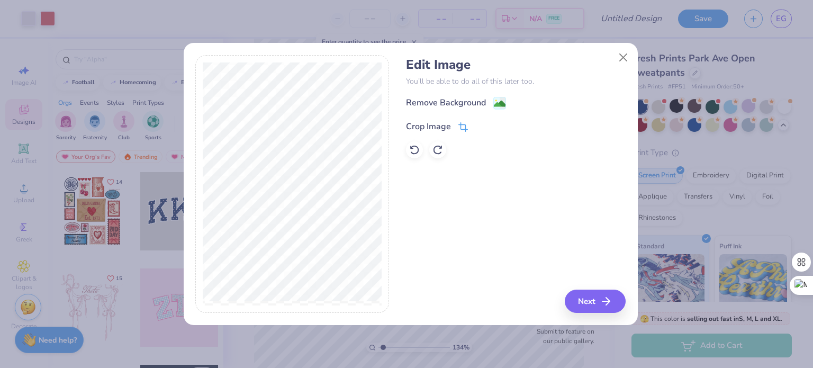
click at [464, 124] on icon at bounding box center [464, 127] width 10 height 10
click at [502, 101] on div "Remove Background Crop Image" at bounding box center [516, 127] width 220 height 62
click at [483, 125] on icon at bounding box center [481, 125] width 6 height 6
click at [499, 105] on image at bounding box center [500, 105] width 12 height 12
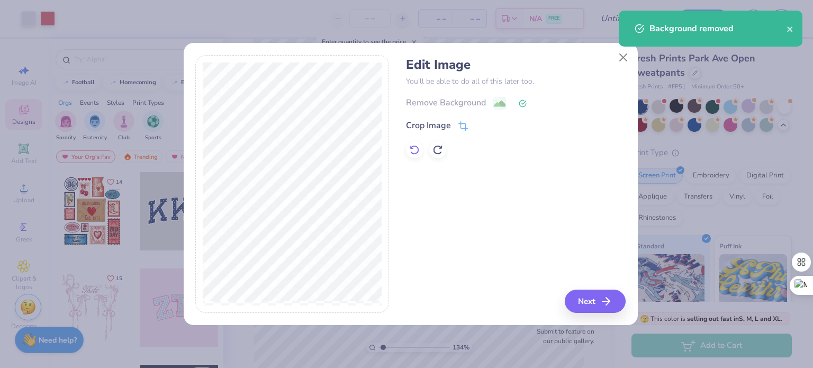
click at [412, 156] on div at bounding box center [414, 149] width 17 height 17
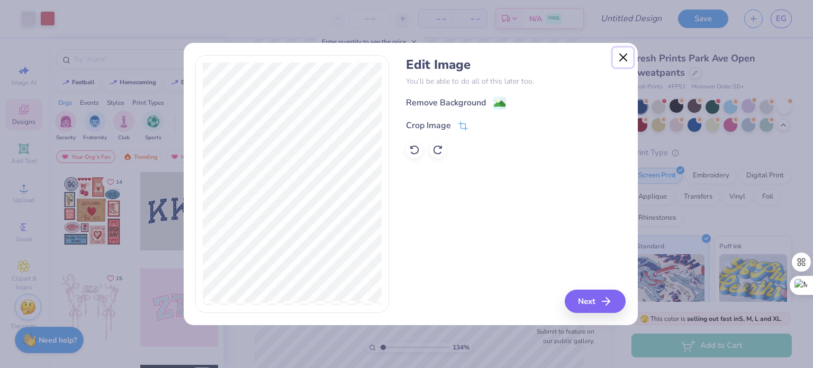
click at [622, 59] on button "Close" at bounding box center [623, 58] width 20 height 20
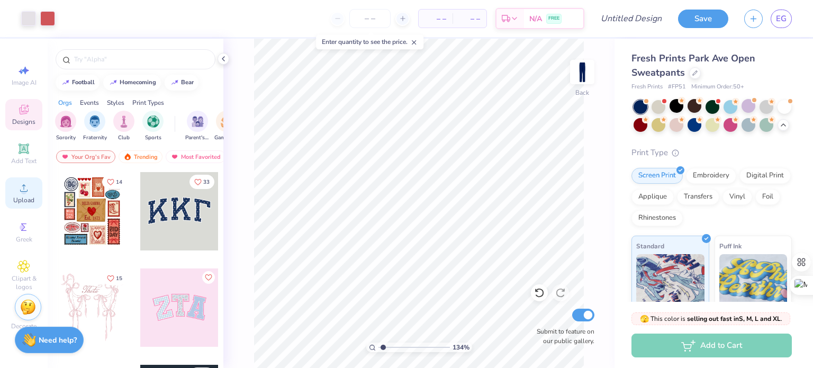
click at [26, 196] on span "Upload" at bounding box center [23, 200] width 21 height 8
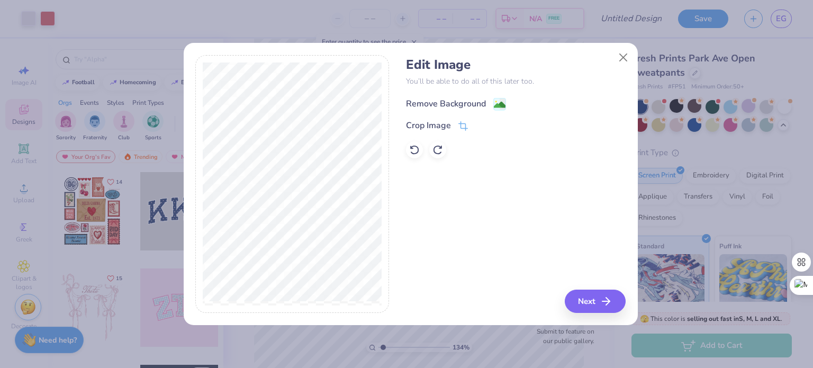
click at [491, 105] on div "Remove Background" at bounding box center [456, 103] width 100 height 13
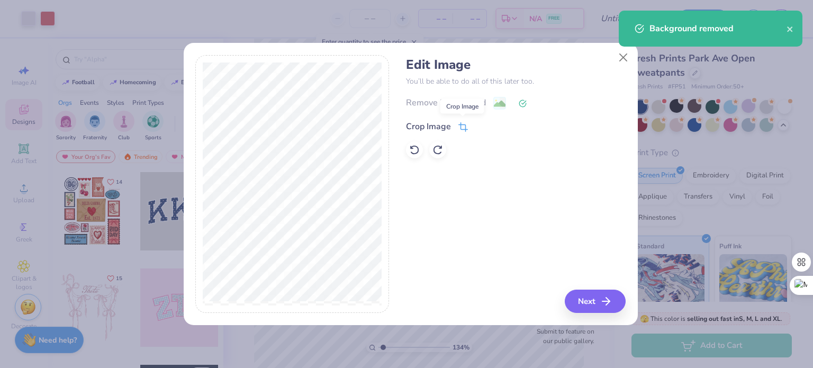
click at [465, 127] on icon at bounding box center [462, 128] width 7 height 7
click at [481, 127] on icon at bounding box center [481, 125] width 6 height 6
click at [595, 303] on button "Next" at bounding box center [597, 301] width 61 height 23
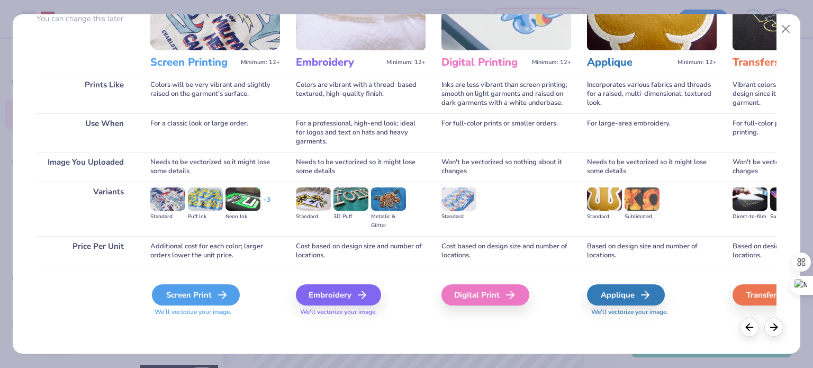
click at [211, 294] on div "Screen Print" at bounding box center [196, 294] width 88 height 21
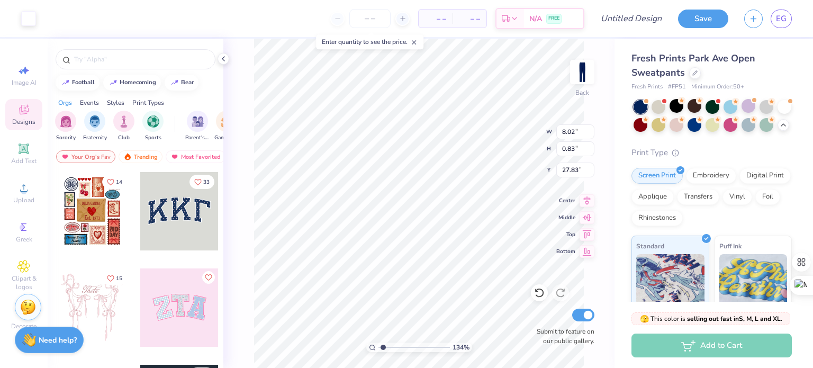
type input "1.34333095396597"
type input "0.90"
type input "8.02"
type input "24.24"
type input "1.34333095396597"
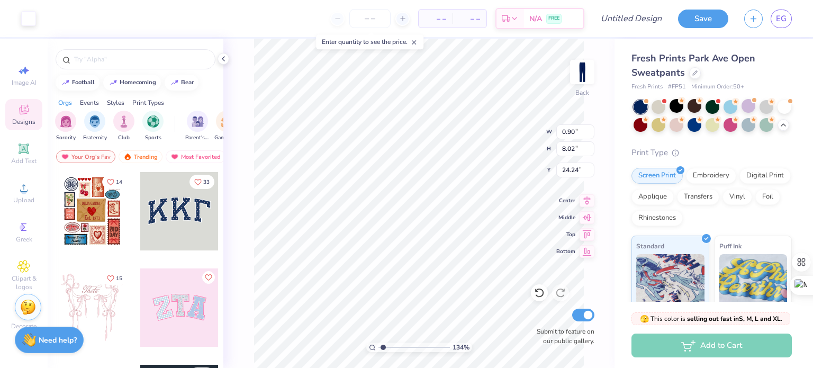
type input "20.96"
type input "1.34333095396597"
type textarea "x"
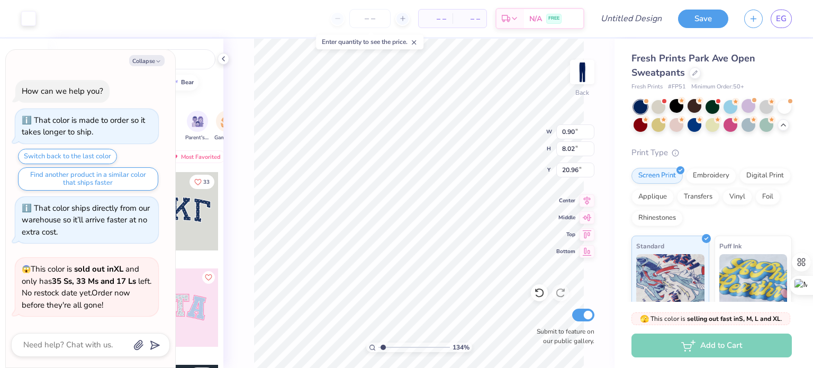
scroll to position [342, 0]
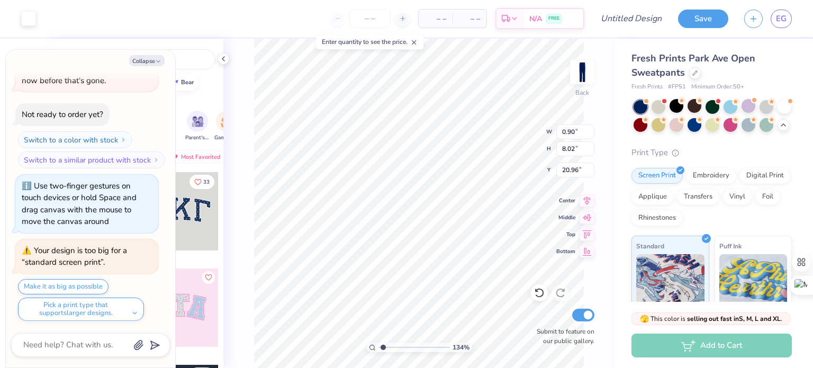
type input "1.34333095396597"
type textarea "x"
type input "1.34333095396597"
type textarea "x"
type input "1.66"
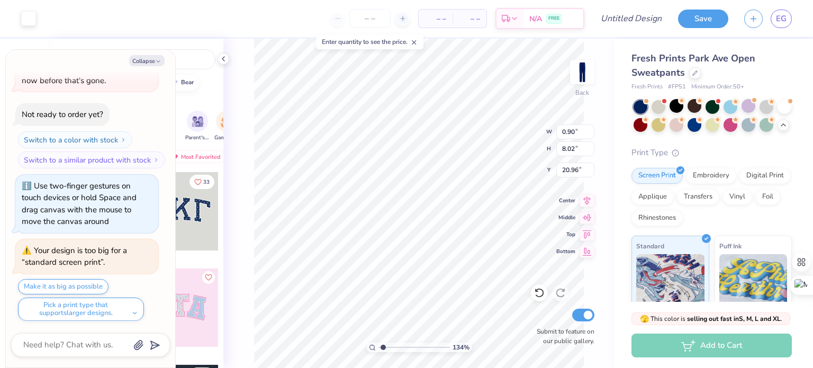
type input "14.76"
type input "14.23"
type input "1.34333095396597"
type textarea "x"
type input "1.34333095396597"
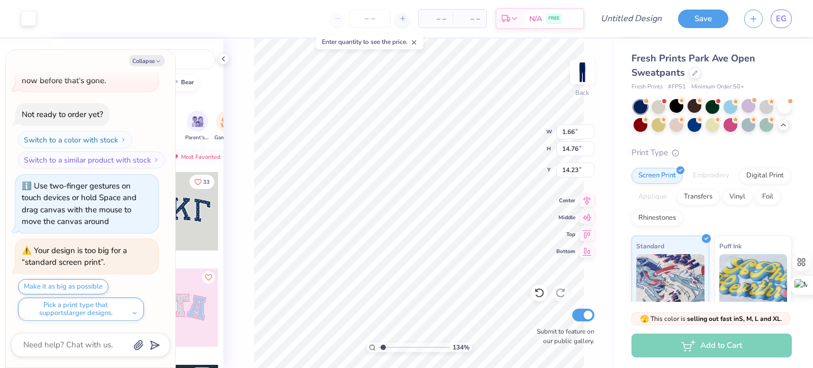
type textarea "x"
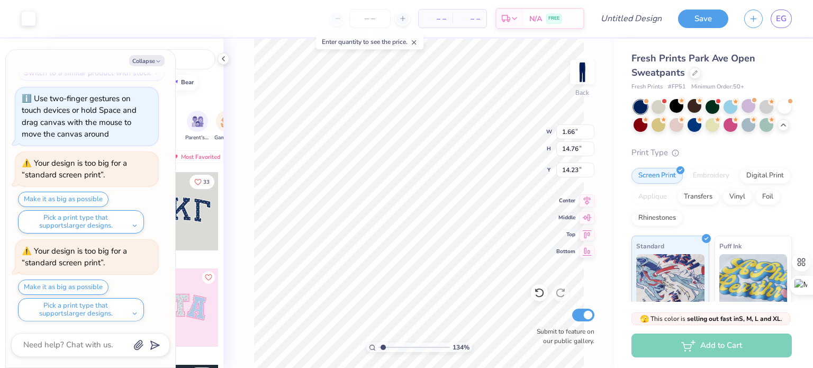
type input "1.34333095396597"
type textarea "x"
type input "1.34333095396597"
type textarea "x"
type input "1"
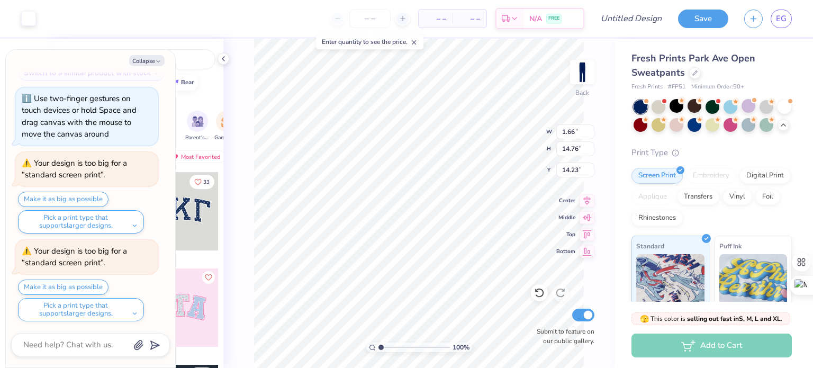
type textarea "x"
type input "33.18"
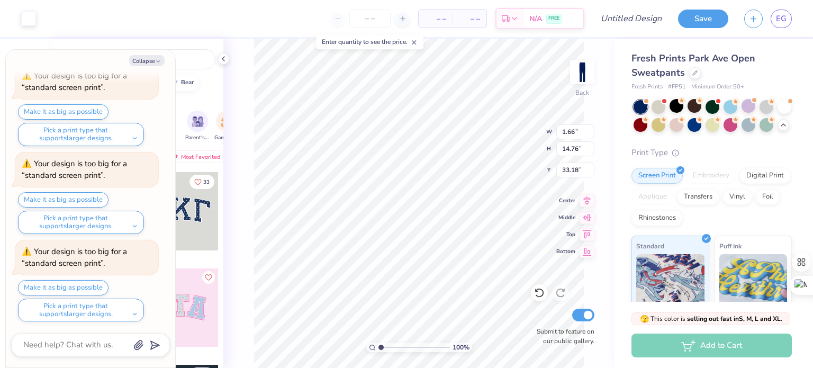
type textarea "x"
type input "1.99"
type input "17.68"
type input "30.25"
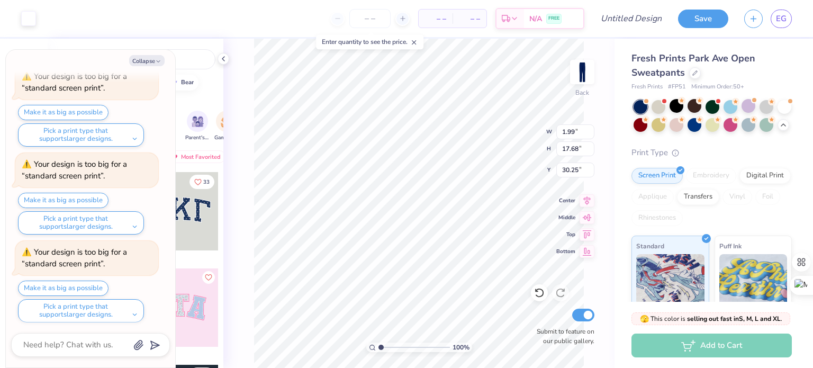
type textarea "x"
type input "22.77"
type textarea "x"
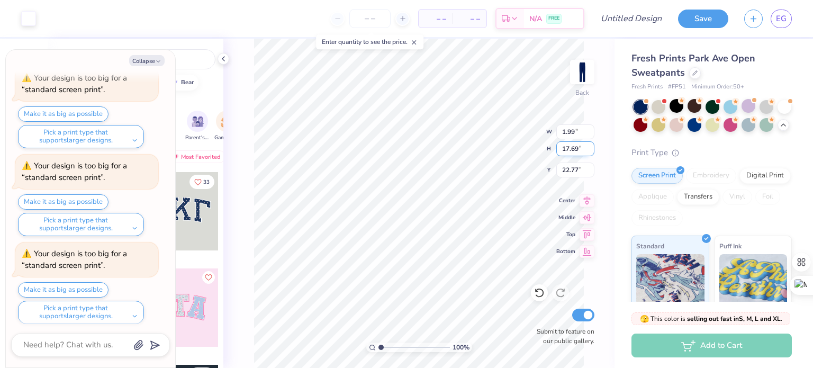
click at [589, 148] on input "17.69" at bounding box center [575, 148] width 38 height 15
click at [589, 148] on input "17.7" at bounding box center [575, 148] width 38 height 15
click at [589, 148] on input "17.71" at bounding box center [575, 148] width 38 height 15
click at [589, 144] on input "17.72" at bounding box center [575, 148] width 38 height 15
click at [589, 144] on input "17.73" at bounding box center [575, 148] width 38 height 15
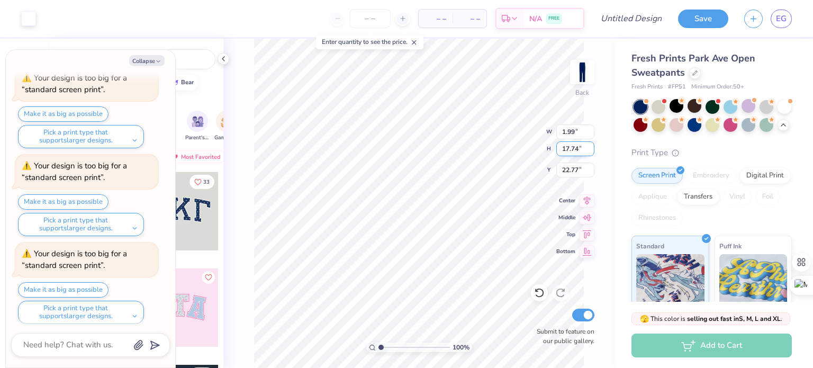
click at [589, 144] on input "17.74" at bounding box center [575, 148] width 38 height 15
click at [589, 144] on input "17.75" at bounding box center [575, 148] width 38 height 15
click at [589, 144] on input "17.76" at bounding box center [575, 148] width 38 height 15
click at [589, 144] on input "17.77" at bounding box center [575, 148] width 38 height 15
click at [589, 144] on input "17.78" at bounding box center [575, 148] width 38 height 15
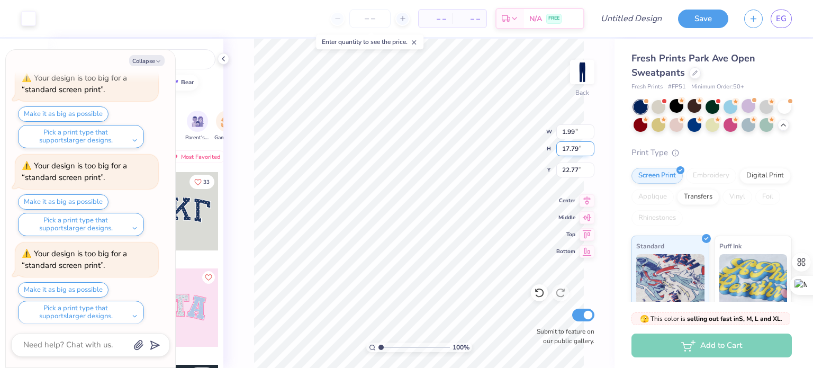
click at [589, 144] on input "17.79" at bounding box center [575, 148] width 38 height 15
click at [589, 144] on input "17.8" at bounding box center [575, 148] width 38 height 15
click at [589, 144] on input "17.81" at bounding box center [575, 148] width 38 height 15
drag, startPoint x: 583, startPoint y: 149, endPoint x: 556, endPoint y: 150, distance: 26.5
click at [556, 150] on input "17.81" at bounding box center [575, 148] width 38 height 15
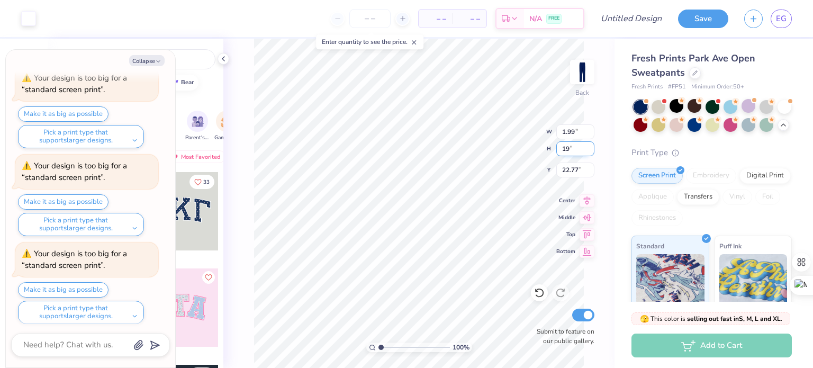
type input "19"
type textarea "x"
type input "15.21"
type textarea "x"
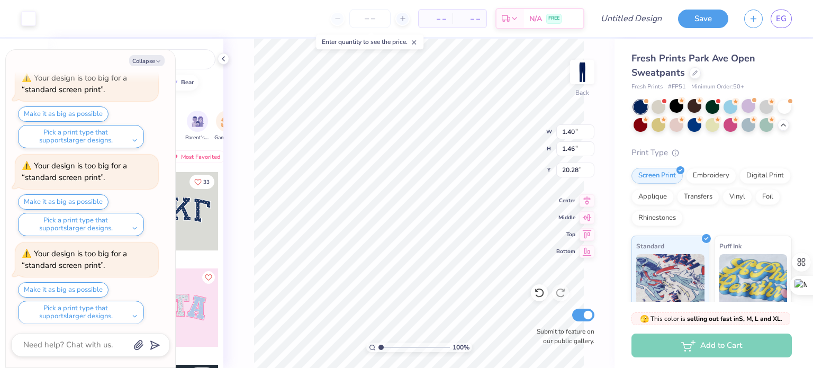
type input "1.36"
type input "0.46"
type input "19.72"
type textarea "x"
type input "11.44"
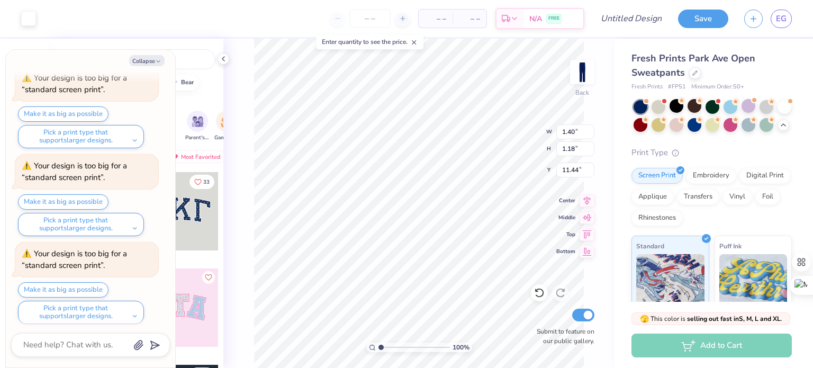
type textarea "x"
type input "1.18"
type input "1.39"
type input "11.33"
type textarea "x"
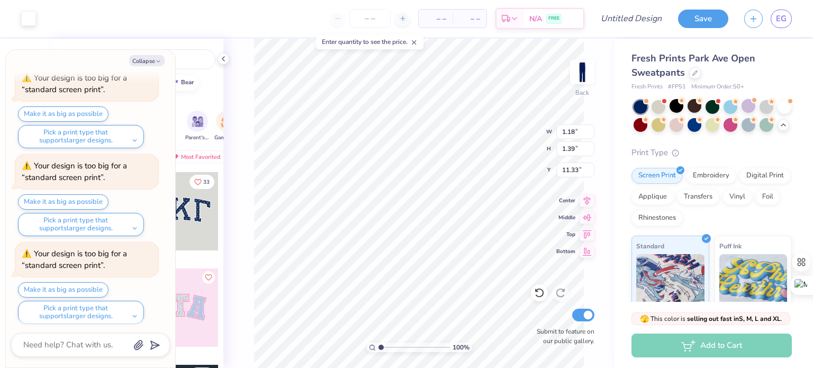
type input "2.82"
type input "3.34"
type input "11.31"
click at [153, 61] on button "Collapse" at bounding box center [146, 60] width 35 height 11
type textarea "x"
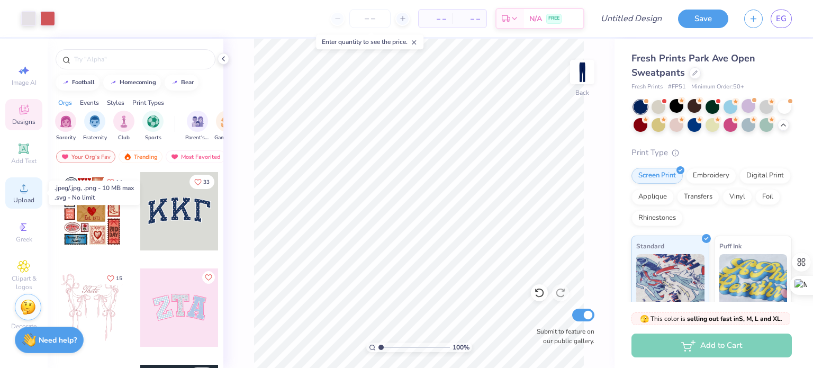
click at [26, 186] on icon at bounding box center [23, 188] width 13 height 13
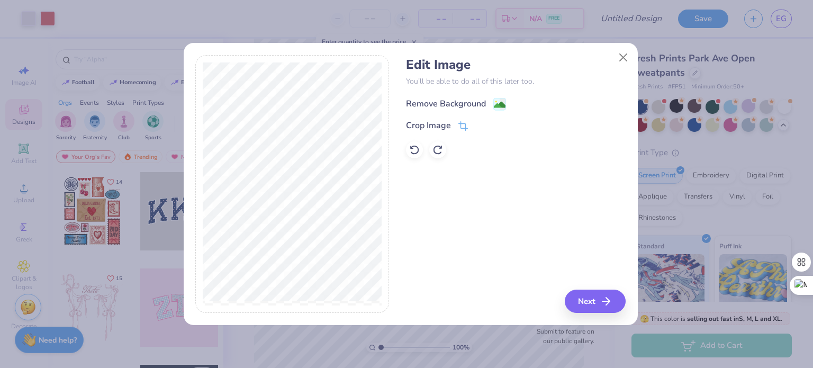
click at [495, 105] on image at bounding box center [500, 105] width 12 height 12
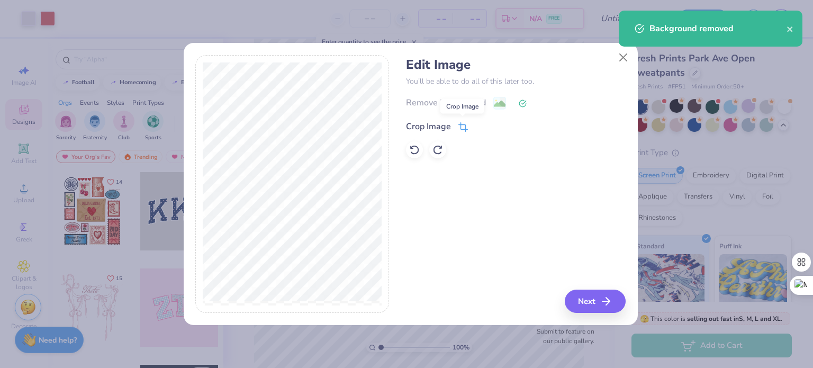
click at [461, 129] on icon at bounding box center [464, 127] width 10 height 10
click at [596, 317] on div "Edit Image You’ll be able to do all of this later too. Remove Background Crop I…" at bounding box center [411, 190] width 454 height 270
click at [482, 126] on icon at bounding box center [481, 125] width 6 height 6
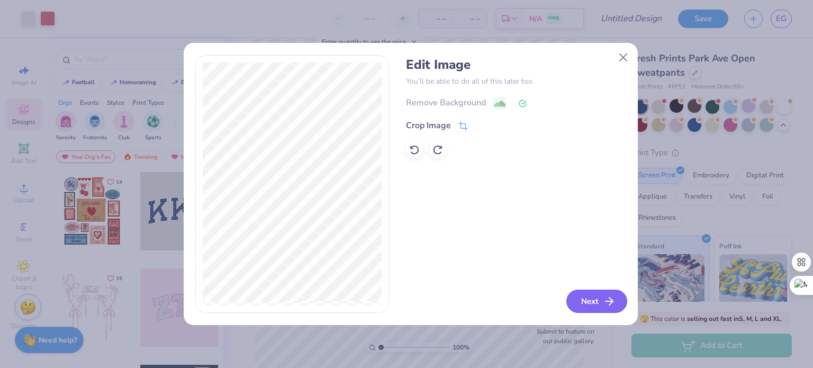
click at [572, 298] on button "Next" at bounding box center [597, 301] width 61 height 23
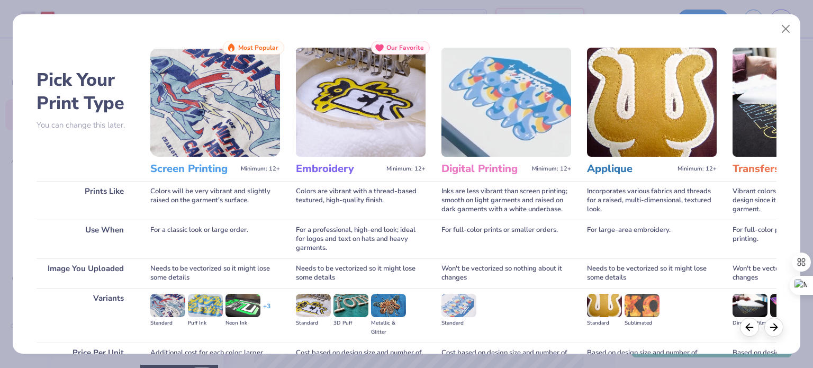
scroll to position [106, 0]
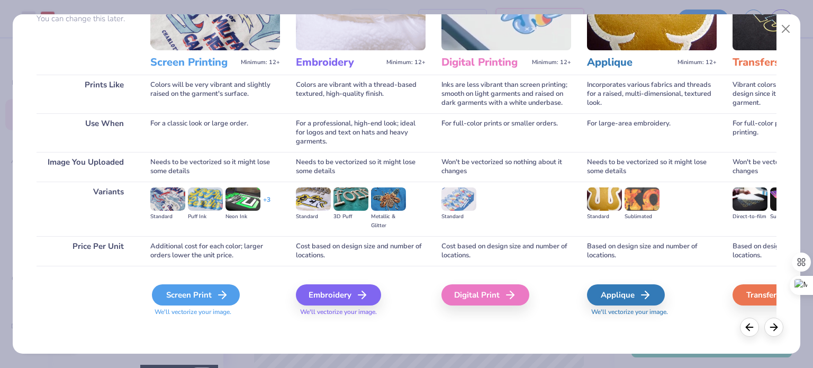
click at [203, 298] on div "Screen Print" at bounding box center [196, 294] width 88 height 21
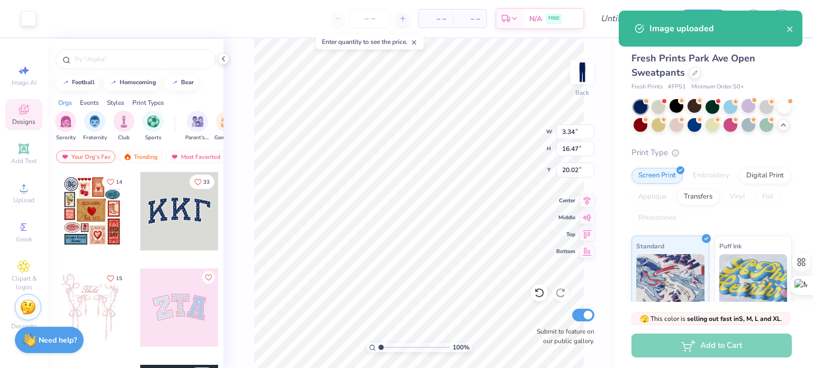
type input "12.95"
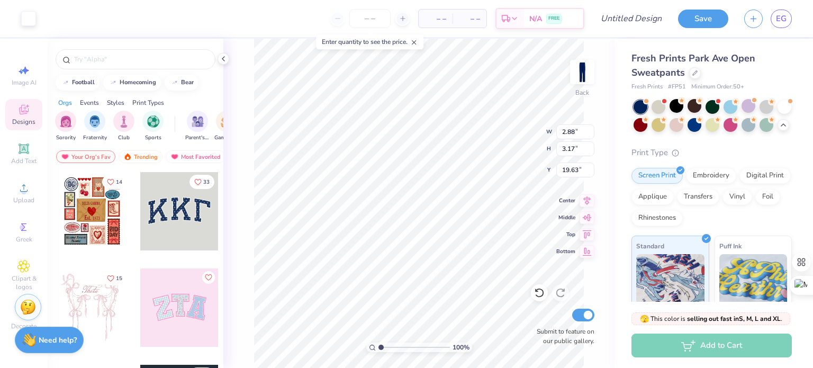
type input "17.97"
type input "3.34"
type input "3.19"
type input "22.91"
type input "2.73"
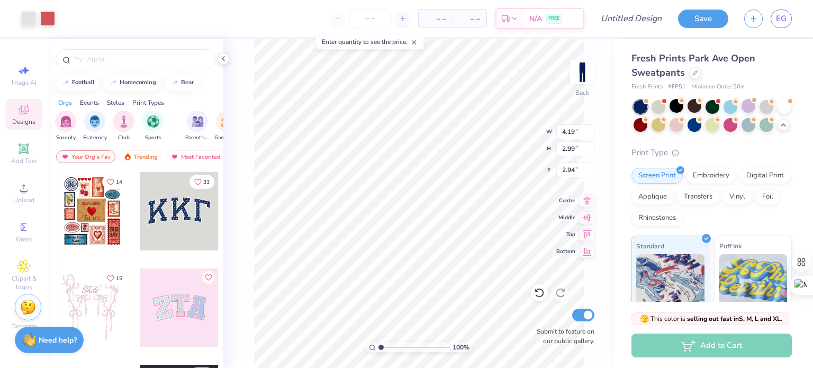
type input "3.20"
type input "8.47"
type input "2.88"
type input "3.17"
type input "13.06"
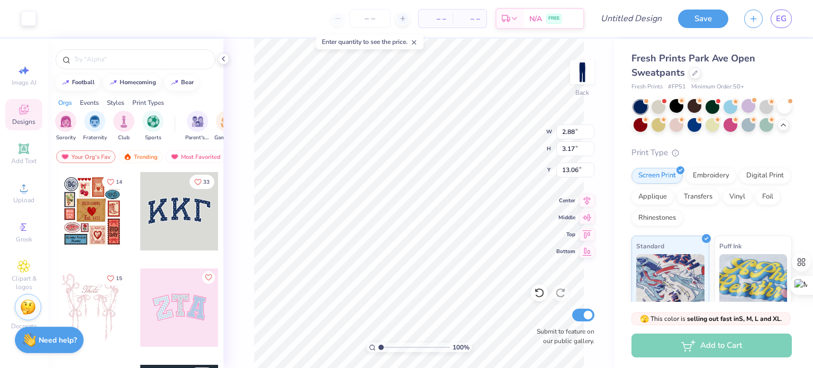
type input "3.34"
type input "3.19"
type input "17.67"
type input "22.38"
type input "1.78"
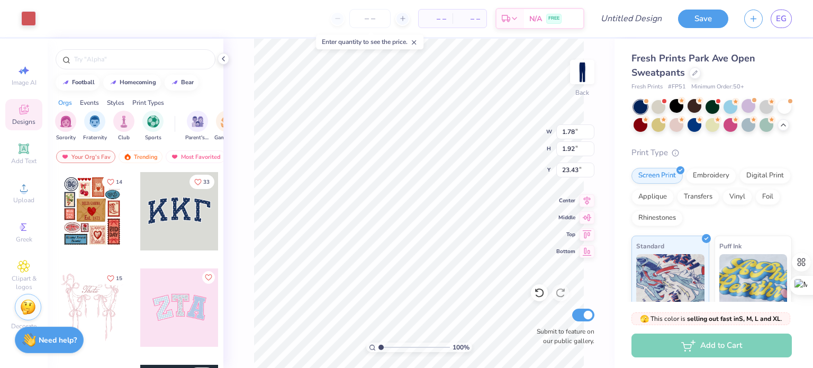
type input "1.89"
type input "3.62"
type input "2.58"
type input "23.29"
type input "17.51"
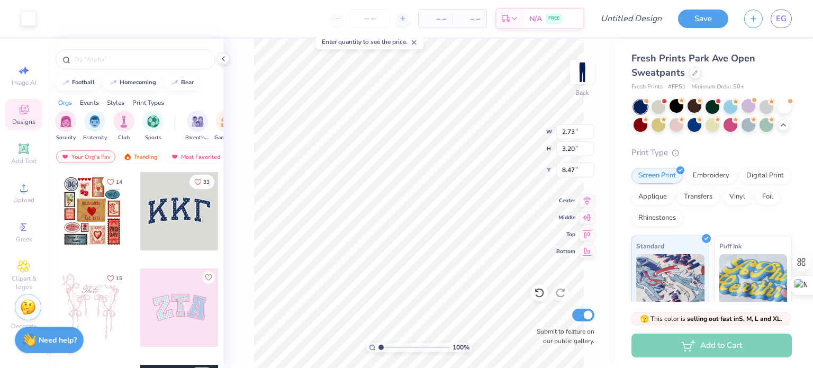
type input "8.22"
click at [493, 150] on div "100 % Back W 2.73 2.73 " H 3.20 3.20 " Y 8.22 8.22 " Center Middle Top Bottom S…" at bounding box center [418, 203] width 391 height 329
type input "12.81"
click at [513, 150] on div "100 % Back W 2.88 H 3.17 Y 12.81 Center Middle Top Bottom Submit to feature on …" at bounding box center [418, 203] width 391 height 329
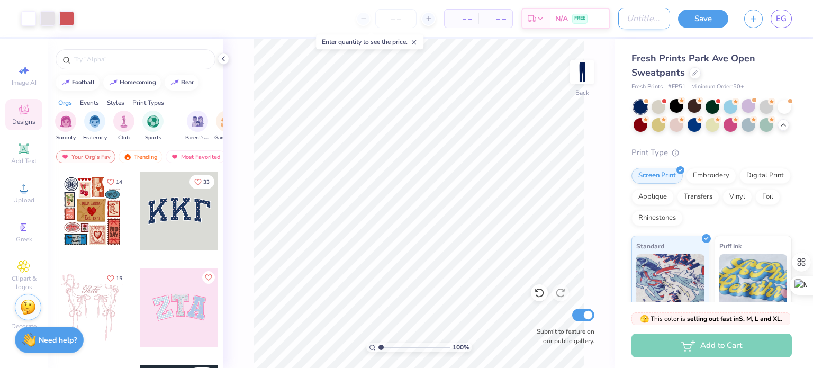
click at [632, 21] on input "Design Title" at bounding box center [644, 18] width 52 height 21
type input "sweatpants design 1"
click at [627, 42] on div "Fresh Prints Park Ave Open Sweatpants Fresh Prints # FP51 Minimum Order: 50 + P…" at bounding box center [714, 257] width 199 height 436
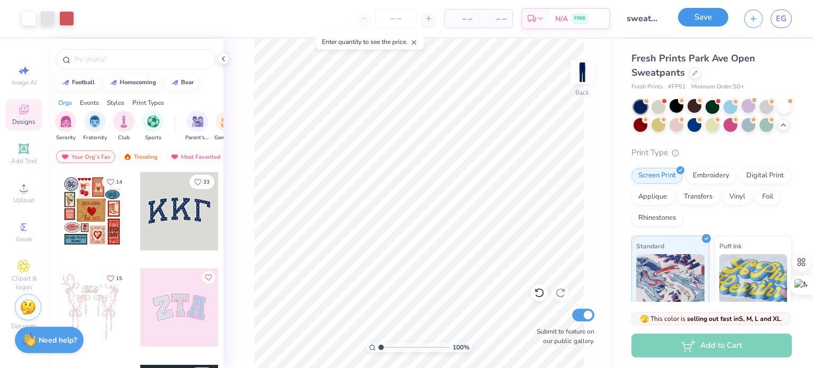
click at [695, 20] on button "Save" at bounding box center [703, 17] width 50 height 19
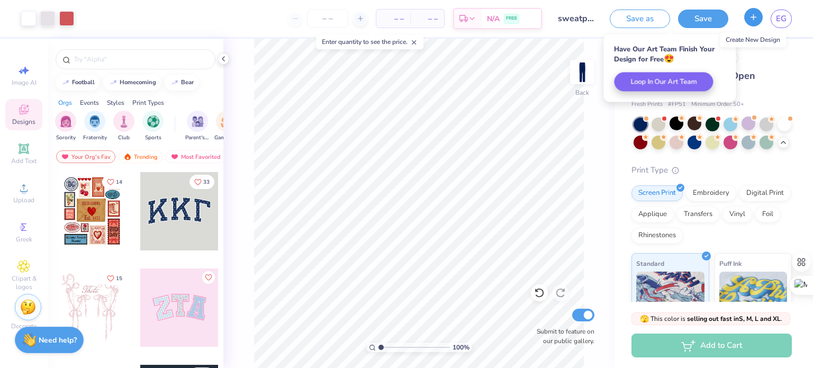
click at [756, 22] on button "button" at bounding box center [753, 17] width 19 height 19
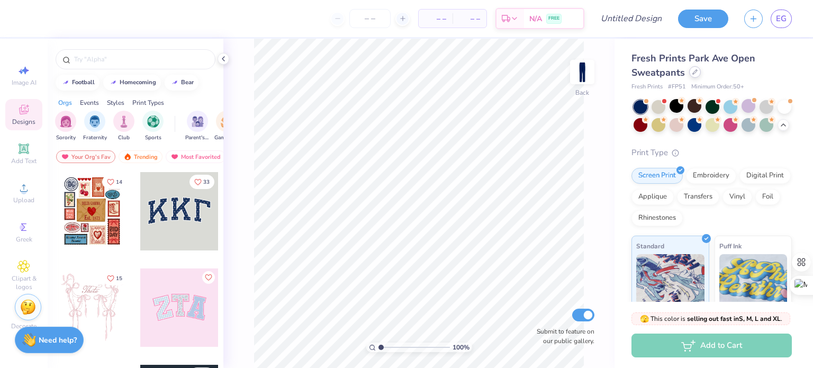
click at [693, 77] on div at bounding box center [695, 72] width 12 height 12
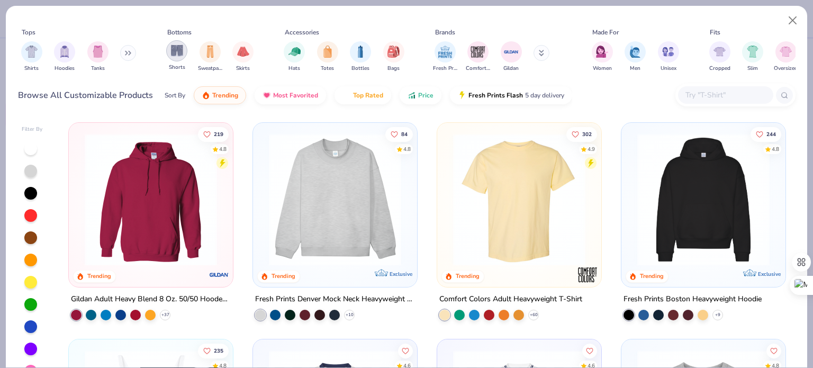
click at [176, 53] on img "filter for Shorts" at bounding box center [177, 50] width 12 height 12
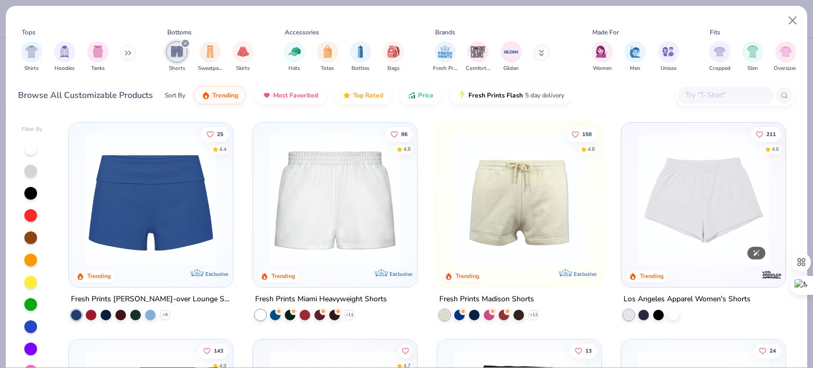
click at [689, 184] on img at bounding box center [703, 199] width 143 height 132
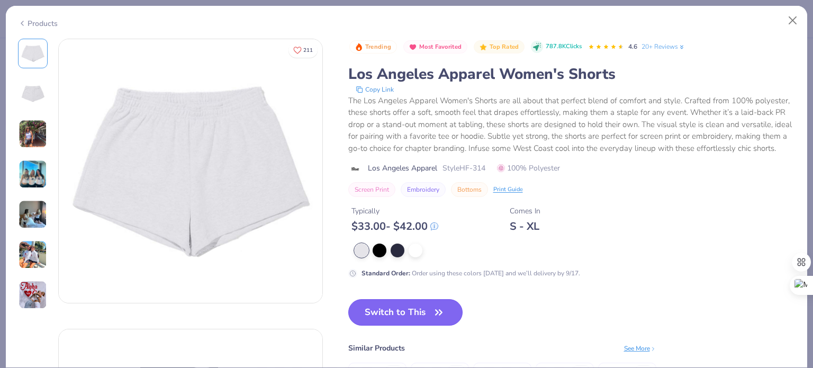
click at [379, 325] on button "Switch to This" at bounding box center [405, 312] width 115 height 26
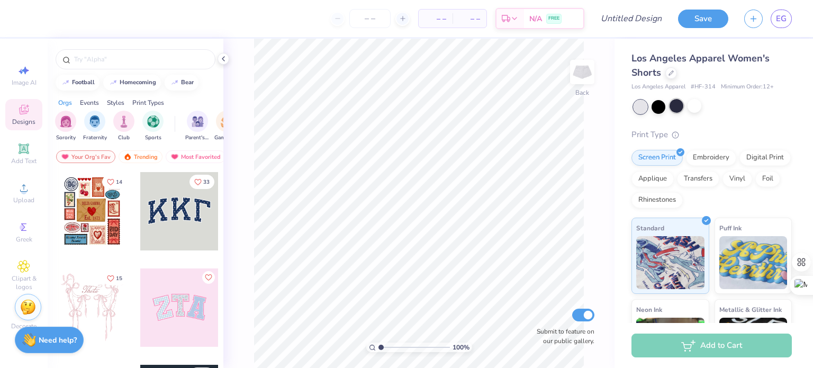
click at [670, 105] on div at bounding box center [677, 106] width 14 height 14
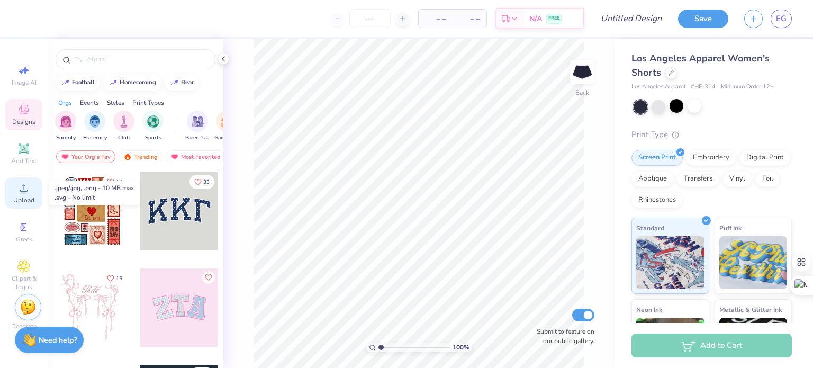
click at [25, 195] on div "Upload" at bounding box center [23, 192] width 37 height 31
click at [25, 185] on icon at bounding box center [23, 188] width 13 height 13
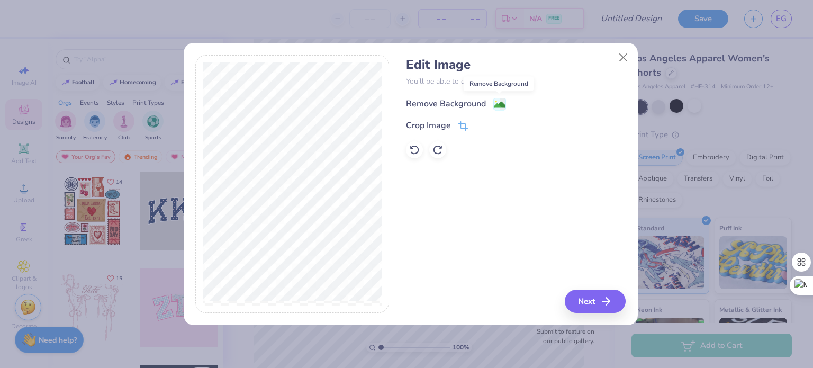
click at [500, 104] on image at bounding box center [500, 105] width 12 height 12
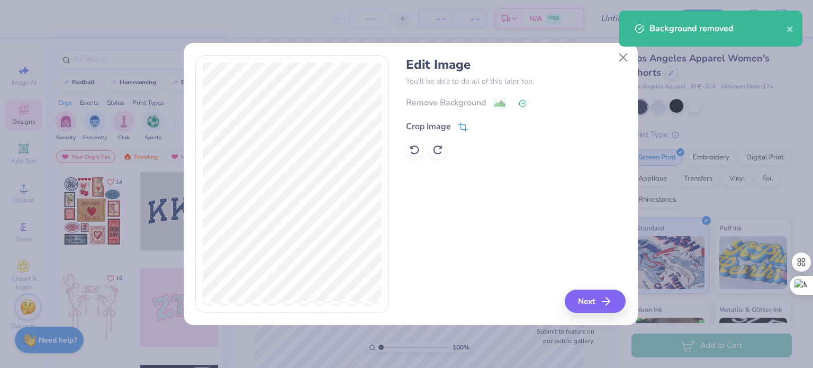
click at [465, 121] on span at bounding box center [464, 126] width 10 height 13
click at [482, 125] on icon at bounding box center [481, 125] width 6 height 6
click at [582, 306] on button "Next" at bounding box center [597, 301] width 61 height 23
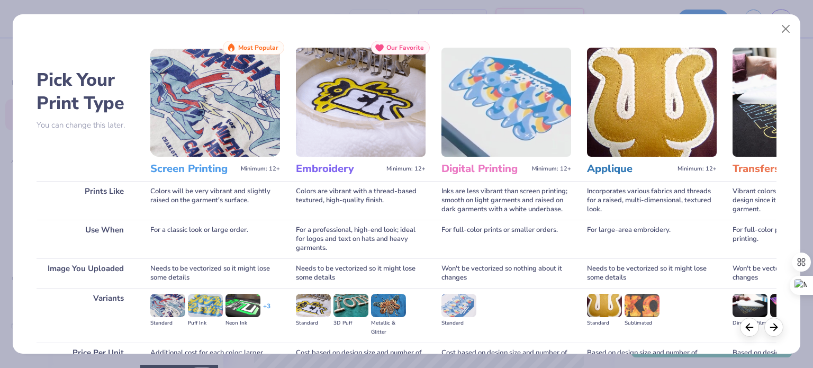
scroll to position [106, 0]
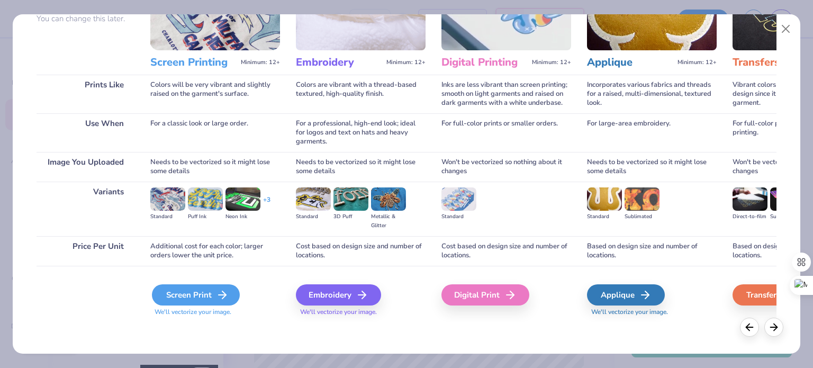
click at [194, 300] on div "Screen Print" at bounding box center [196, 294] width 88 height 21
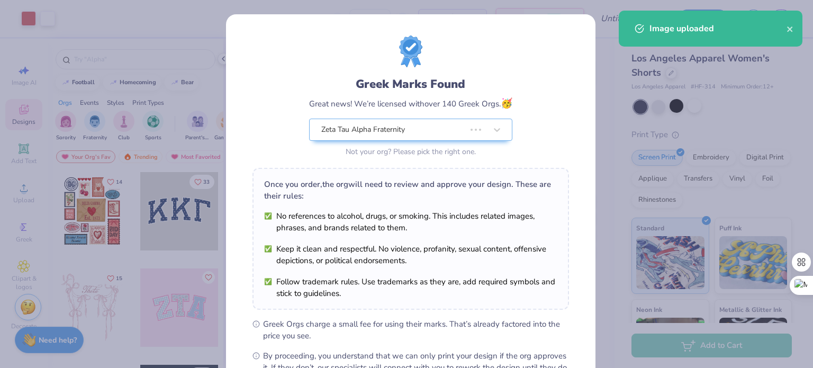
click at [508, 232] on body "Art colors – – Per Item – – Total Est. Delivery N/A FREE Design Title Save EG I…" at bounding box center [406, 184] width 813 height 368
type input "2.78"
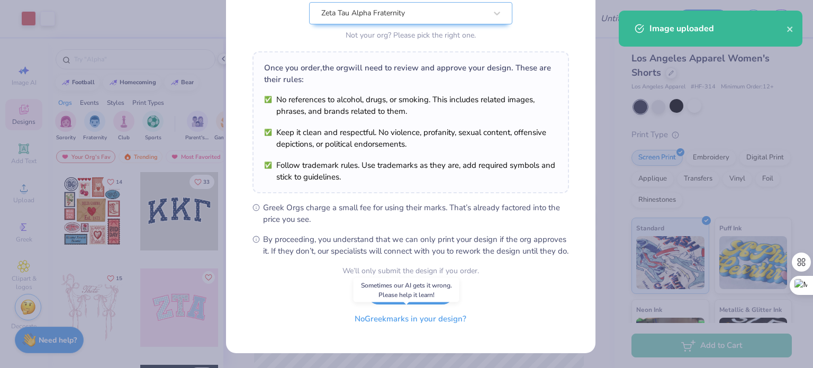
click at [382, 323] on button "No Greek marks in your design?" at bounding box center [411, 319] width 130 height 22
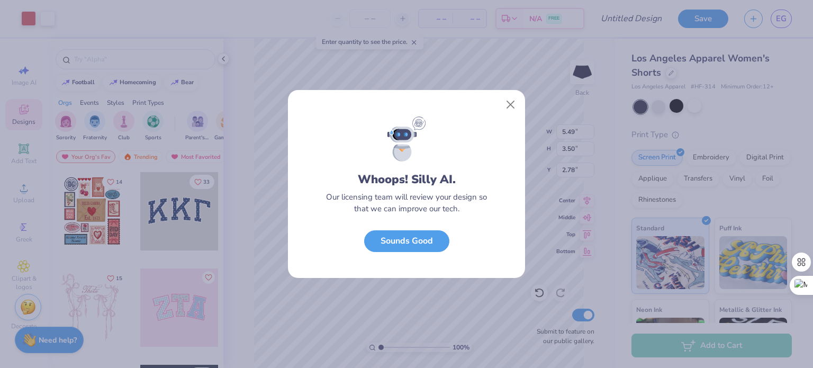
scroll to position [0, 0]
click at [432, 236] on button "Sounds Good" at bounding box center [406, 239] width 85 height 22
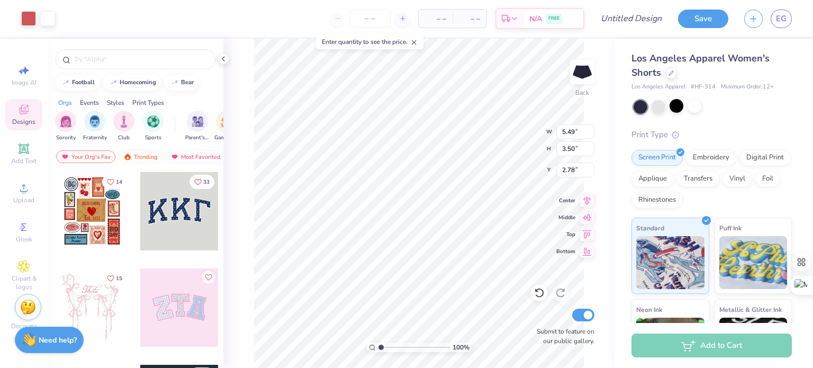
type input "2.64"
type input "1.69"
type input "4.60"
type input "2.33"
type input "2.00"
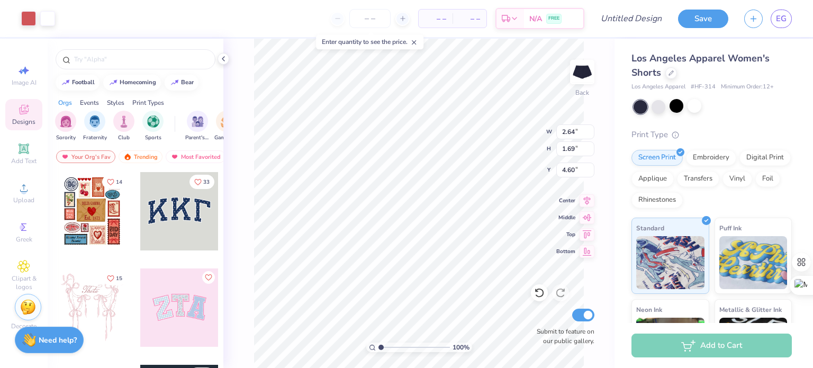
type input "4.41"
type input "4.25"
type input "3.97"
type input "1.15078828688085"
type input "3.78"
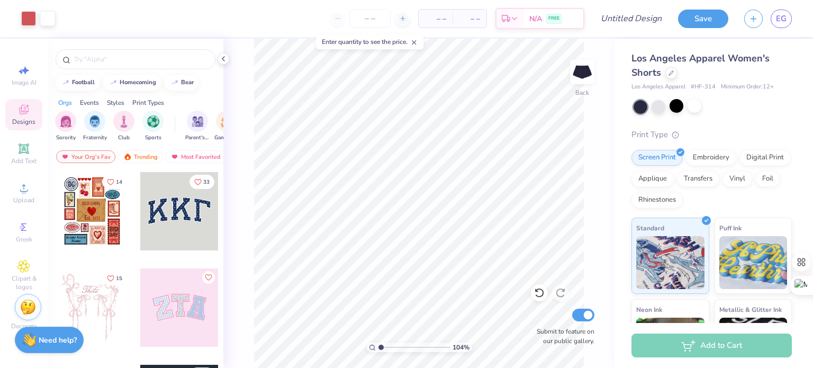
type input "1"
click at [629, 16] on input "Design Title" at bounding box center [644, 18] width 52 height 21
type input "shorts design 1"
click at [709, 21] on button "Save" at bounding box center [703, 17] width 50 height 19
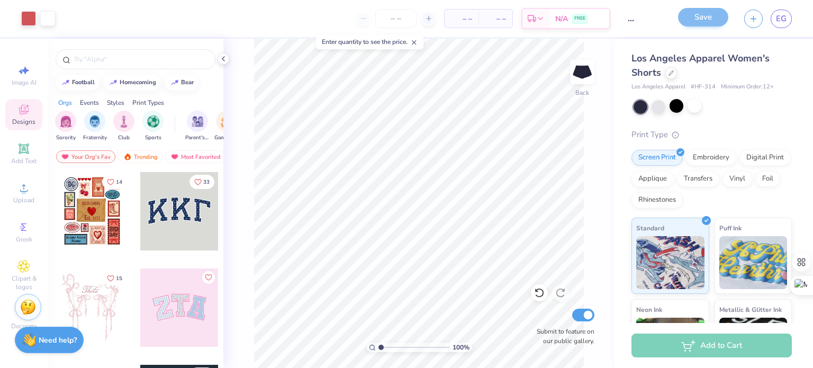
scroll to position [0, 0]
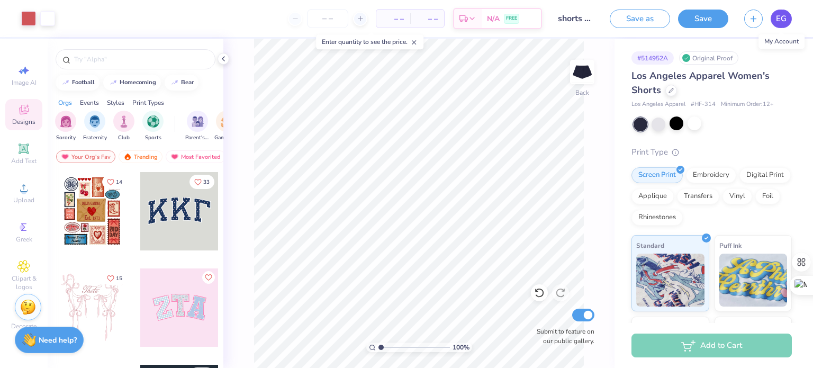
click at [785, 23] on span "EG" at bounding box center [781, 19] width 11 height 12
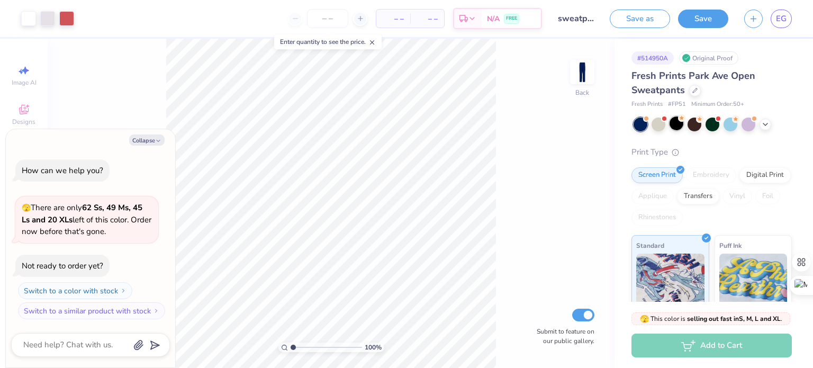
click at [679, 124] on div at bounding box center [677, 123] width 14 height 14
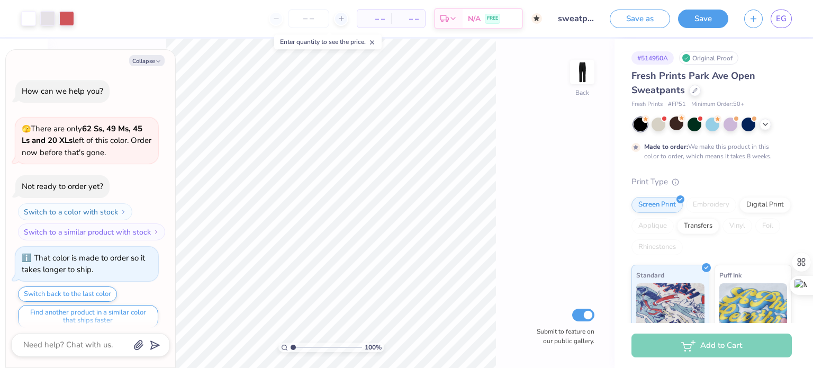
scroll to position [8, 0]
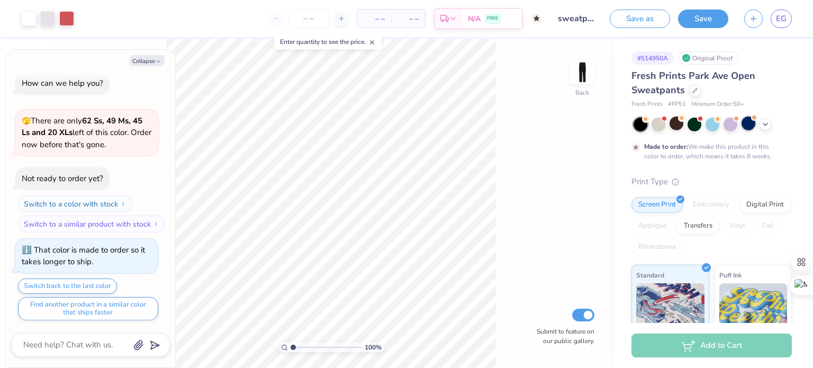
click at [746, 125] on div at bounding box center [749, 123] width 14 height 14
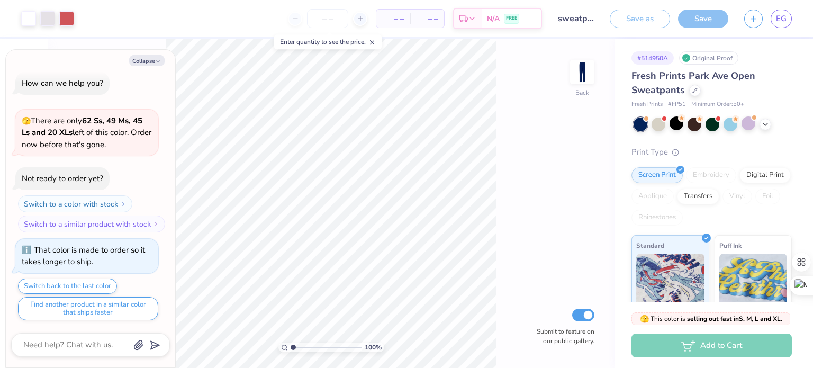
scroll to position [198, 0]
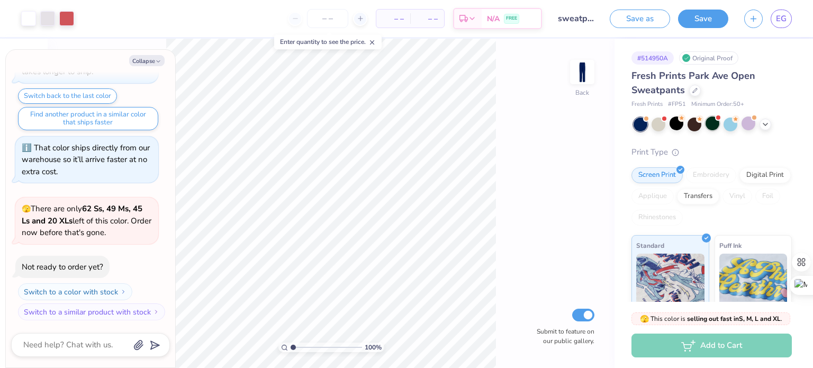
click at [716, 124] on div at bounding box center [713, 123] width 14 height 14
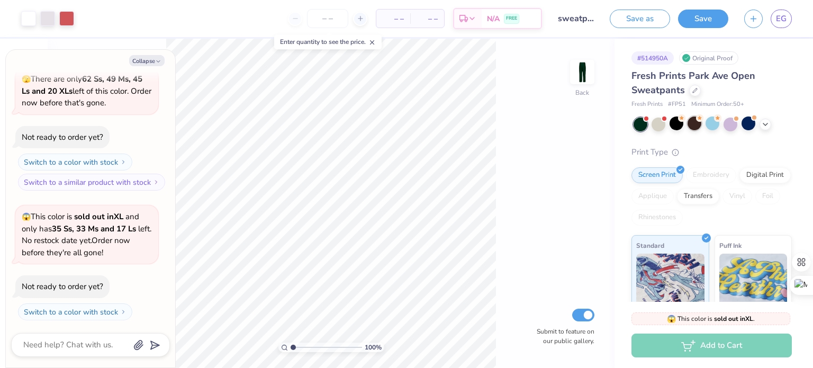
click at [696, 124] on div at bounding box center [695, 123] width 14 height 14
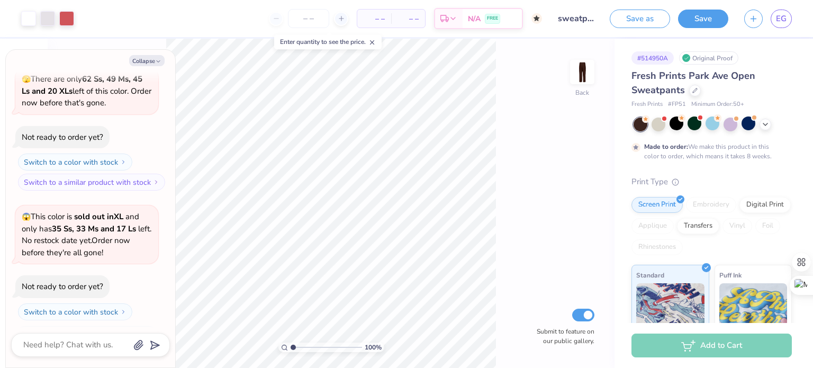
scroll to position [415, 0]
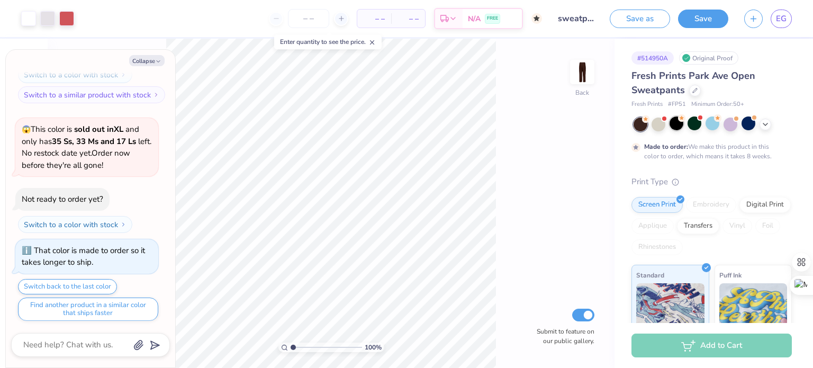
click at [678, 125] on div at bounding box center [677, 123] width 14 height 14
click at [767, 125] on icon at bounding box center [765, 123] width 8 height 8
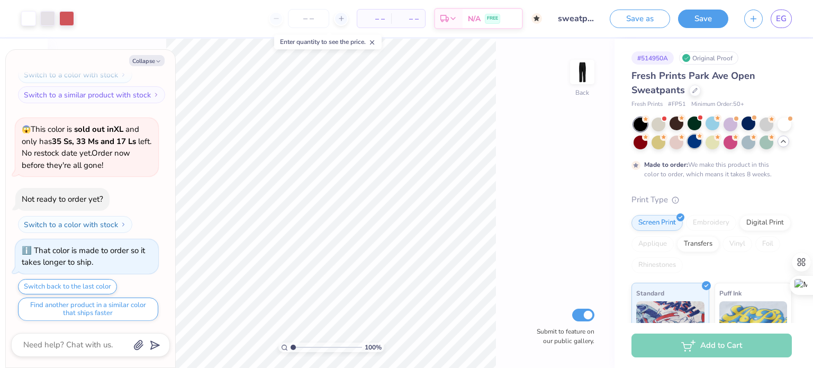
click at [702, 142] on div at bounding box center [695, 141] width 14 height 14
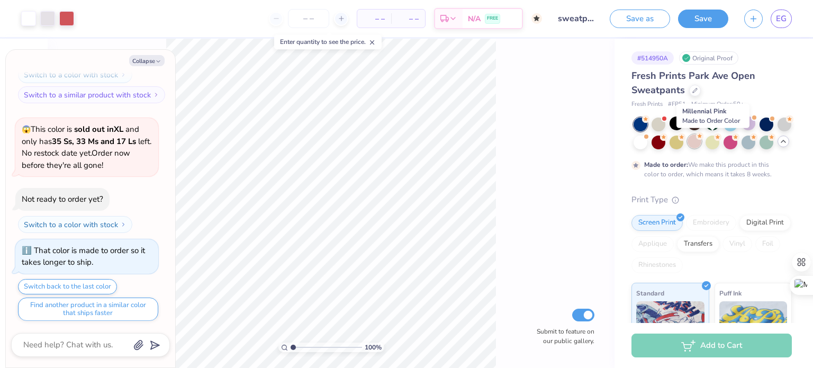
click at [702, 142] on div at bounding box center [695, 141] width 14 height 14
click at [720, 144] on div at bounding box center [713, 141] width 14 height 14
click at [680, 127] on div at bounding box center [677, 123] width 14 height 14
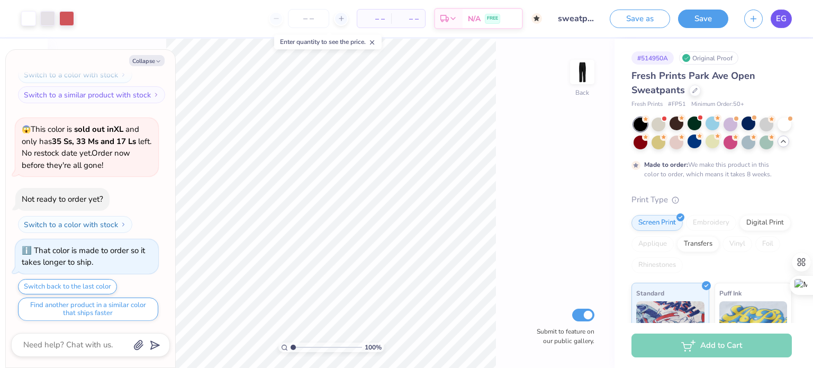
click at [784, 18] on span "EG" at bounding box center [781, 19] width 11 height 12
type textarea "x"
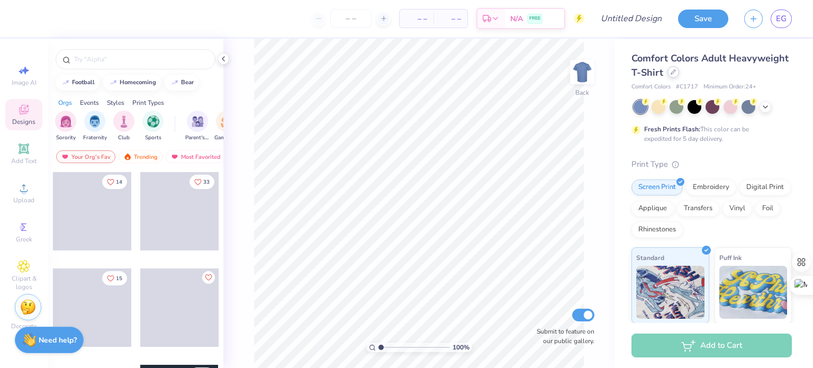
click at [679, 75] on div at bounding box center [674, 72] width 12 height 12
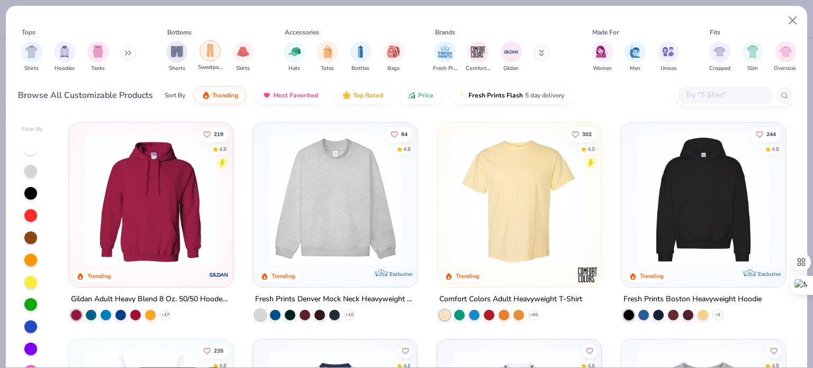
click at [210, 52] on img "filter for Sweatpants" at bounding box center [210, 50] width 12 height 12
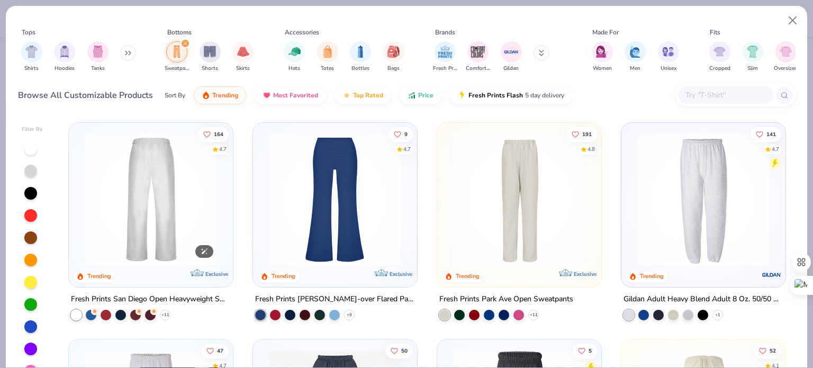
click at [163, 218] on img at bounding box center [150, 199] width 143 height 132
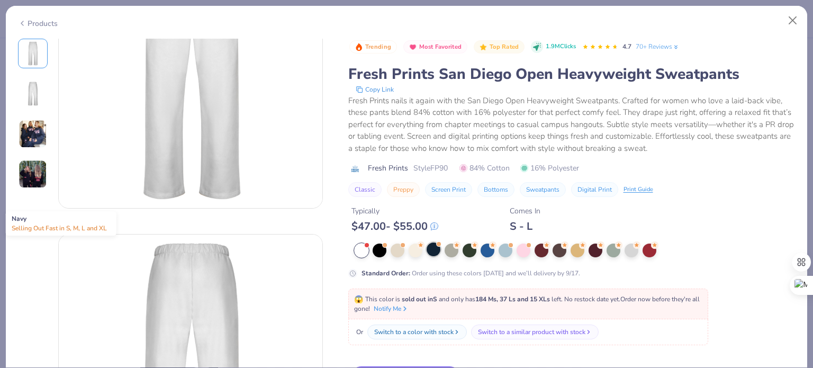
scroll to position [167, 0]
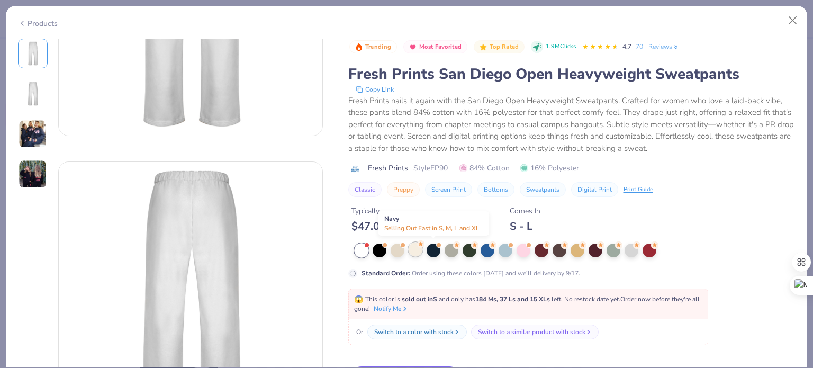
click at [412, 247] on div at bounding box center [416, 249] width 14 height 14
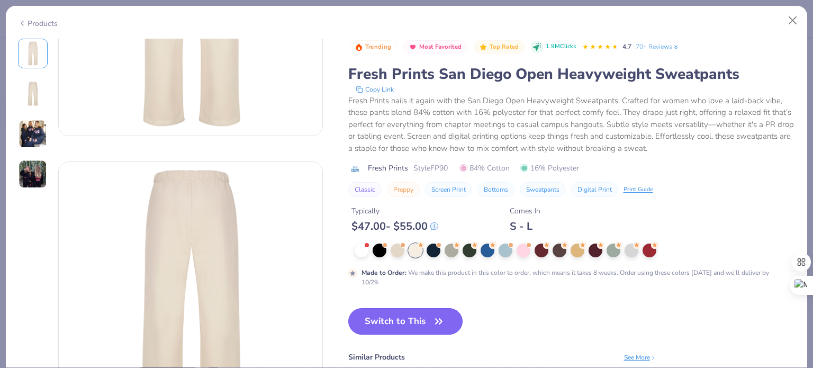
click at [402, 328] on button "Switch to This" at bounding box center [405, 321] width 115 height 26
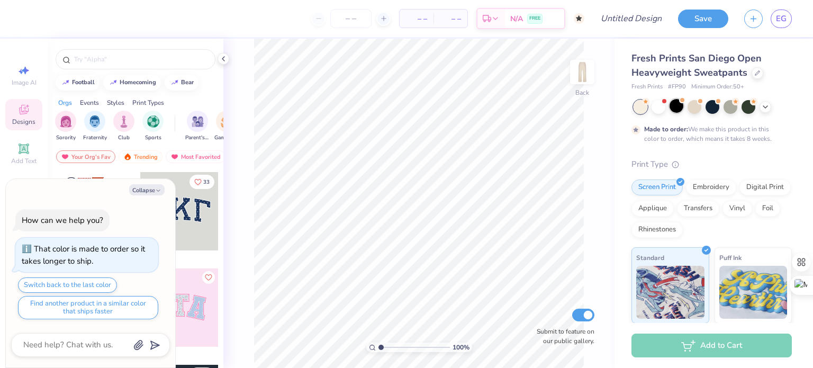
click at [679, 109] on div at bounding box center [677, 106] width 14 height 14
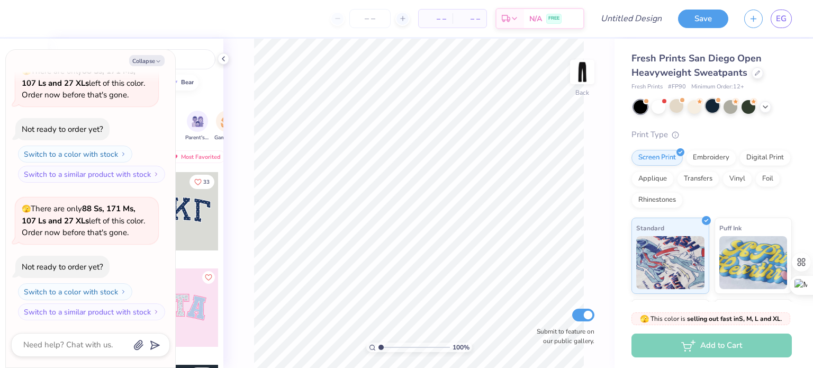
click at [706, 107] on div at bounding box center [713, 106] width 14 height 14
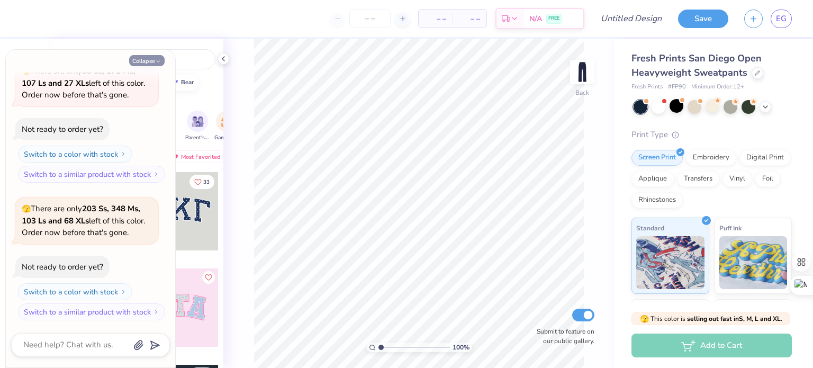
click at [146, 62] on button "Collapse" at bounding box center [146, 60] width 35 height 11
type textarea "x"
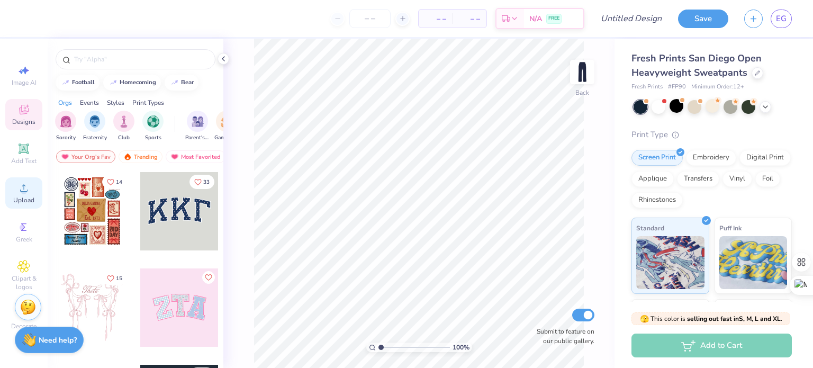
click at [19, 200] on span "Upload" at bounding box center [23, 200] width 21 height 8
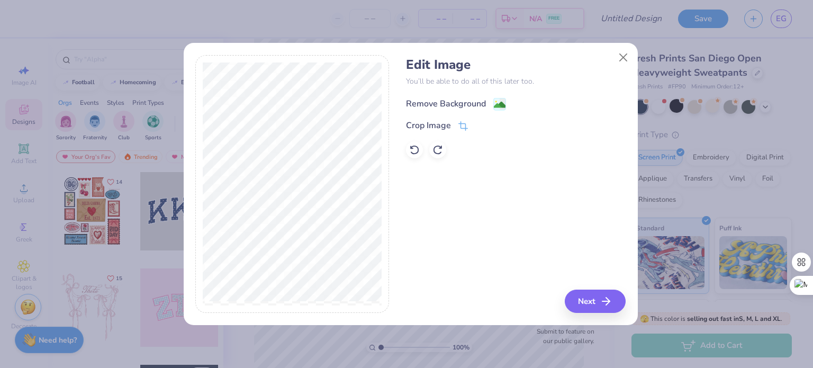
click at [502, 99] on image at bounding box center [500, 105] width 12 height 12
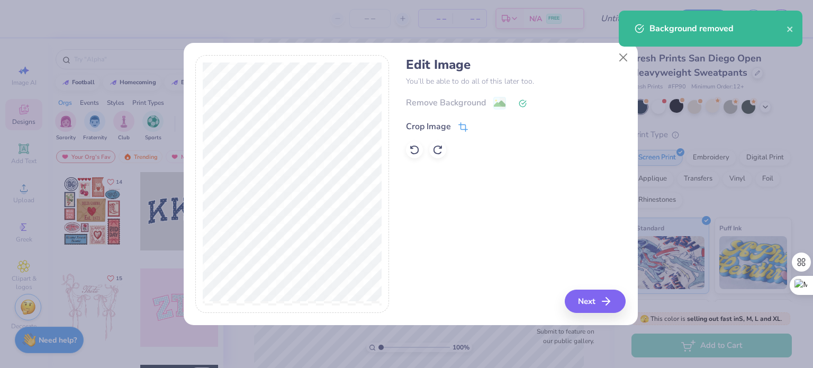
click at [464, 128] on icon at bounding box center [464, 127] width 10 height 10
click at [481, 126] on icon at bounding box center [481, 125] width 6 height 6
click at [585, 308] on button "Next" at bounding box center [597, 301] width 61 height 23
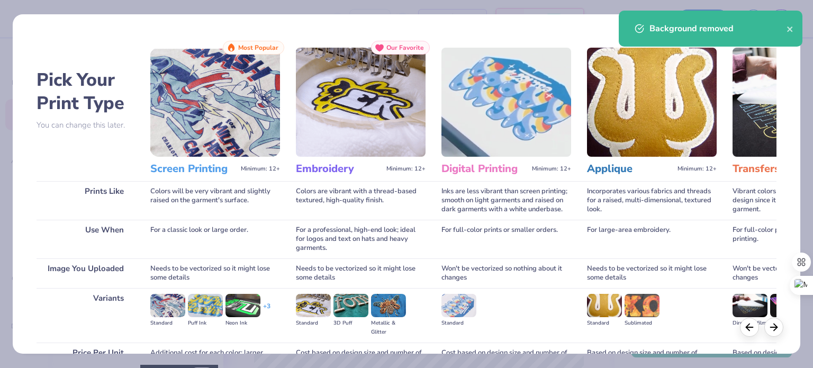
scroll to position [106, 0]
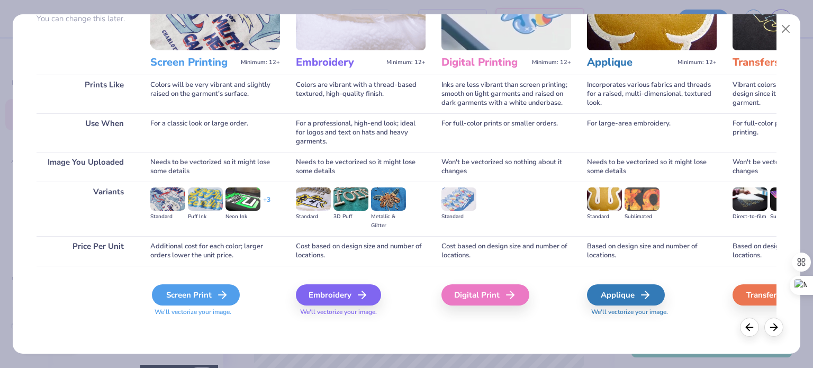
click at [207, 292] on div "Screen Print" at bounding box center [196, 294] width 88 height 21
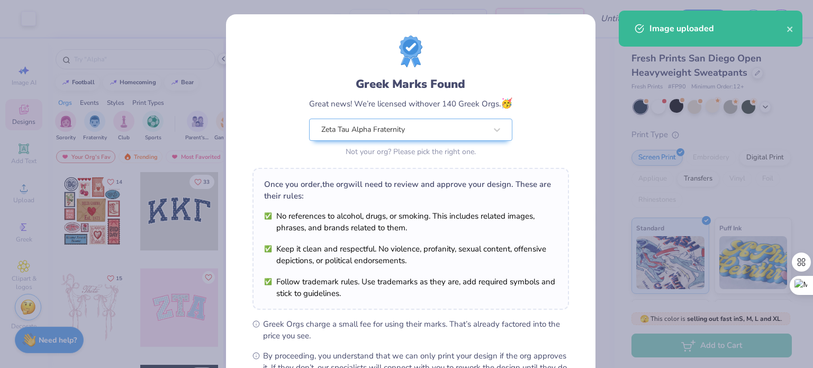
click at [461, 175] on body "Art colors – – Per Item – – Total Est. Delivery N/A FREE Design Title Save EG I…" at bounding box center [406, 184] width 813 height 368
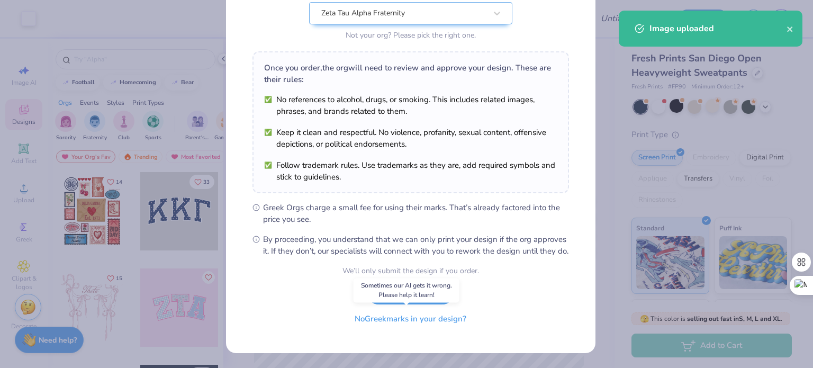
click at [386, 321] on button "No Greek marks in your design?" at bounding box center [411, 319] width 130 height 22
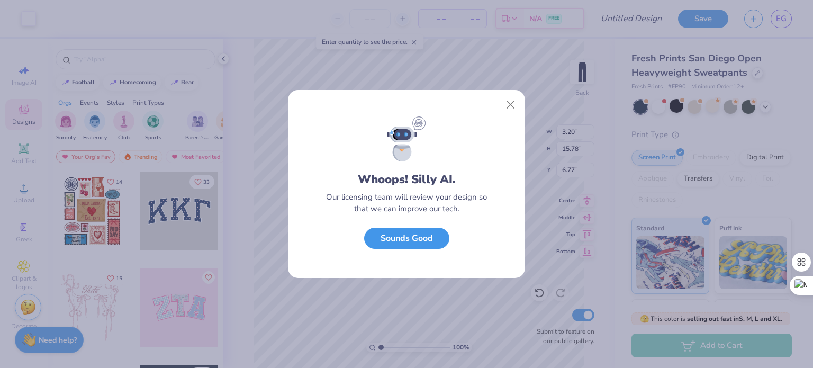
click at [398, 246] on button "Sounds Good" at bounding box center [406, 239] width 85 height 22
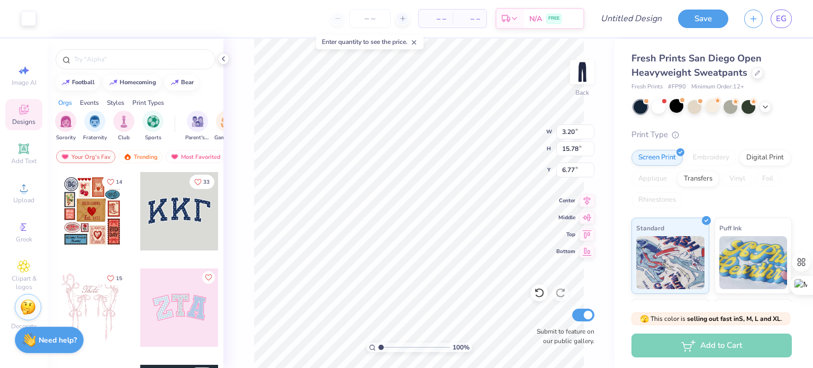
type input "15.76"
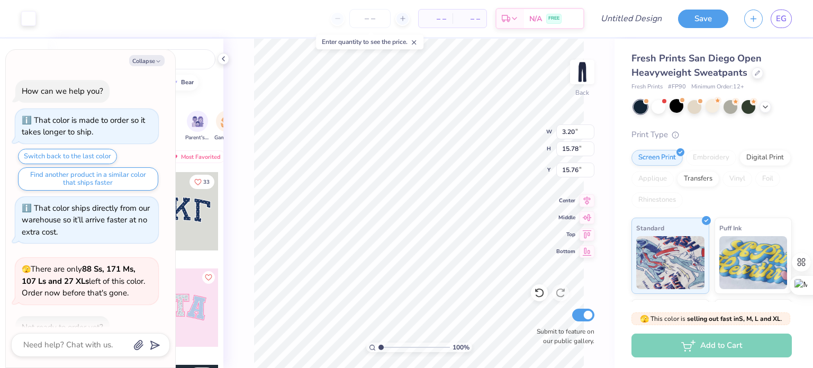
scroll to position [424, 0]
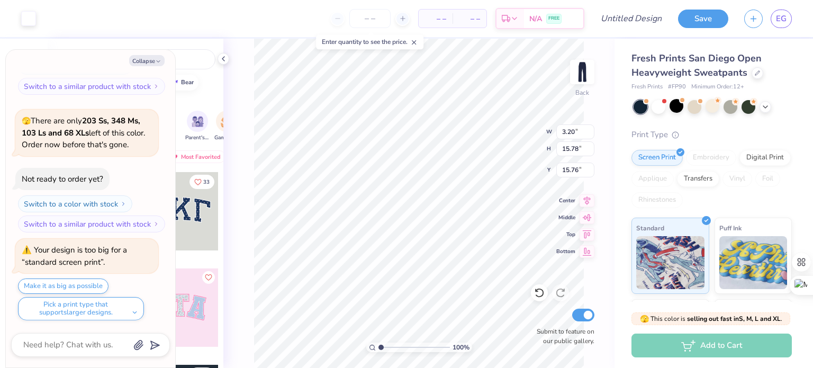
type textarea "x"
type input "9.47"
type textarea "x"
type input "14.04"
type textarea "x"
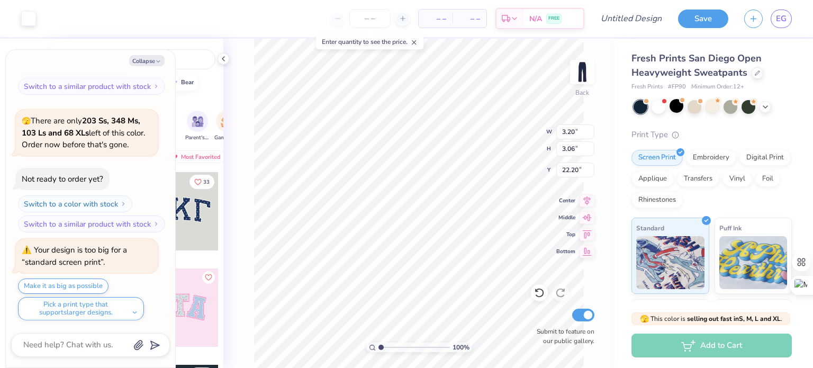
type input "18.85"
type textarea "x"
type input "14.36"
click at [151, 62] on button "Collapse" at bounding box center [146, 60] width 35 height 11
type textarea "x"
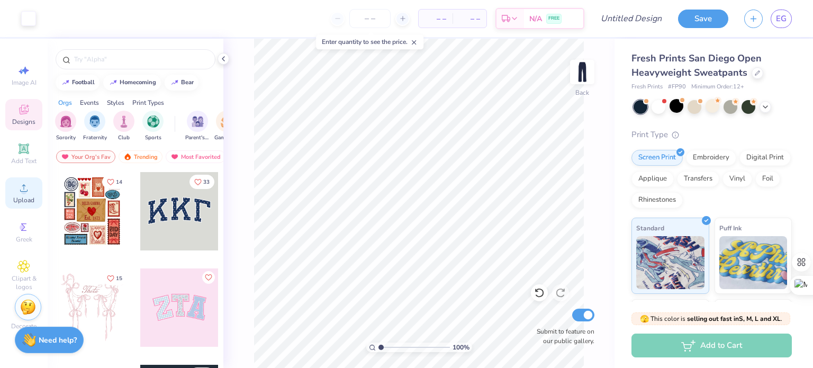
click at [25, 196] on span "Upload" at bounding box center [23, 200] width 21 height 8
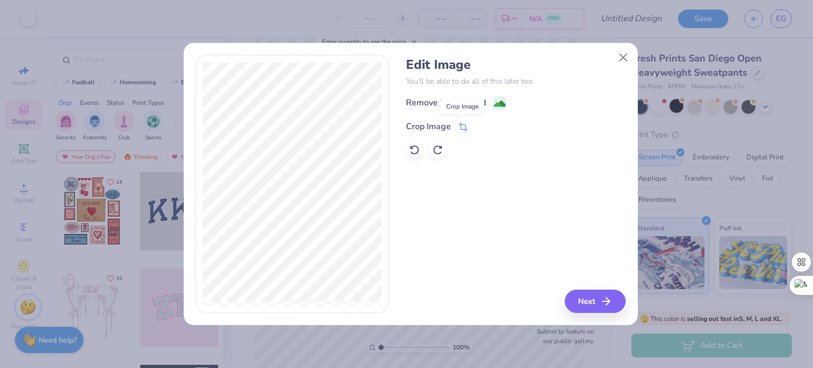
click at [462, 127] on icon at bounding box center [464, 127] width 10 height 10
click at [481, 122] on icon at bounding box center [481, 125] width 6 height 6
click at [496, 104] on image at bounding box center [500, 105] width 12 height 12
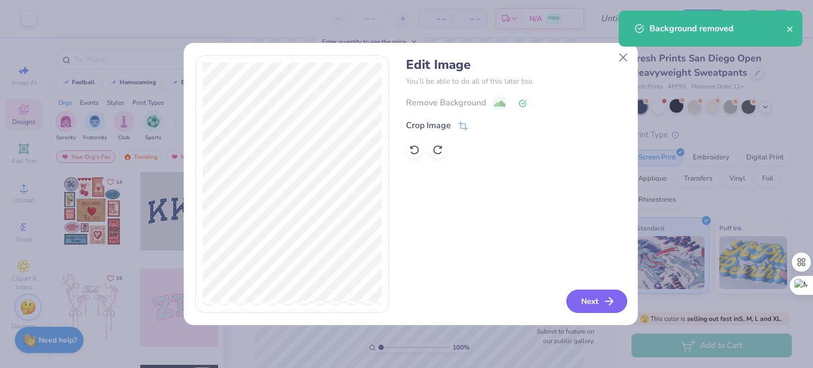
click at [589, 303] on button "Next" at bounding box center [597, 301] width 61 height 23
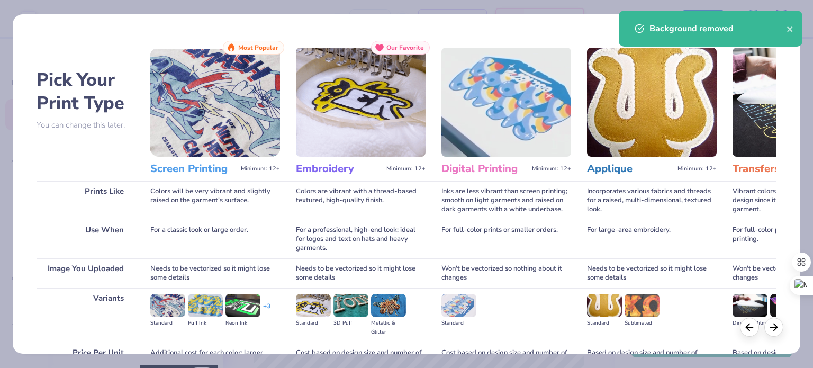
scroll to position [106, 0]
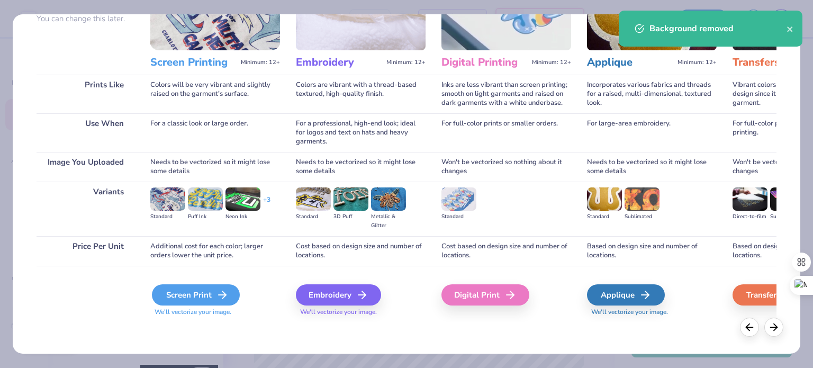
click at [203, 294] on div "Screen Print" at bounding box center [196, 294] width 88 height 21
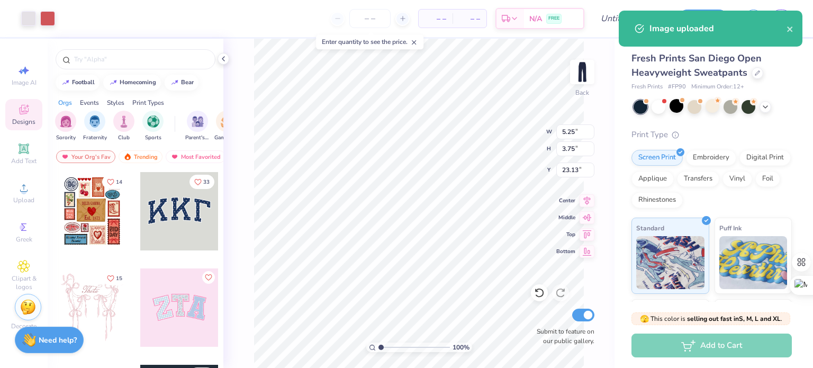
type input "5.25"
type input "3.75"
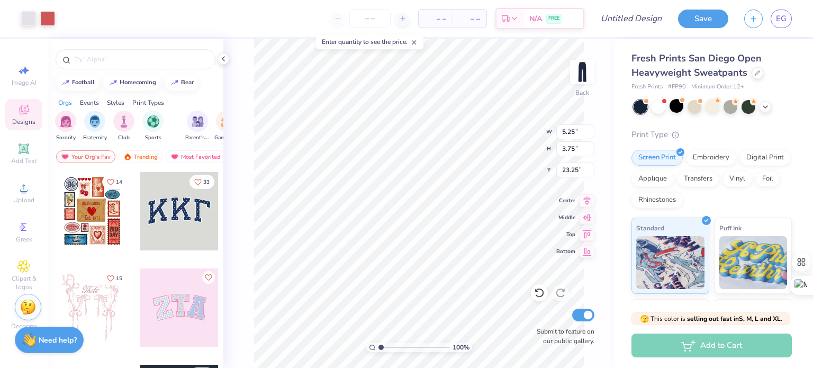
type input "23.25"
type input "3.59"
type input "2.56"
type input "23.01"
type input "18.53"
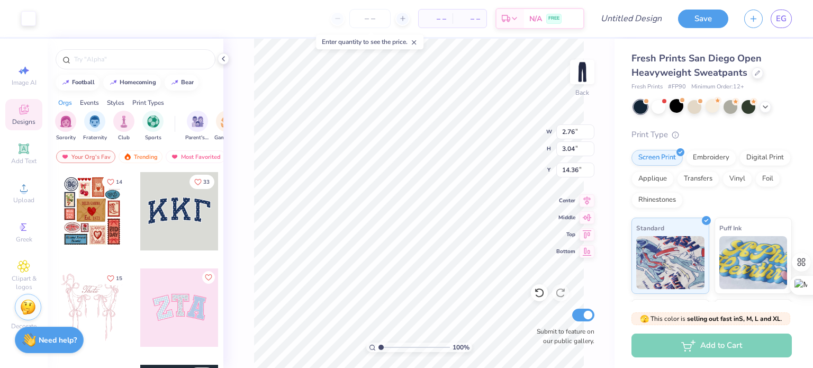
type input "14.28"
type input "10.11"
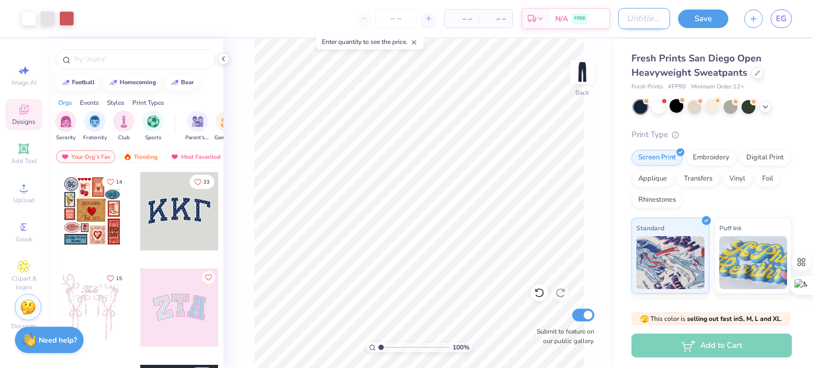
click at [630, 20] on input "Design Title" at bounding box center [644, 18] width 52 height 21
type input "sweatpants design 2"
click at [705, 18] on button "Save" at bounding box center [703, 17] width 50 height 19
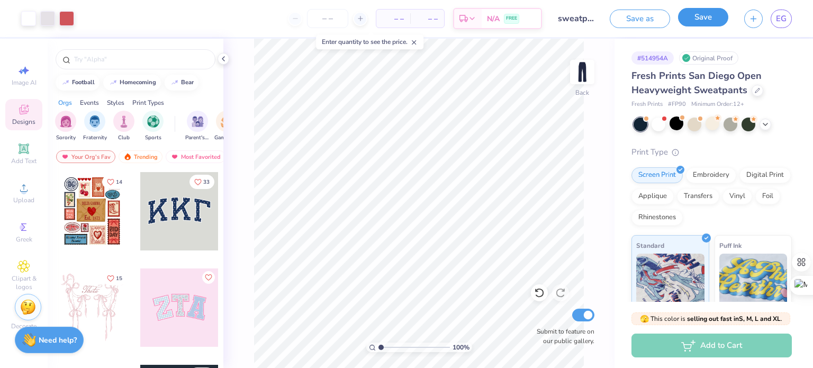
click at [716, 19] on button "Save" at bounding box center [703, 17] width 50 height 19
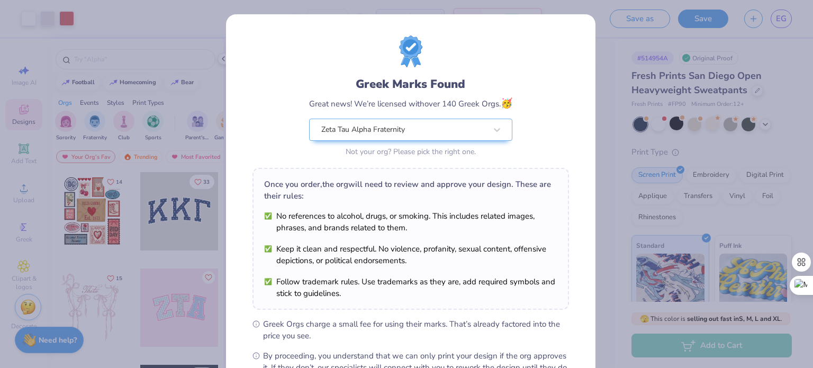
scroll to position [127, 0]
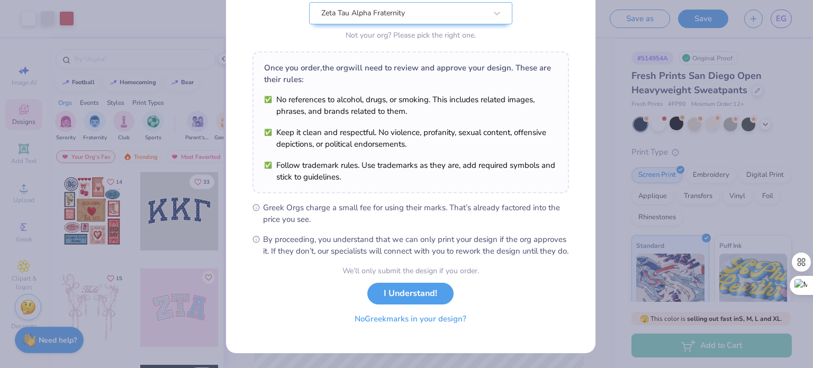
click at [401, 319] on button "No Greek marks in your design?" at bounding box center [411, 319] width 130 height 22
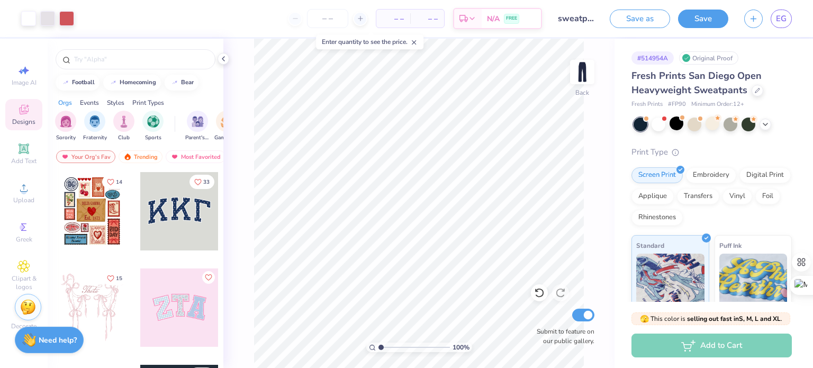
scroll to position [0, 0]
click at [781, 21] on span "EG" at bounding box center [781, 19] width 11 height 12
